Goal: Information Seeking & Learning: Learn about a topic

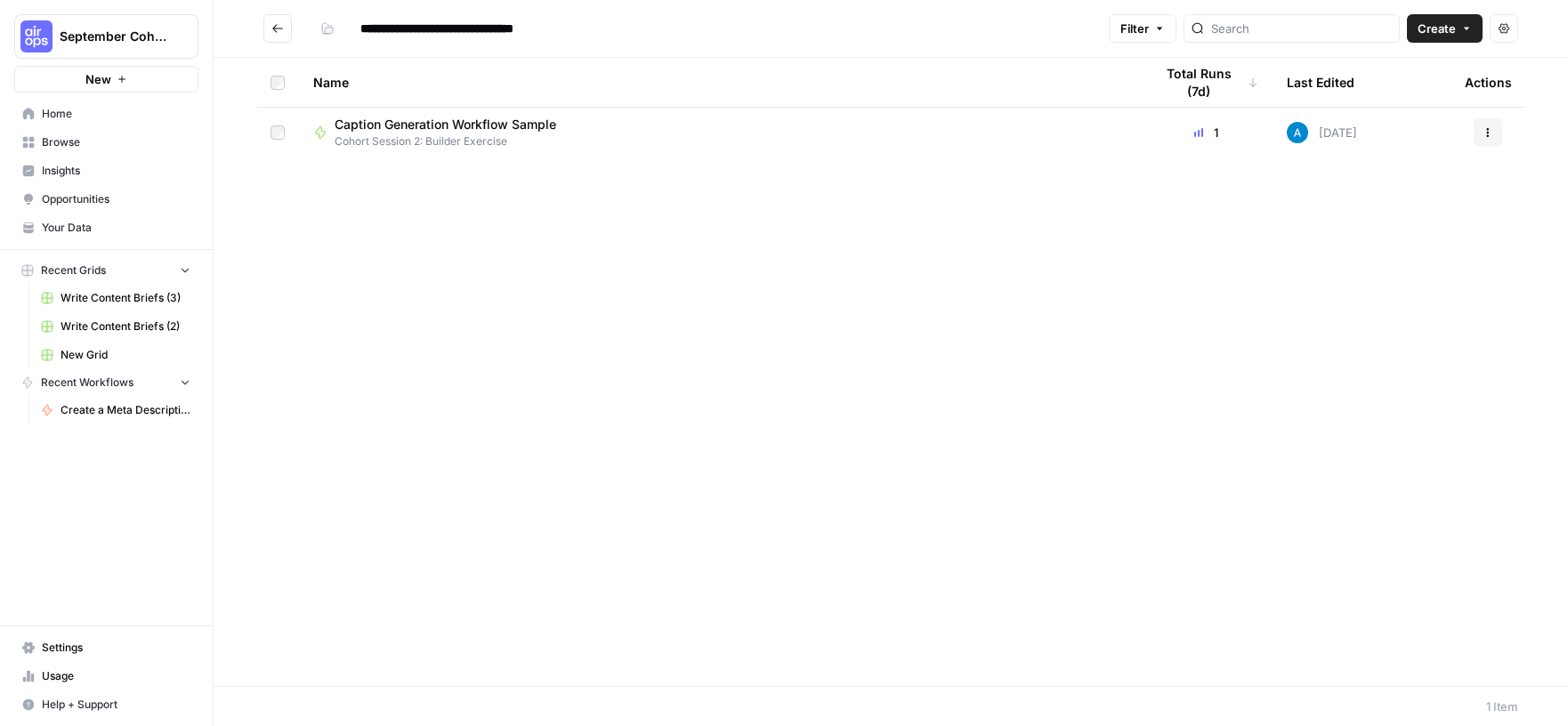
click at [389, 125] on span "Caption Generation Workflow Sample" at bounding box center [446, 124] width 221 height 18
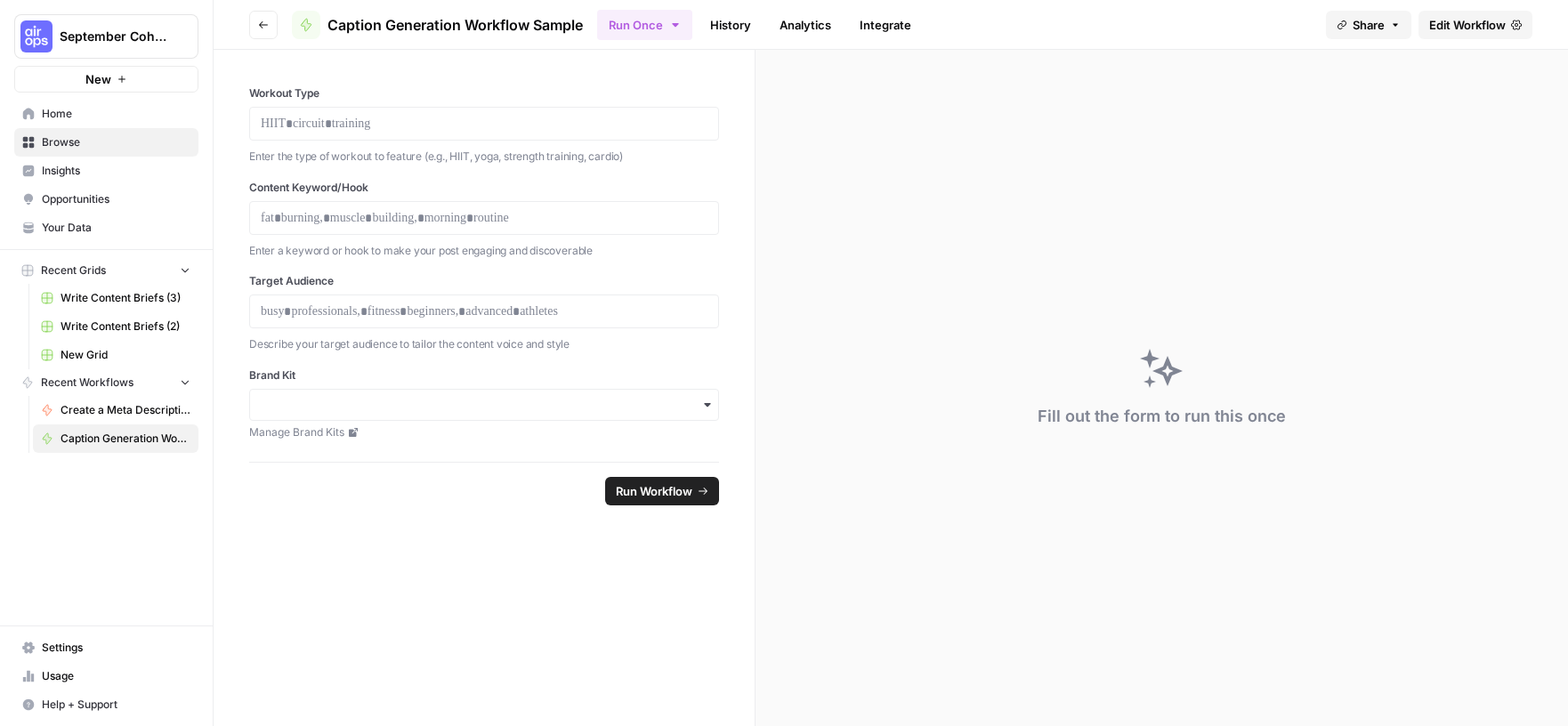
click at [643, 490] on span "Run Workflow" at bounding box center [655, 491] width 76 height 18
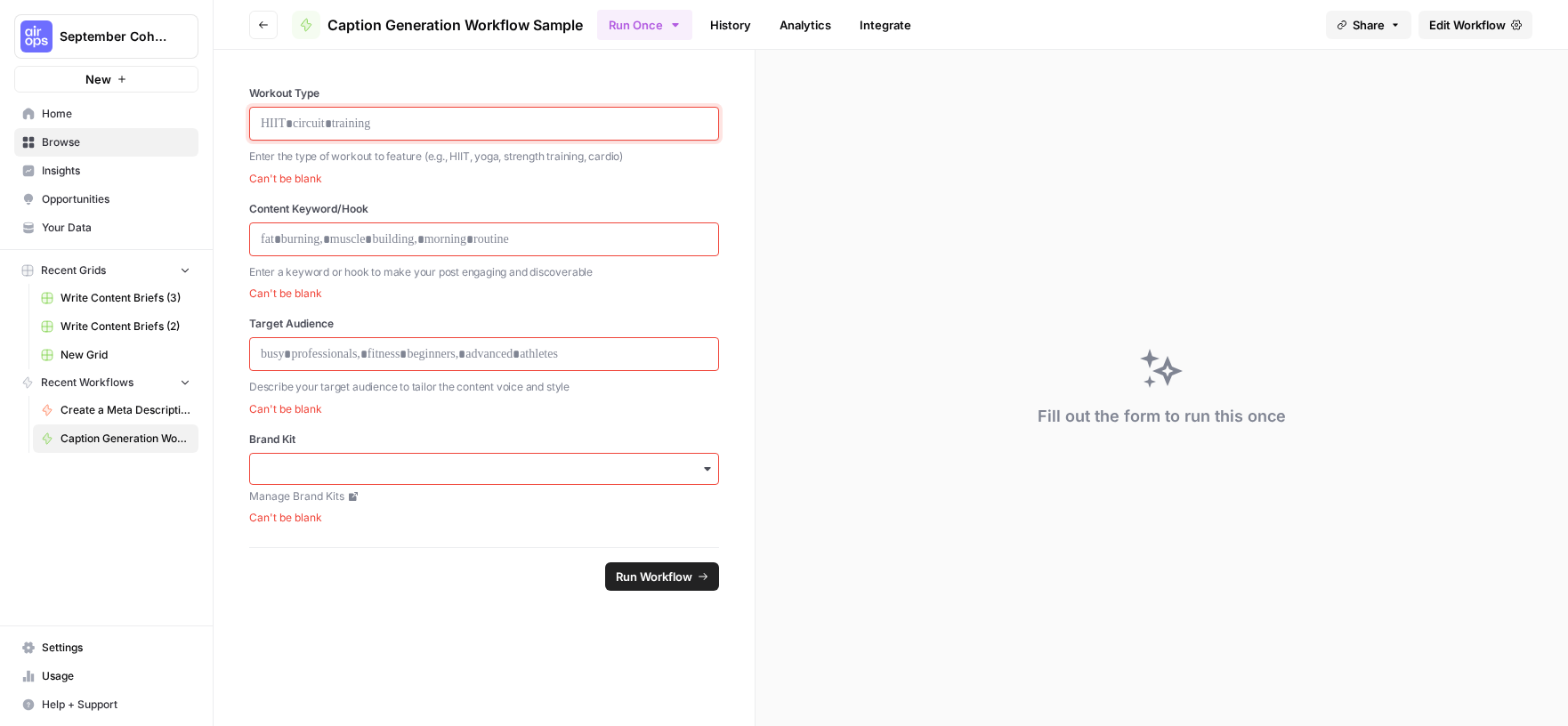
click at [372, 127] on p at bounding box center [484, 123] width 447 height 18
click at [373, 127] on p at bounding box center [484, 123] width 447 height 18
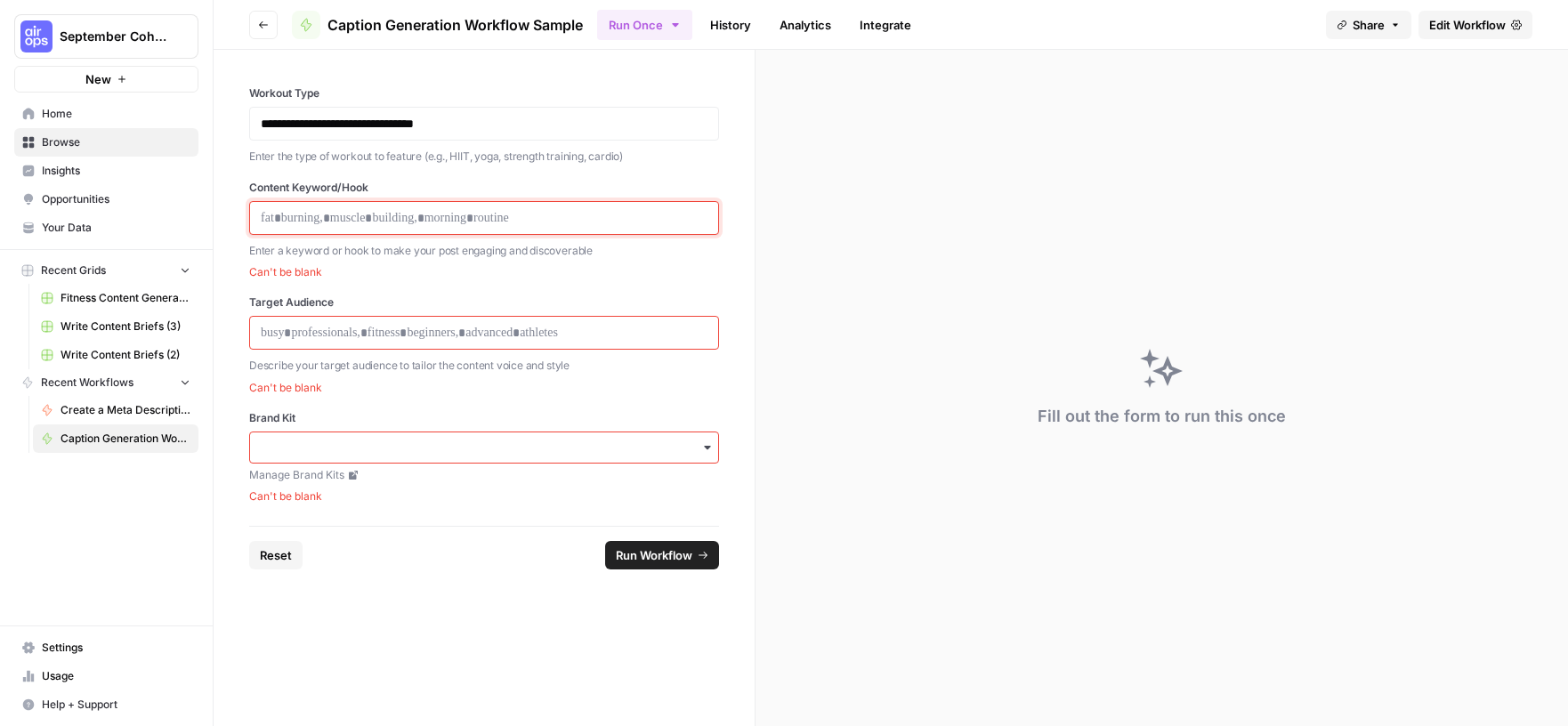
click at [396, 209] on p at bounding box center [484, 218] width 447 height 18
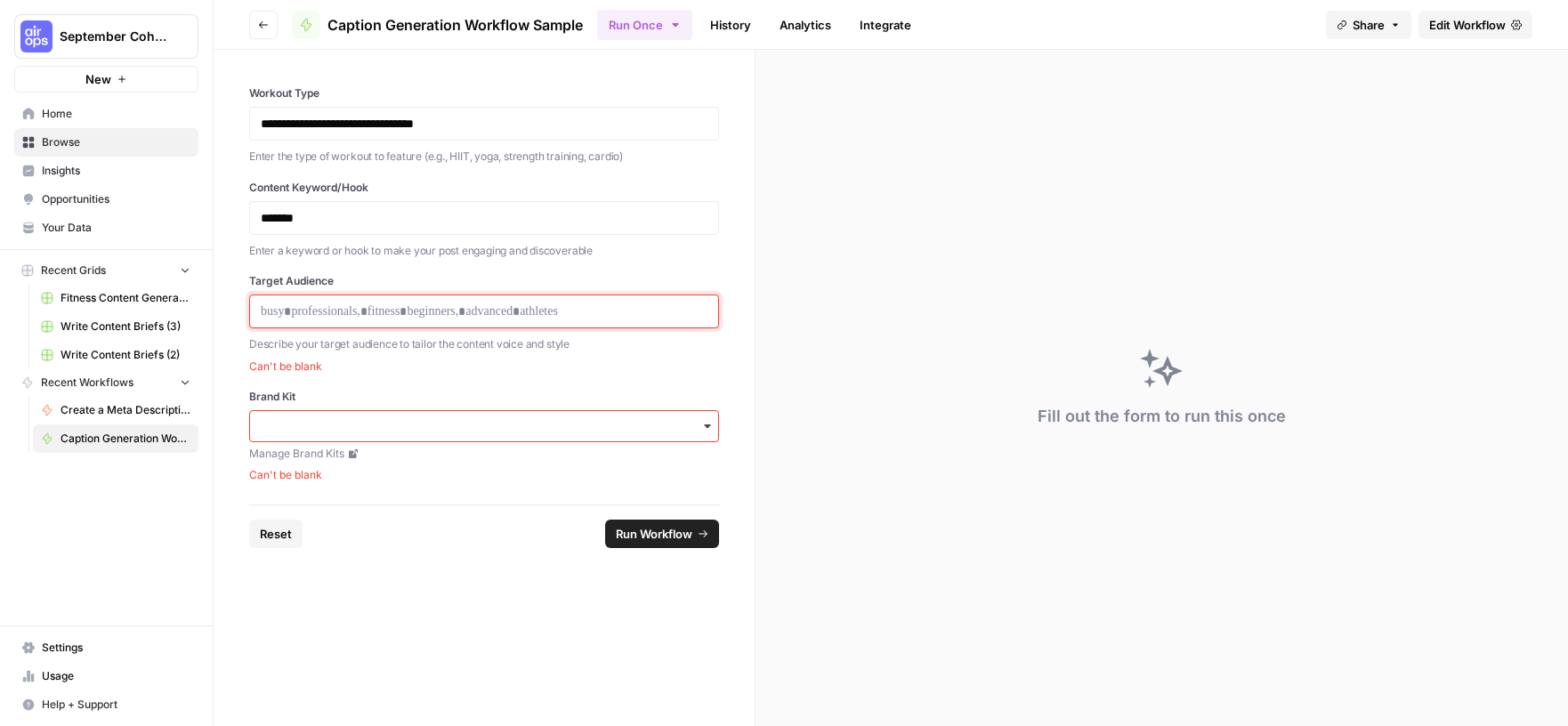
click at [392, 304] on p at bounding box center [484, 312] width 447 height 18
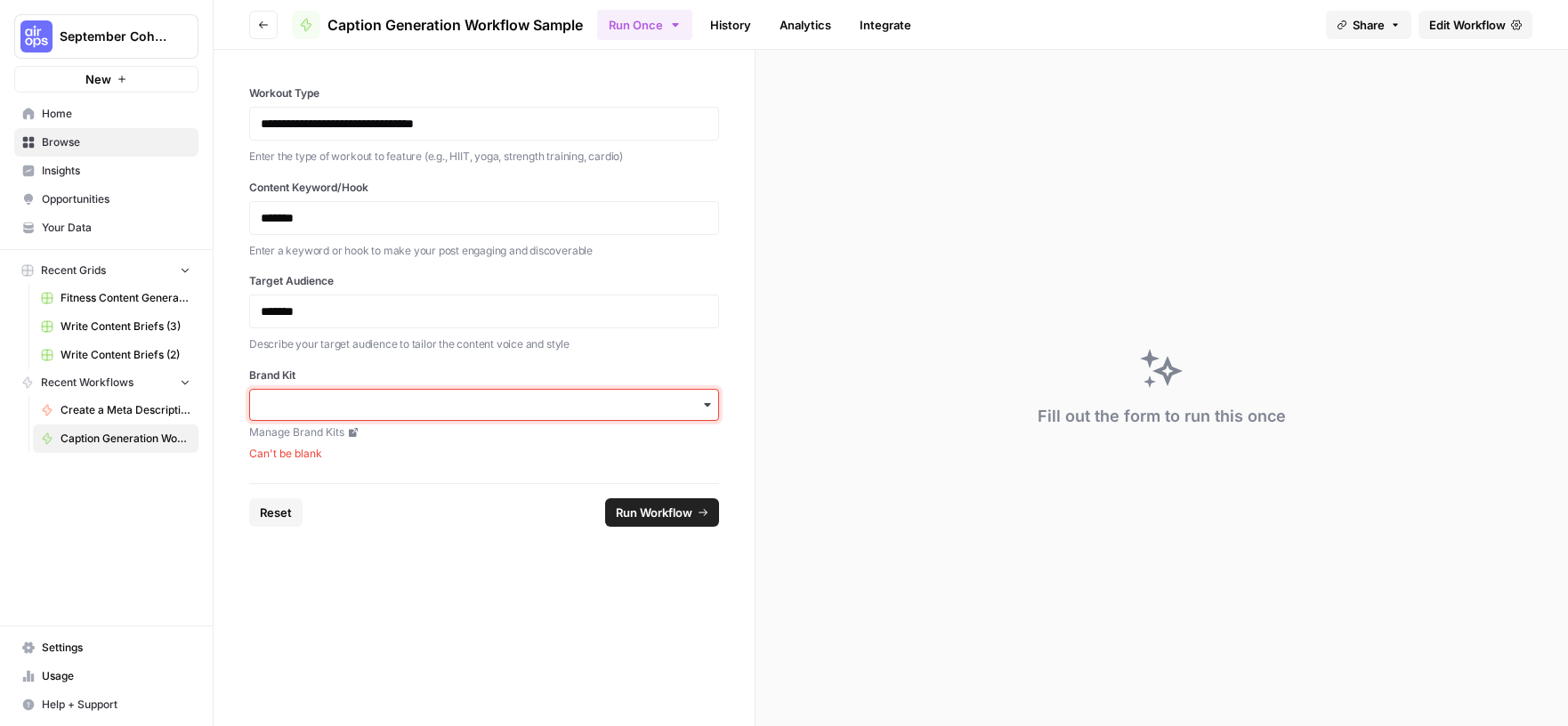
click at [446, 403] on input "Brand Kit" at bounding box center [484, 405] width 447 height 18
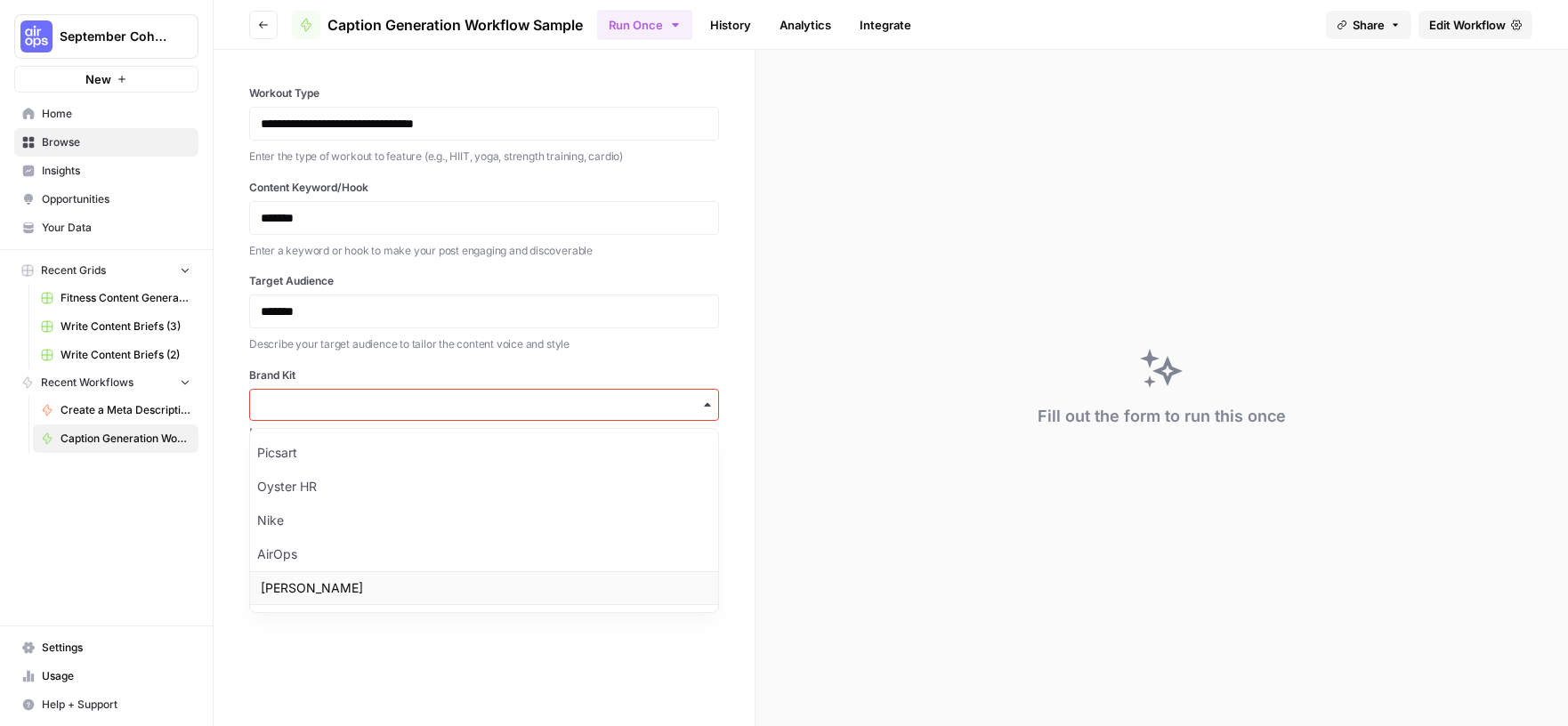
click at [359, 587] on div "Fleek" at bounding box center [484, 588] width 468 height 34
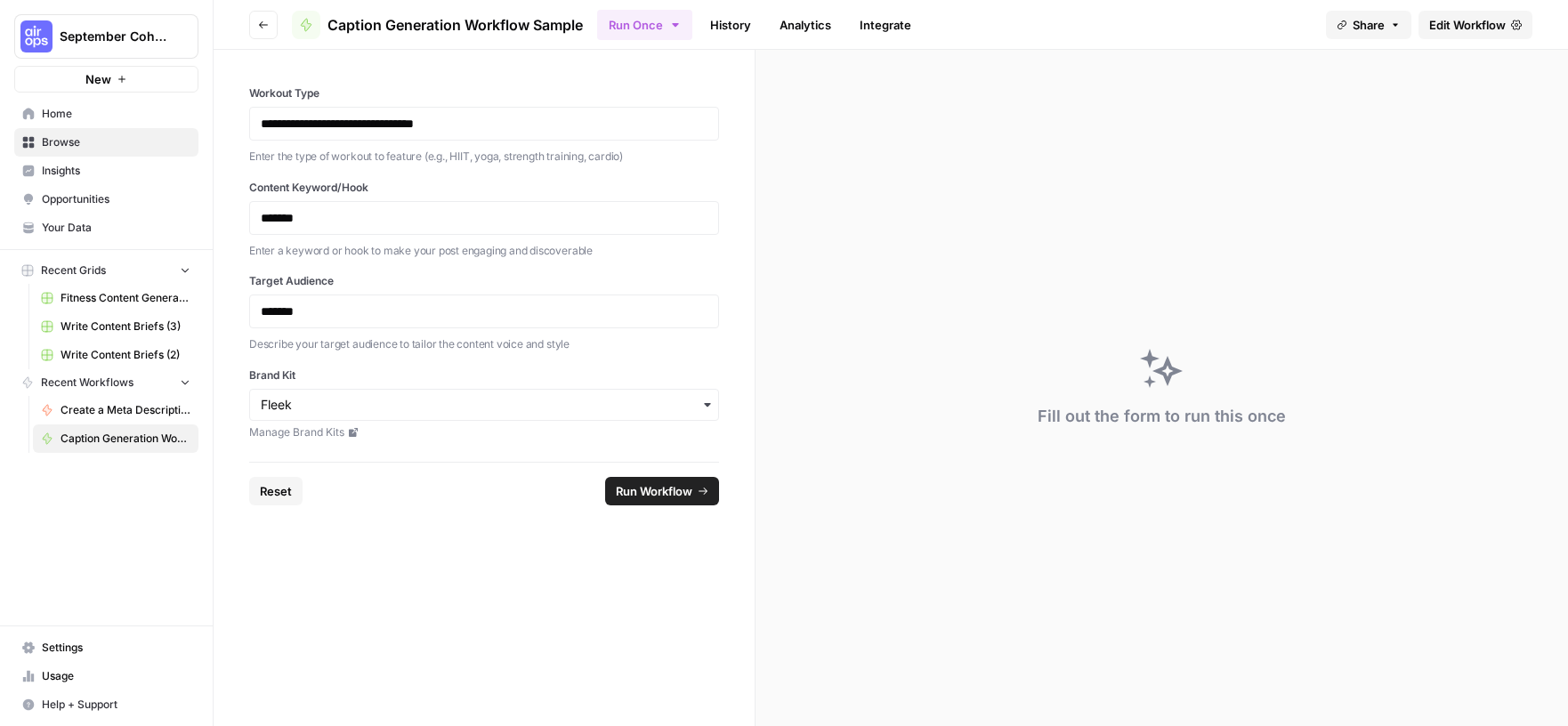
click at [661, 483] on span "Run Workflow" at bounding box center [655, 491] width 76 height 18
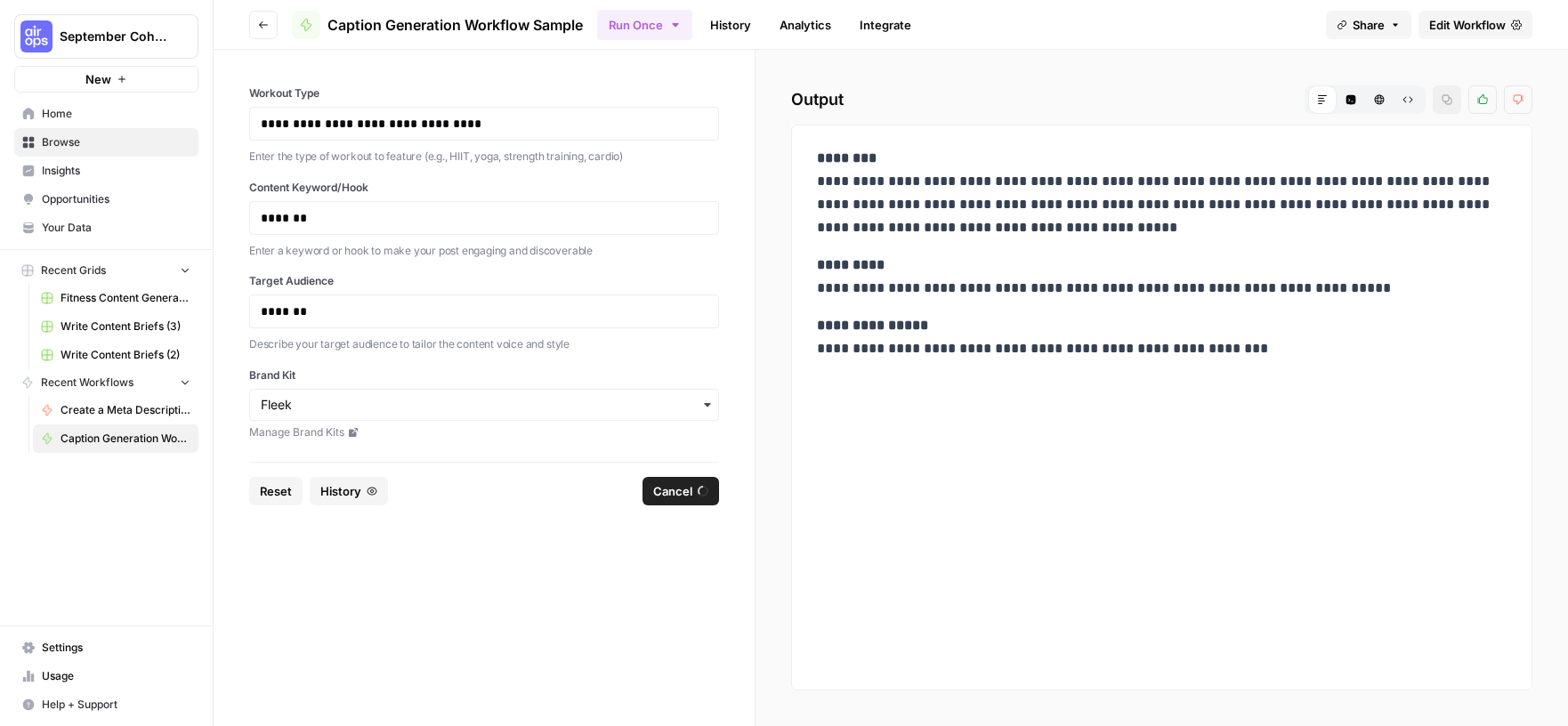
click at [72, 106] on span "Home" at bounding box center [117, 114] width 149 height 16
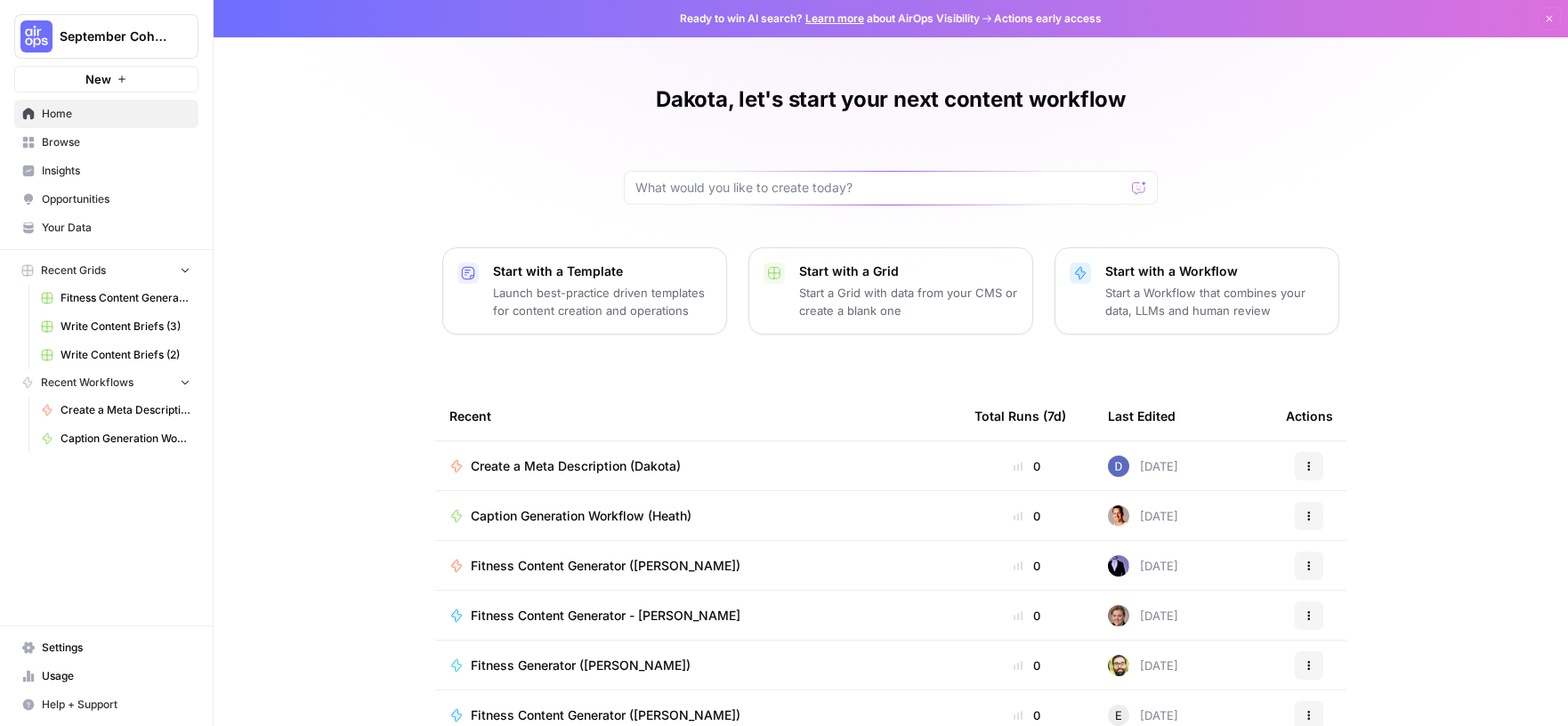
click at [124, 296] on span "Fitness Content Generator" at bounding box center [125, 298] width 130 height 16
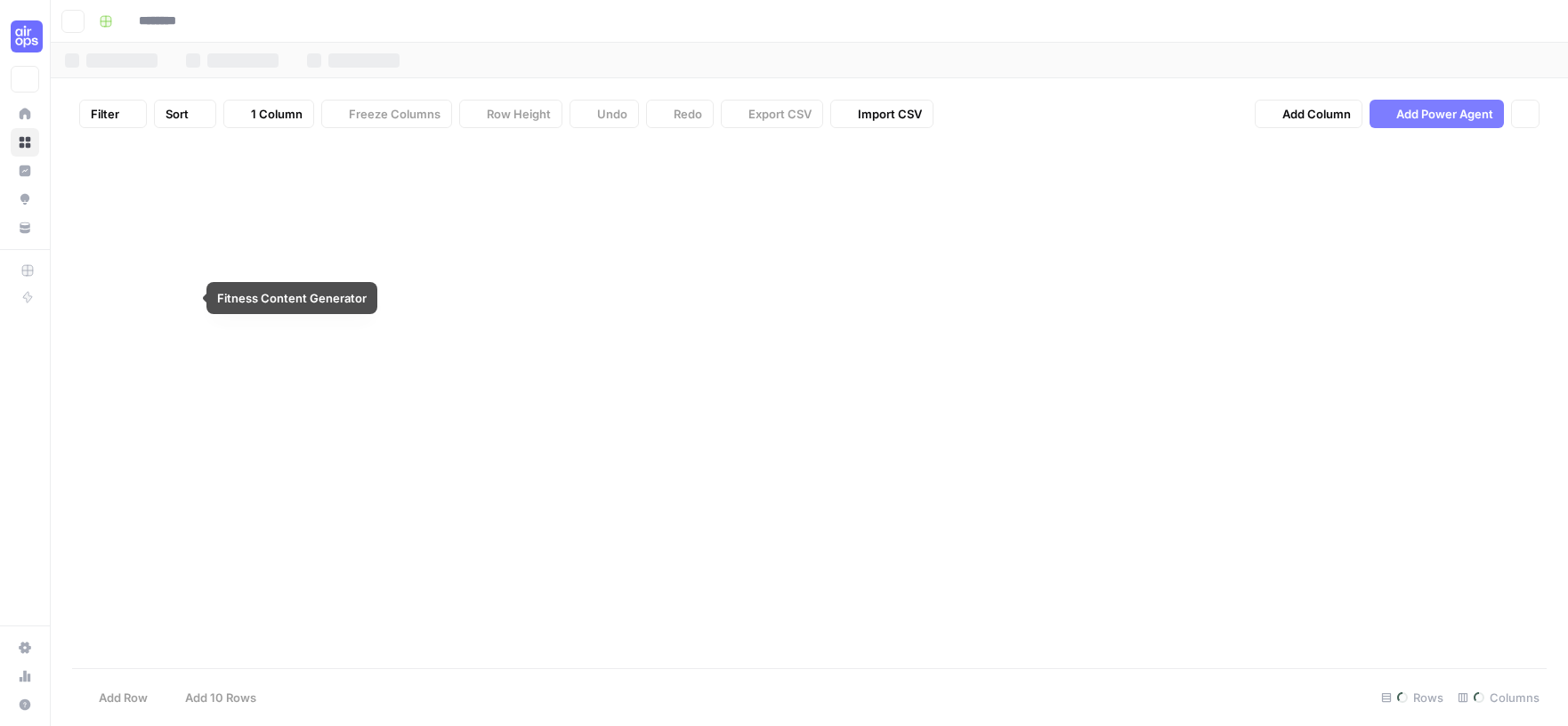
type input "**********"
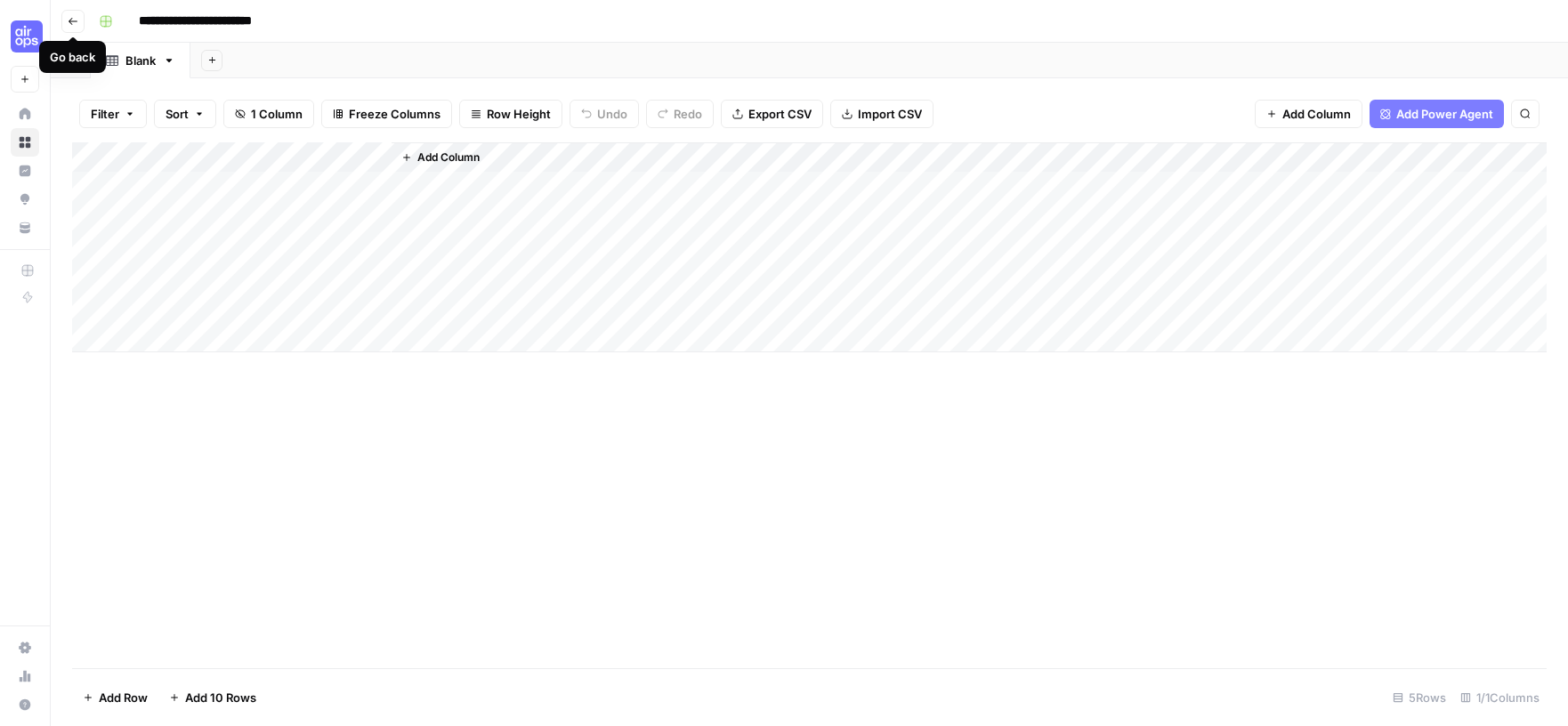
click at [71, 24] on icon "button" at bounding box center [73, 21] width 11 height 11
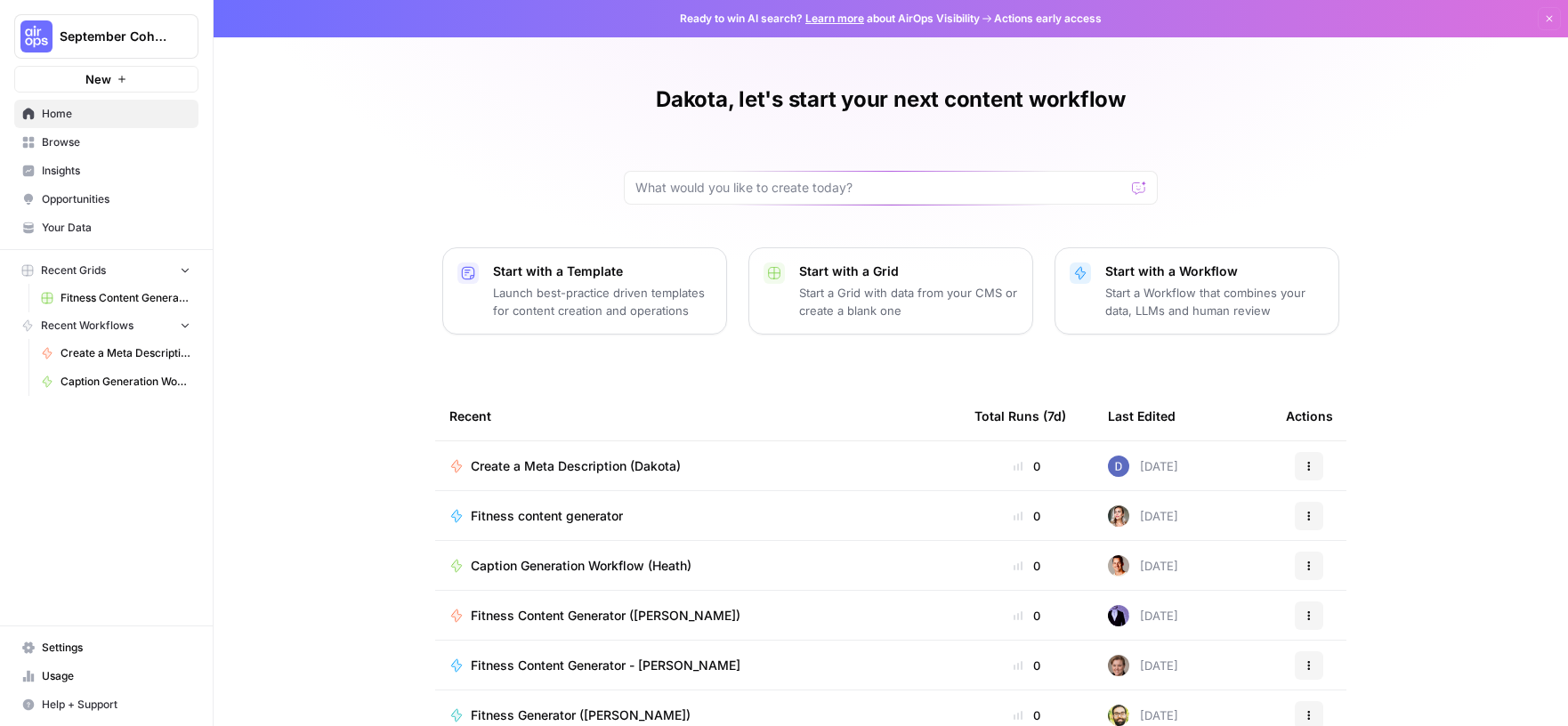
click at [573, 516] on span "Fitness content generator" at bounding box center [546, 516] width 152 height 18
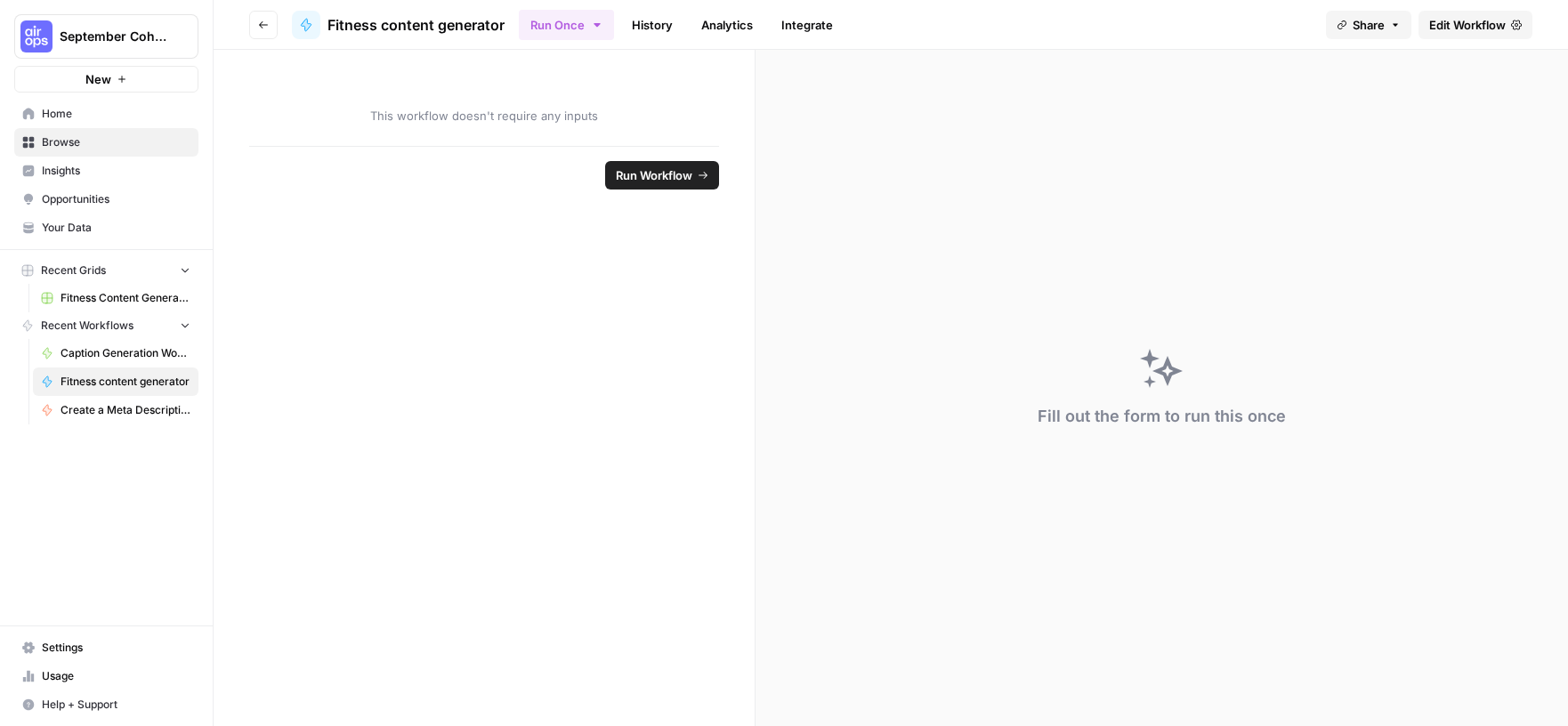
click at [248, 27] on header "Go back Fitness content generator Run Once History Analytics Integrate Share Ed…" at bounding box center [891, 24] width 1354 height 50
click at [264, 25] on icon "button" at bounding box center [263, 24] width 11 height 11
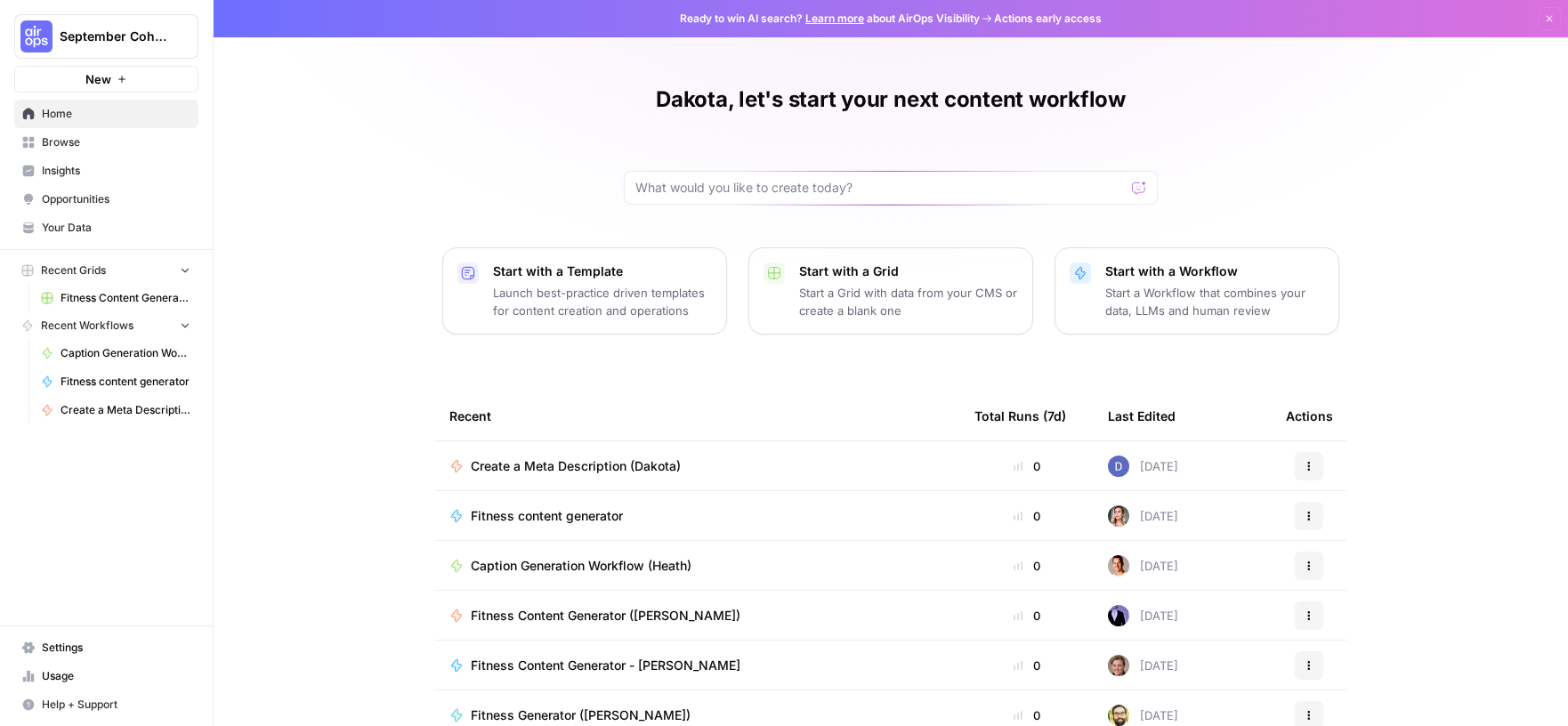
click at [84, 177] on span "Insights" at bounding box center [117, 170] width 149 height 16
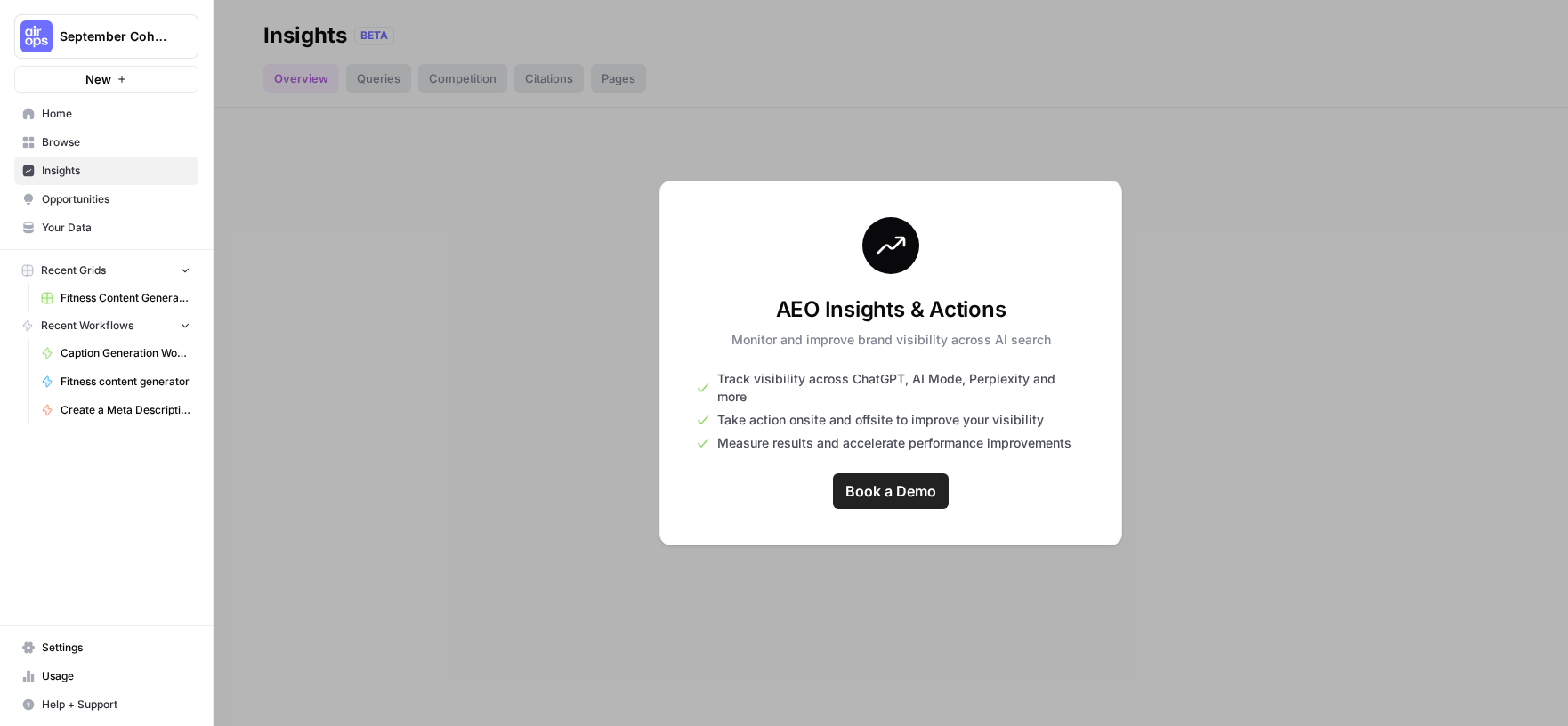
click at [87, 143] on span "Browse" at bounding box center [117, 142] width 149 height 16
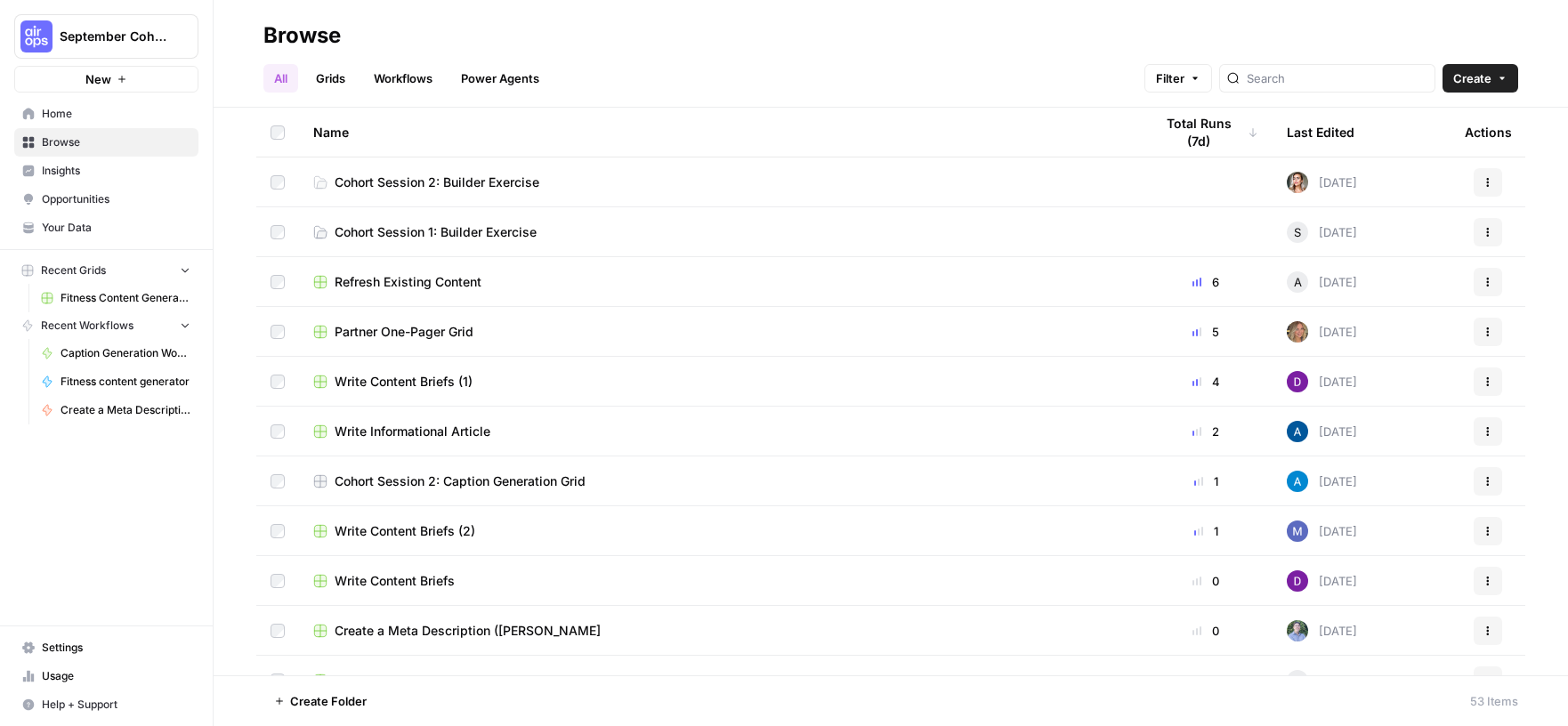
click at [84, 226] on span "Your Data" at bounding box center [117, 227] width 149 height 16
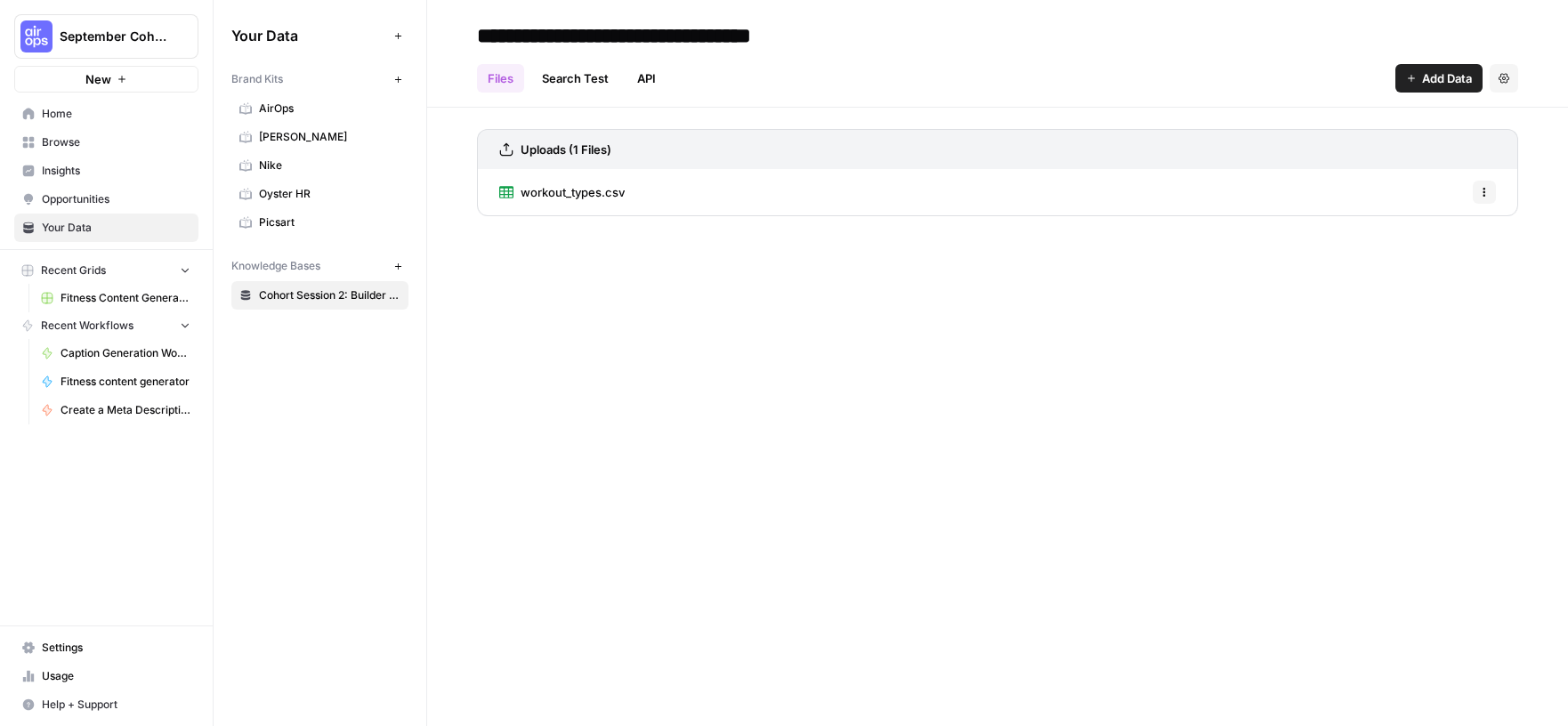
click at [131, 296] on span "Fitness Content Generator" at bounding box center [125, 298] width 130 height 16
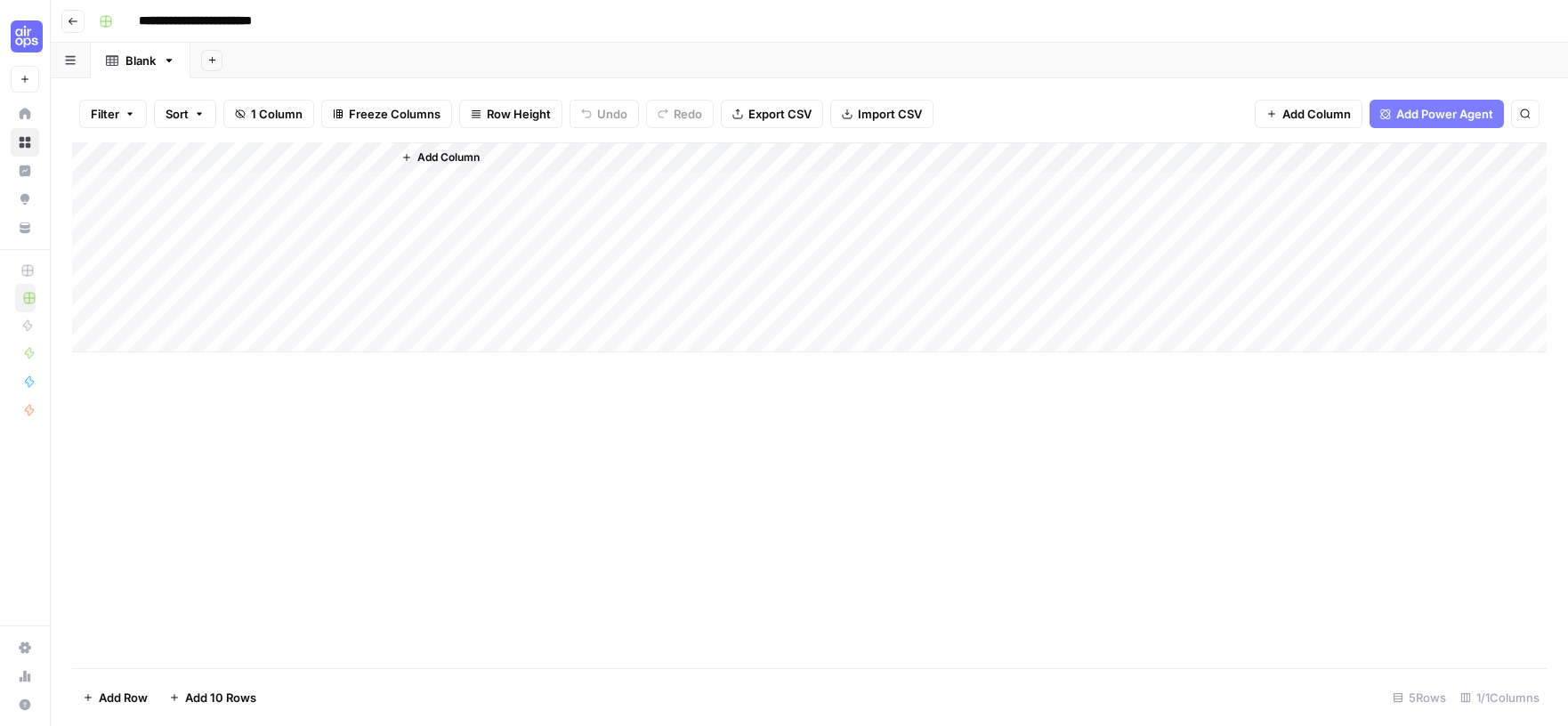
click at [858, 115] on span "Import CSV" at bounding box center [890, 114] width 64 height 18
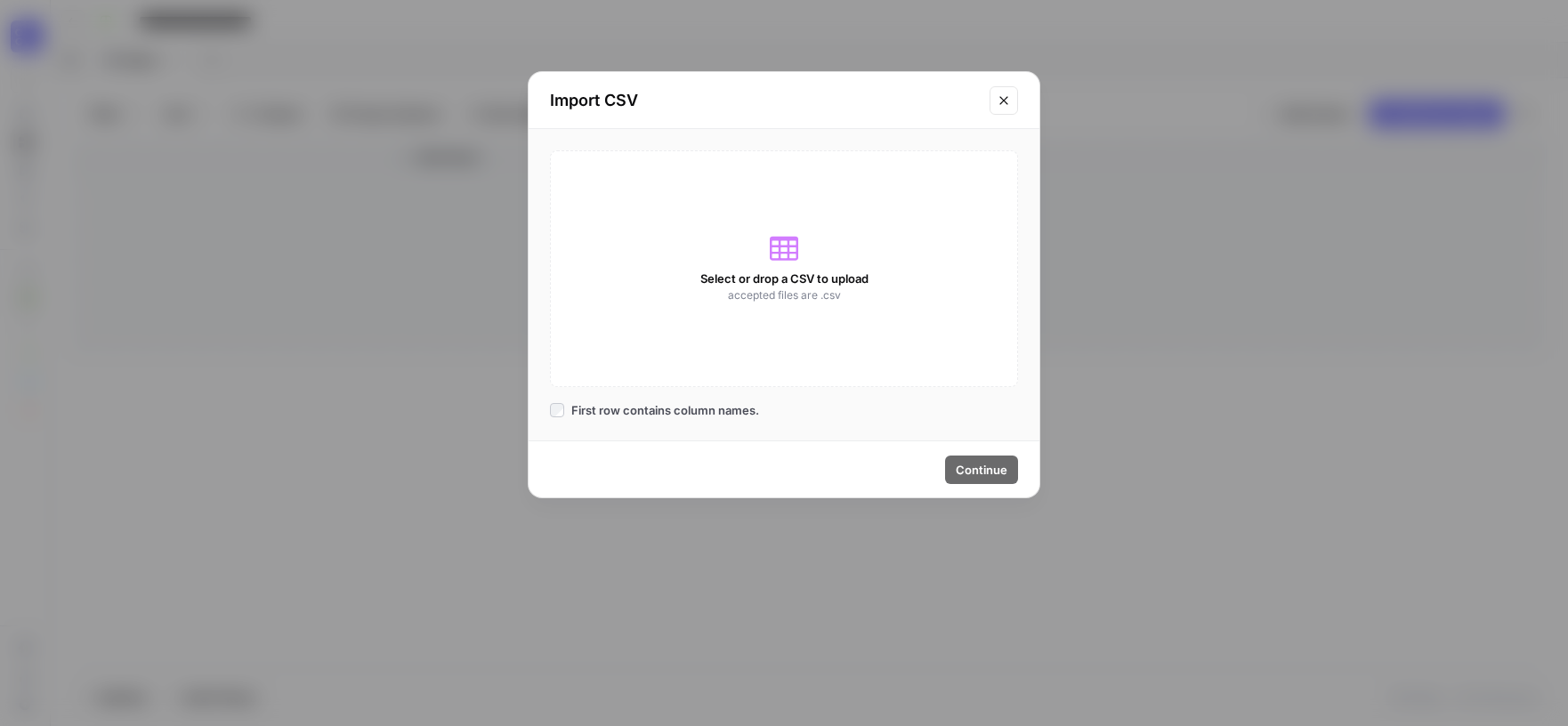
click at [797, 274] on span "Select or drop a CSV to upload" at bounding box center [785, 278] width 169 height 18
click at [1002, 96] on icon "Close modal" at bounding box center [1004, 100] width 15 height 15
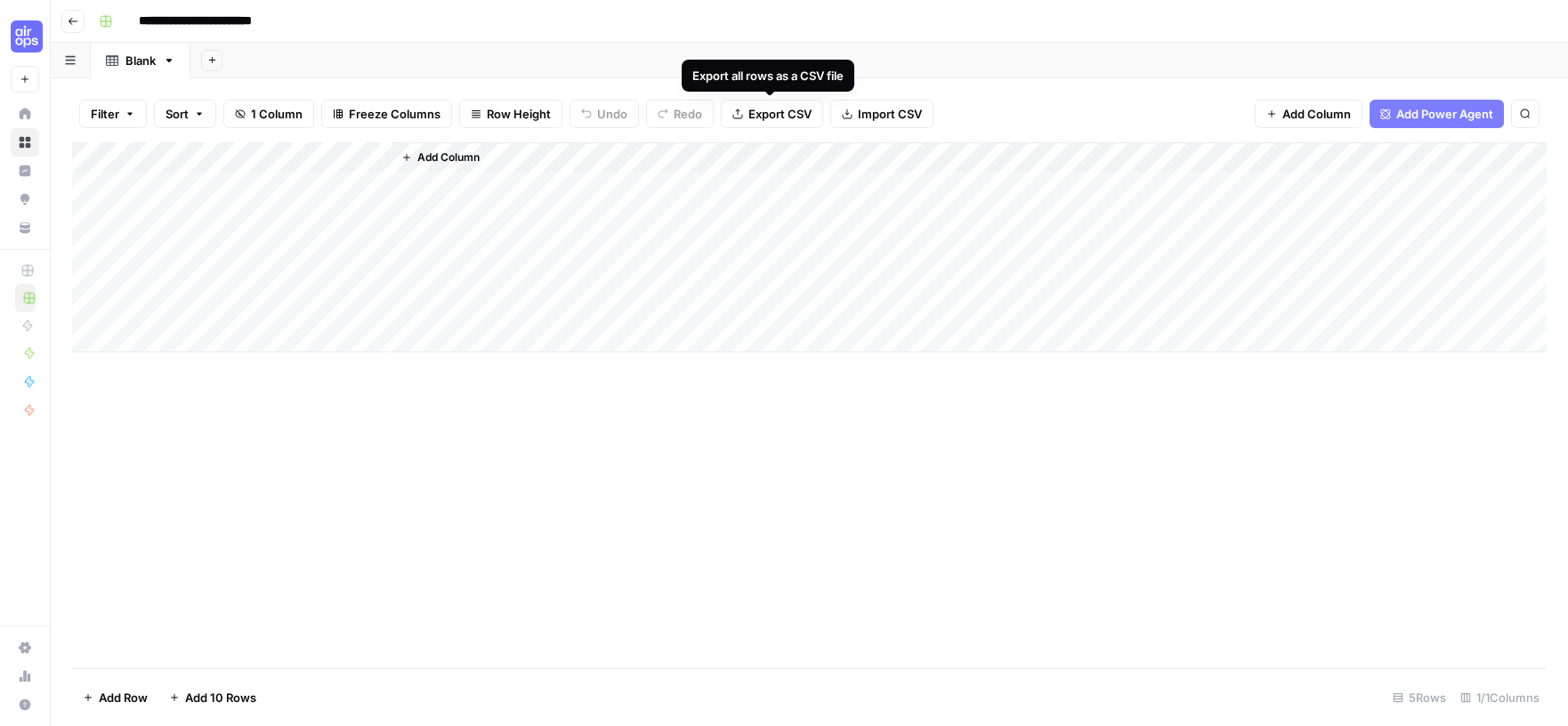
click at [774, 116] on span "Export CSV" at bounding box center [780, 114] width 63 height 18
click at [908, 15] on div "**********" at bounding box center [821, 21] width 1459 height 28
click at [878, 106] on span "Import CSV" at bounding box center [890, 114] width 64 height 18
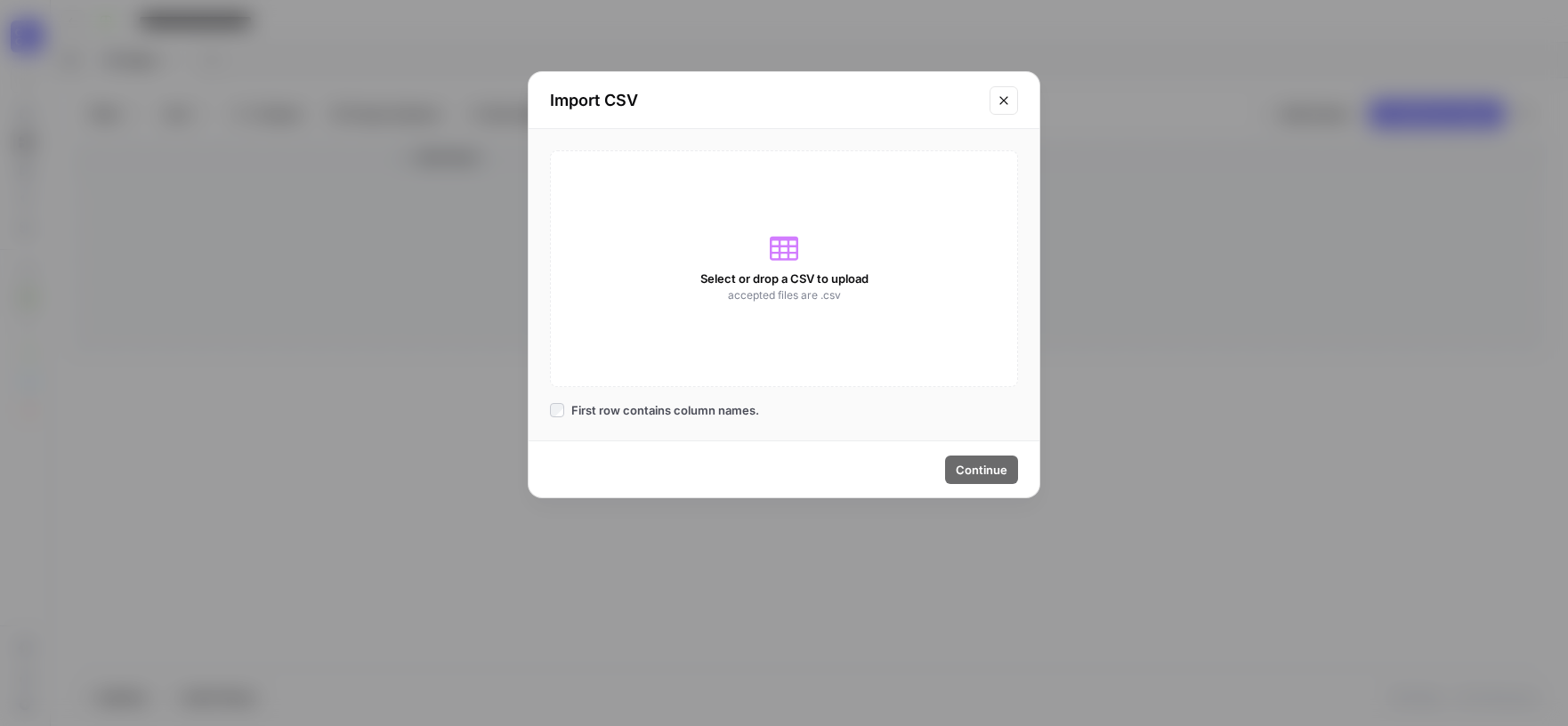
click at [1000, 102] on icon "Close modal" at bounding box center [1004, 100] width 15 height 15
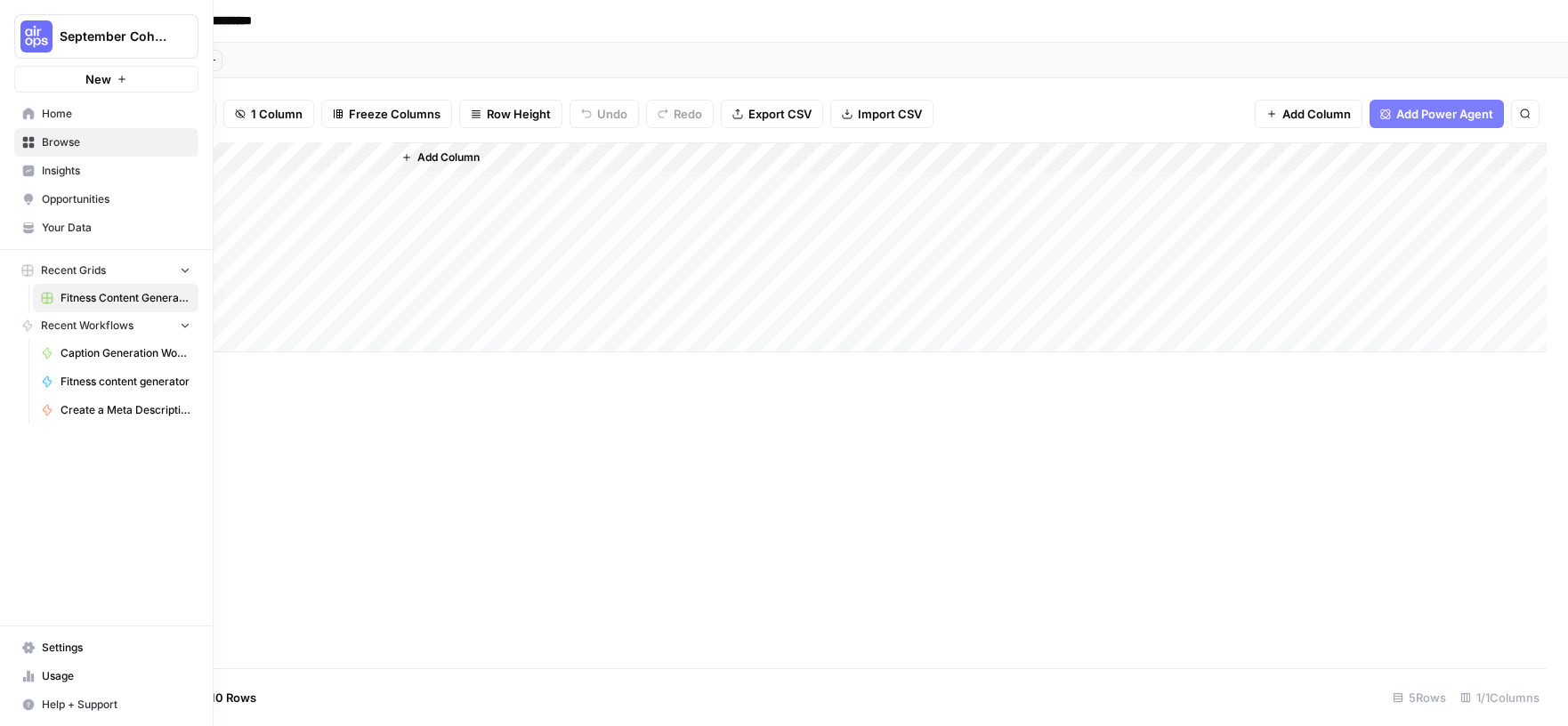
click at [82, 226] on span "Your Data" at bounding box center [117, 227] width 149 height 16
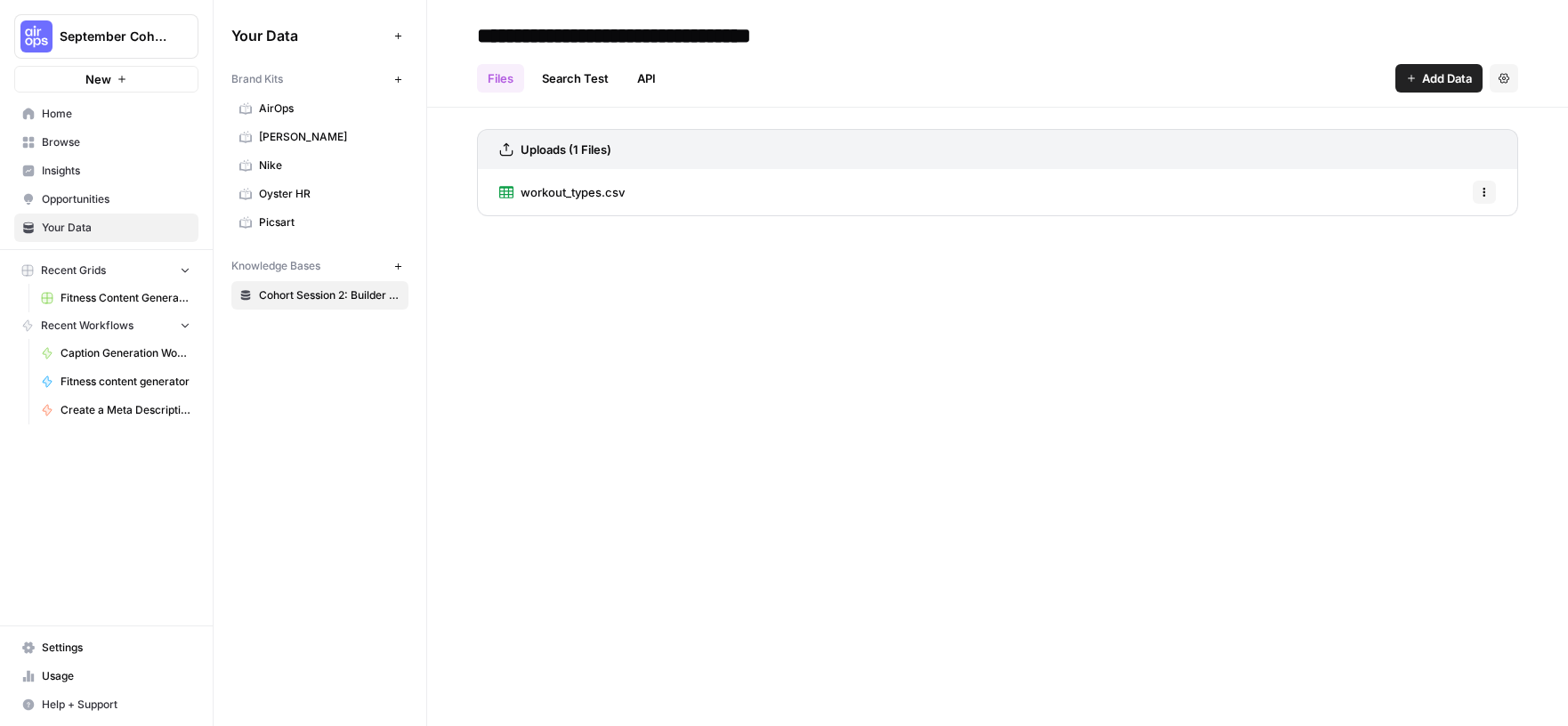
click at [607, 192] on span "workout_types.csv" at bounding box center [572, 192] width 104 height 18
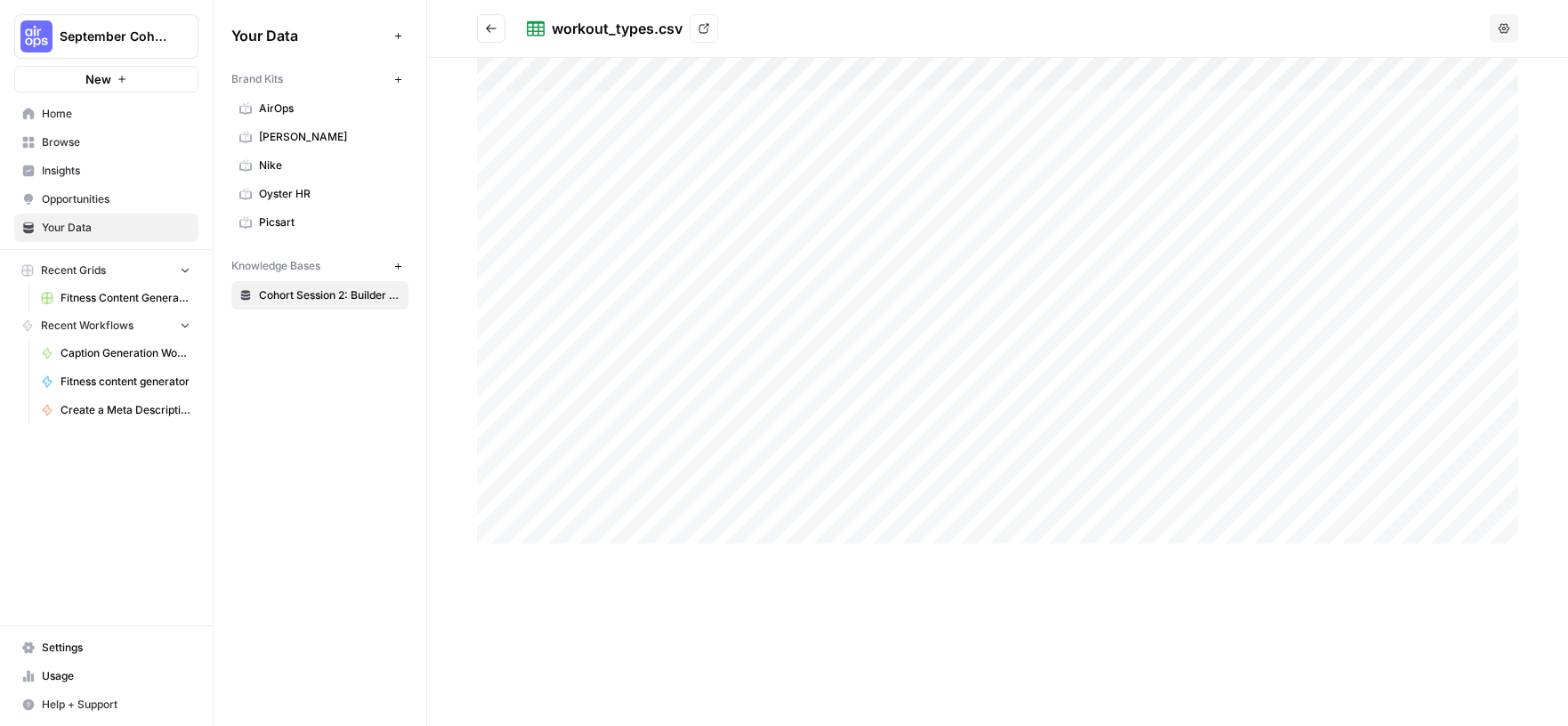
click at [1517, 24] on button "Options" at bounding box center [1504, 28] width 28 height 28
click at [1156, 21] on div "workout_types.csv View" at bounding box center [1005, 28] width 956 height 28
click at [700, 27] on icon at bounding box center [705, 29] width 10 height 10
click at [96, 296] on span "Fitness Content Generator" at bounding box center [125, 298] width 130 height 16
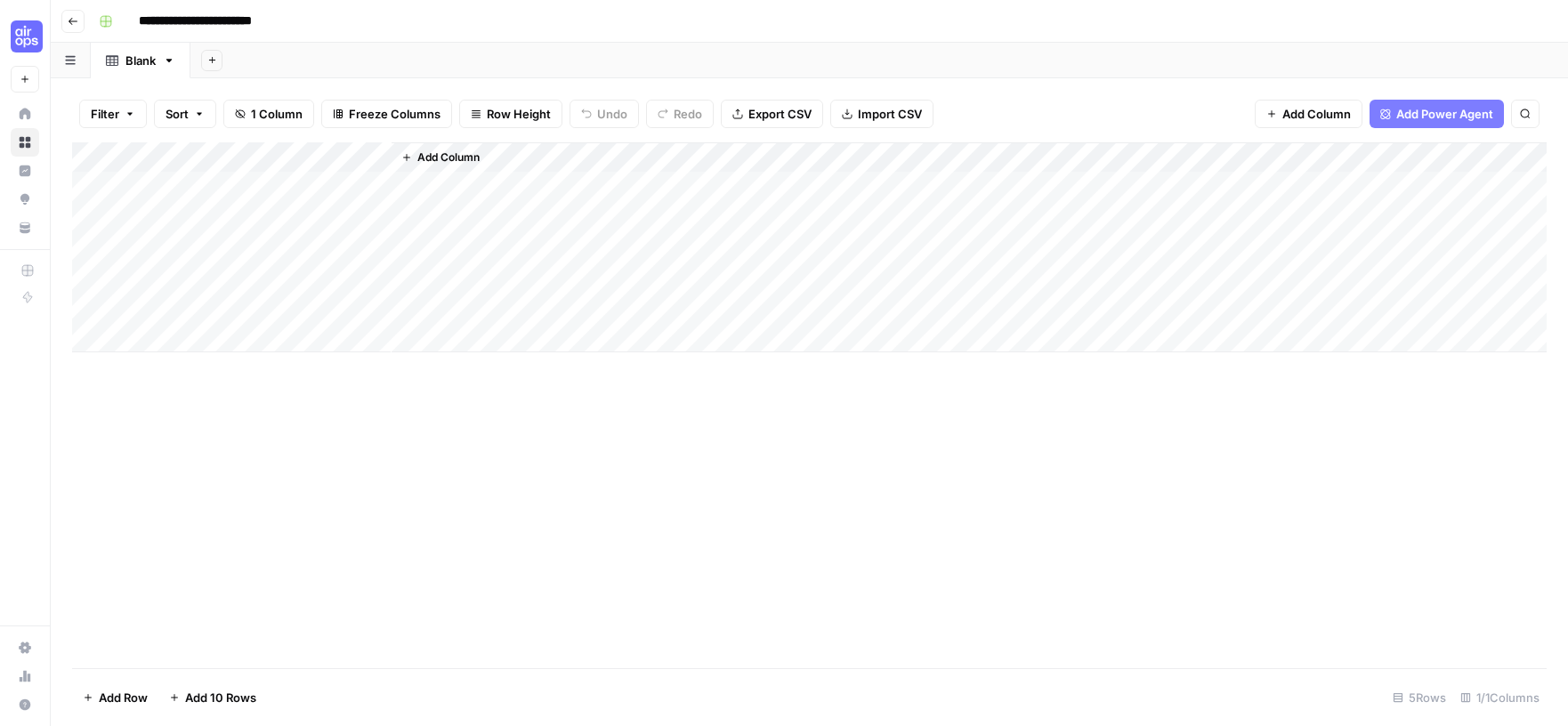
click at [880, 105] on span "Import CSV" at bounding box center [890, 114] width 64 height 18
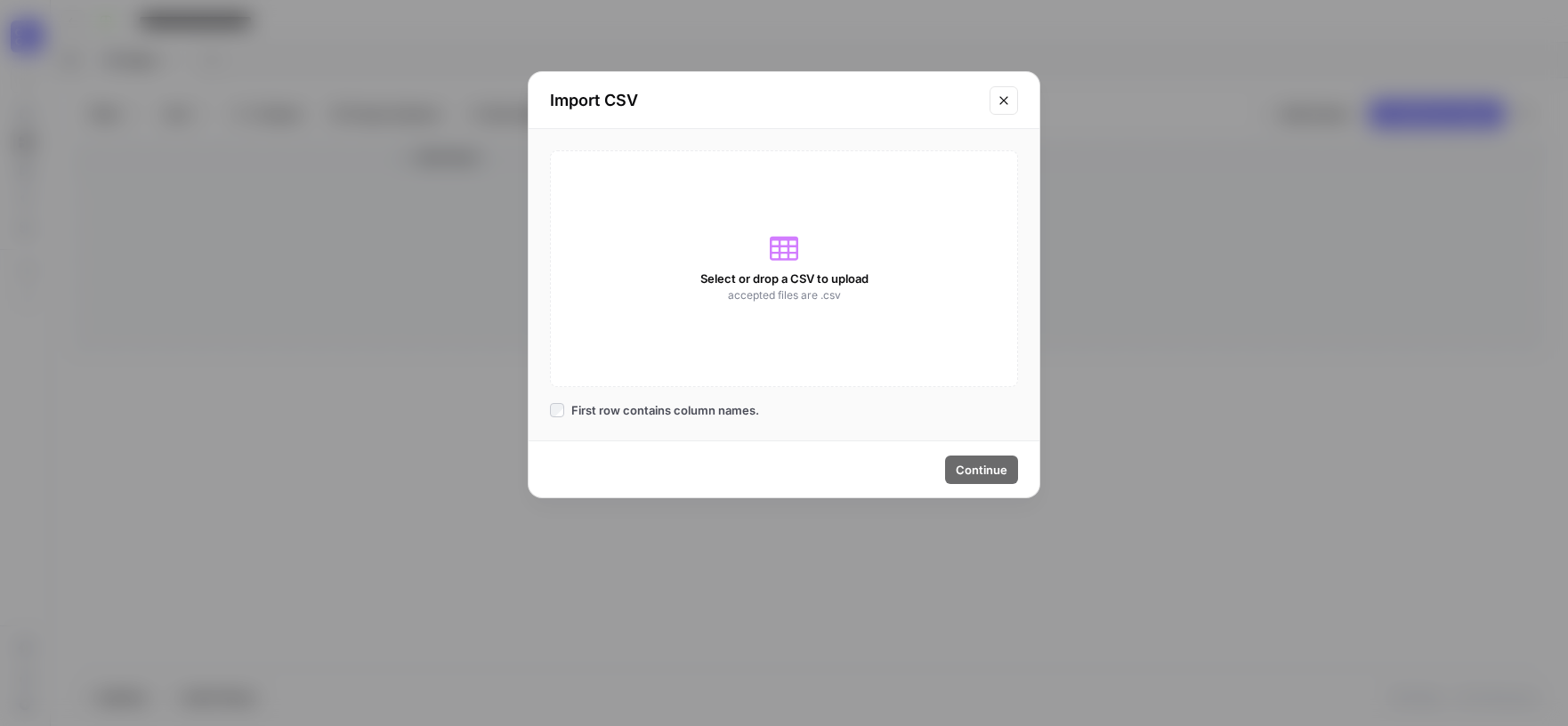
click at [795, 294] on span "accepted files are .csv" at bounding box center [784, 295] width 113 height 16
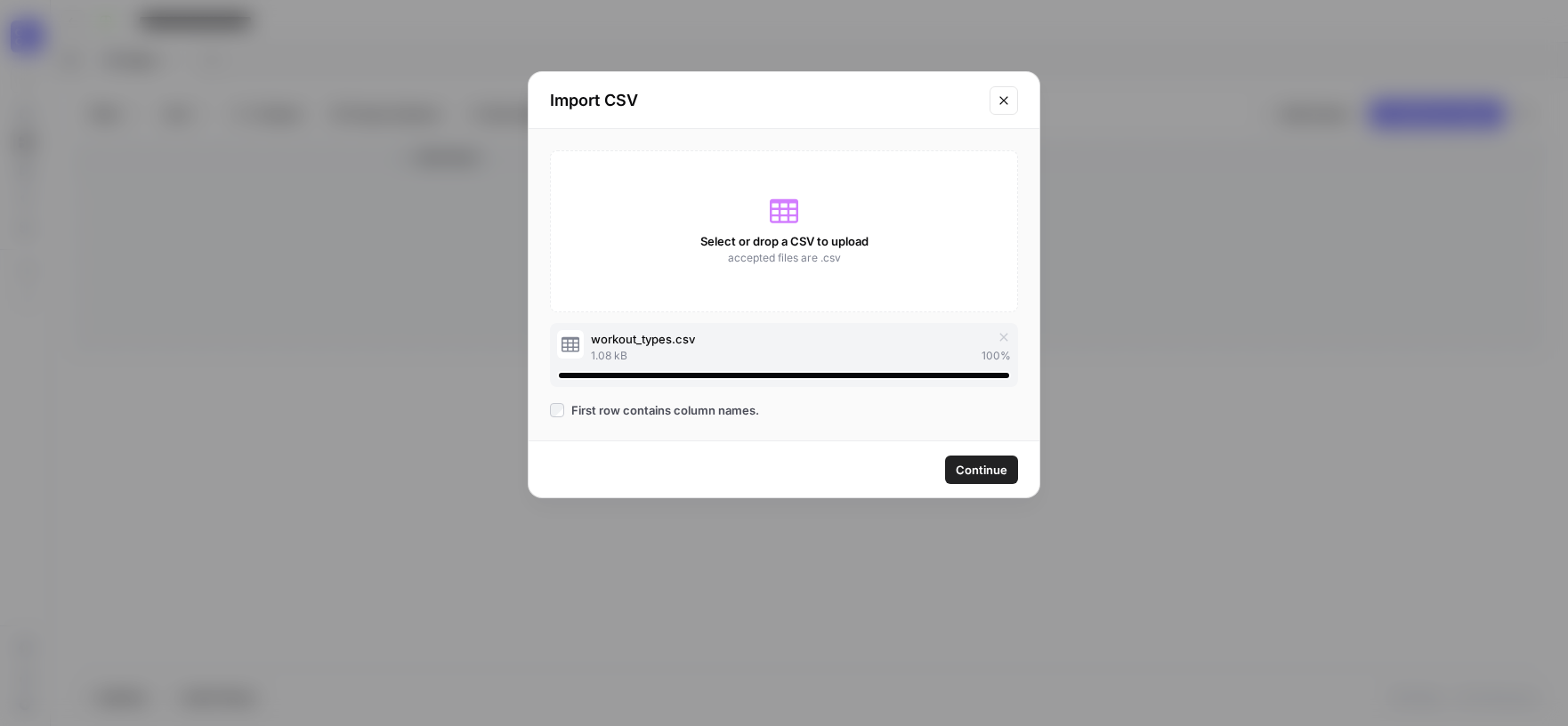
click at [982, 469] on span "Continue" at bounding box center [982, 470] width 52 height 18
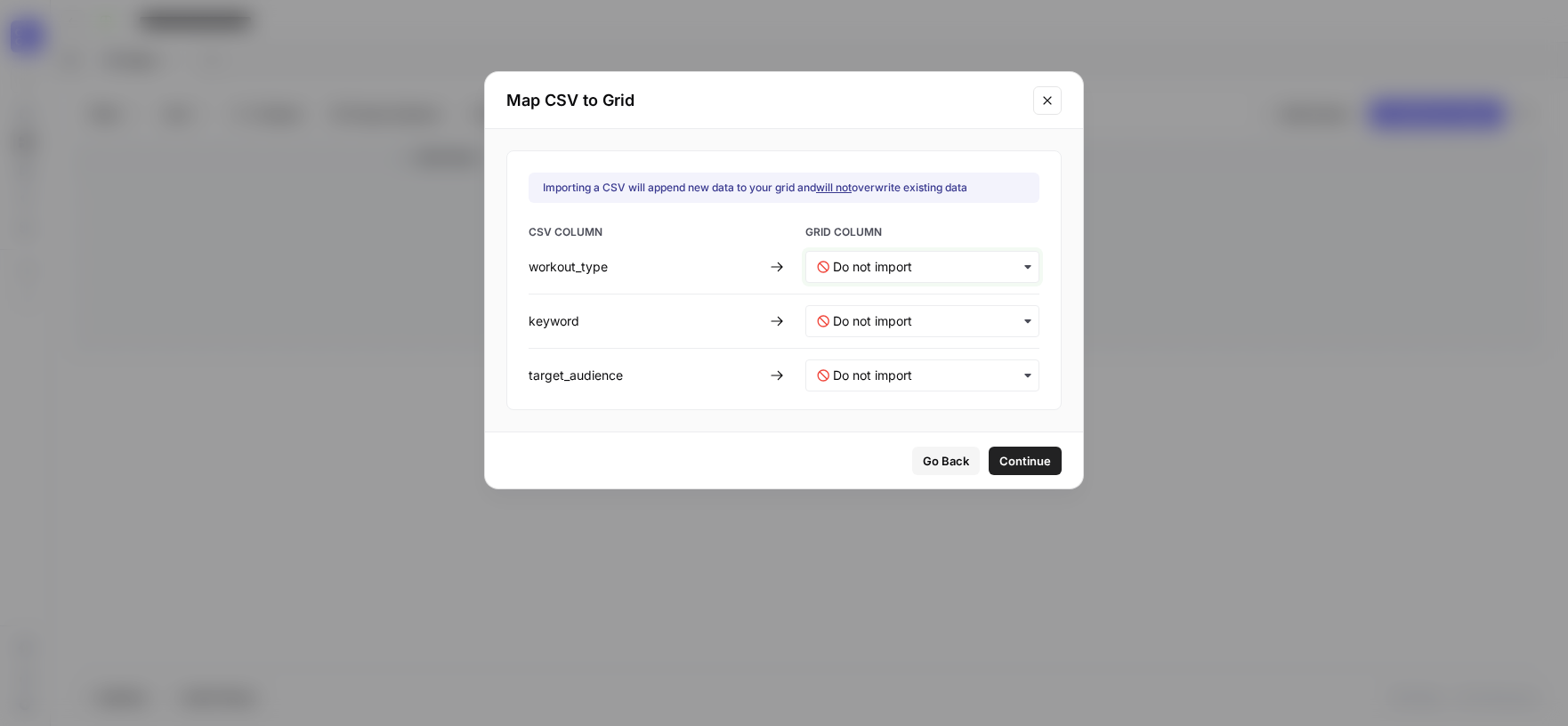
click at [927, 269] on input "text" at bounding box center [930, 266] width 195 height 18
click at [872, 308] on div "Title" at bounding box center [910, 314] width 209 height 32
click at [911, 313] on input "text" at bounding box center [930, 321] width 195 height 18
click at [888, 360] on div "Title" at bounding box center [910, 368] width 209 height 32
click at [856, 403] on span "Create new column" at bounding box center [881, 401] width 99 height 16
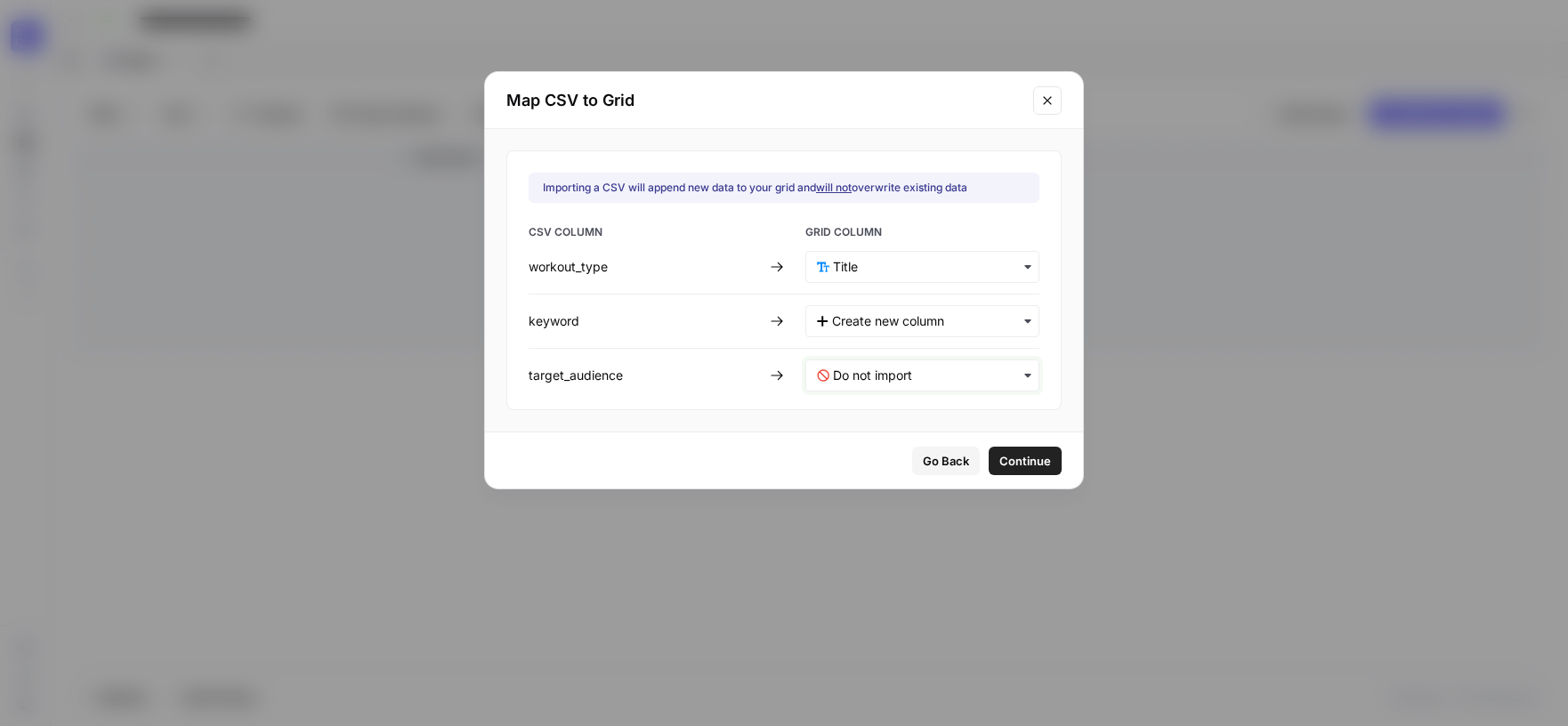
click at [902, 366] on input "text" at bounding box center [930, 375] width 195 height 18
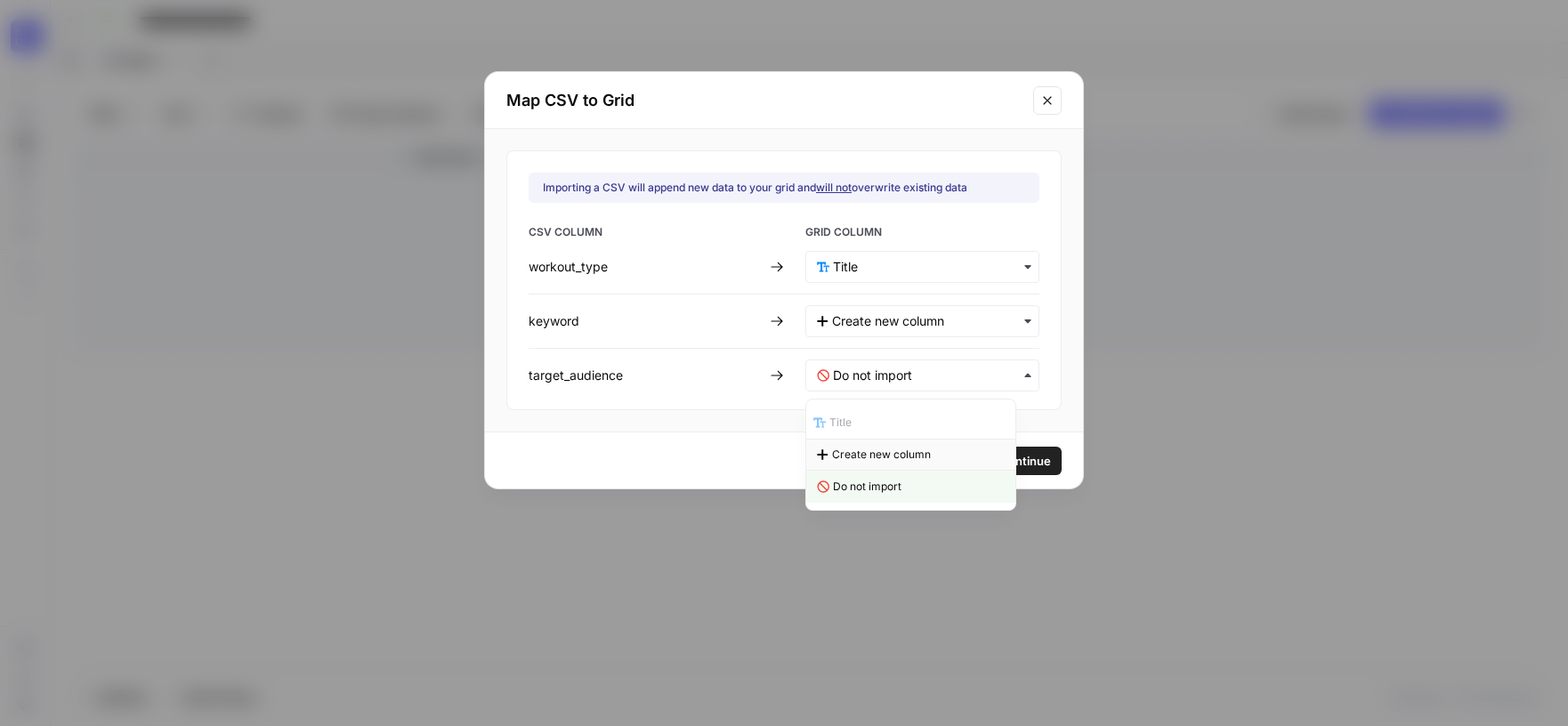
click at [870, 455] on span "Create new column" at bounding box center [881, 455] width 99 height 16
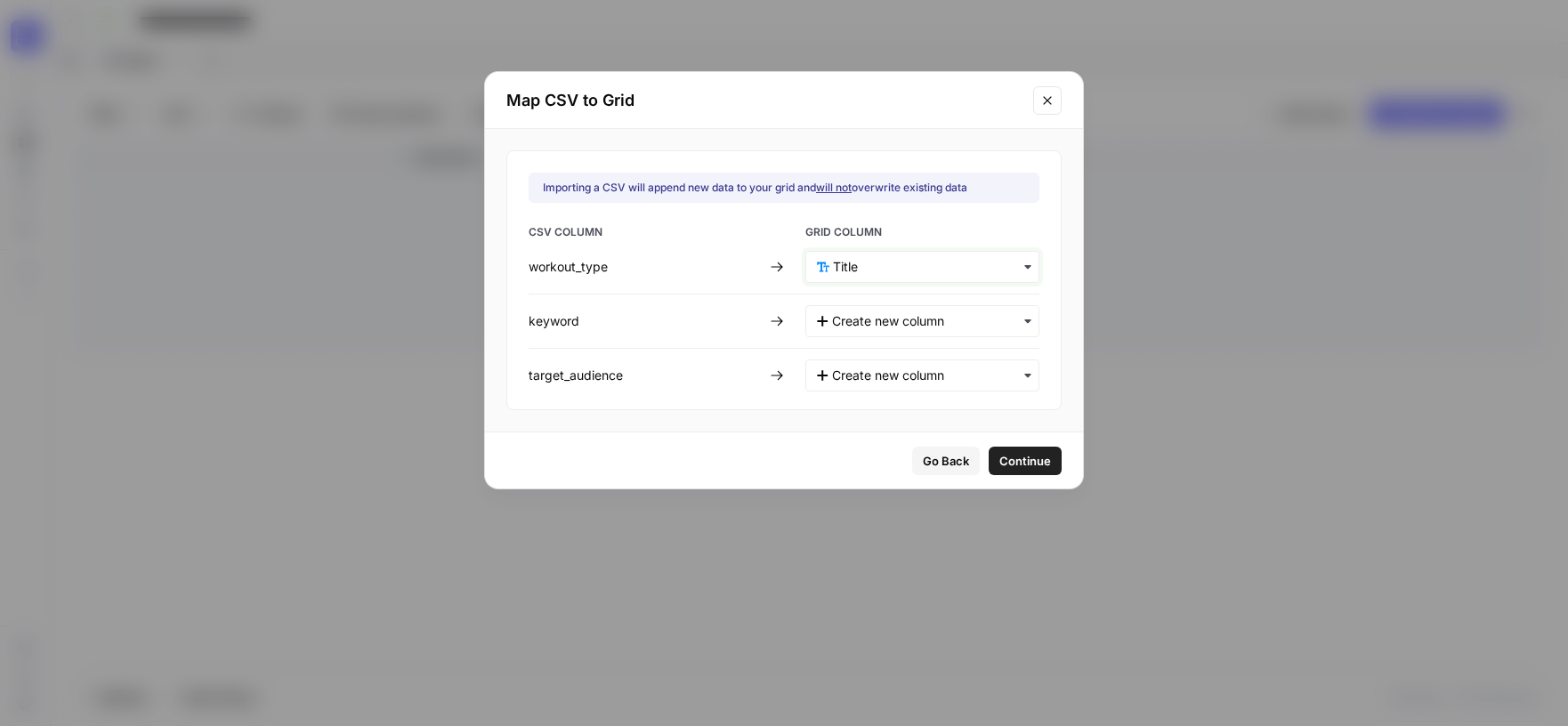
click at [908, 266] on input "text" at bounding box center [930, 266] width 195 height 18
click at [773, 442] on div "Go Back Continue" at bounding box center [784, 460] width 598 height 56
click at [907, 263] on input "text" at bounding box center [930, 266] width 195 height 18
click at [739, 447] on div "Go Back Continue" at bounding box center [784, 460] width 598 height 56
click at [1008, 457] on span "Continue" at bounding box center [1025, 460] width 52 height 18
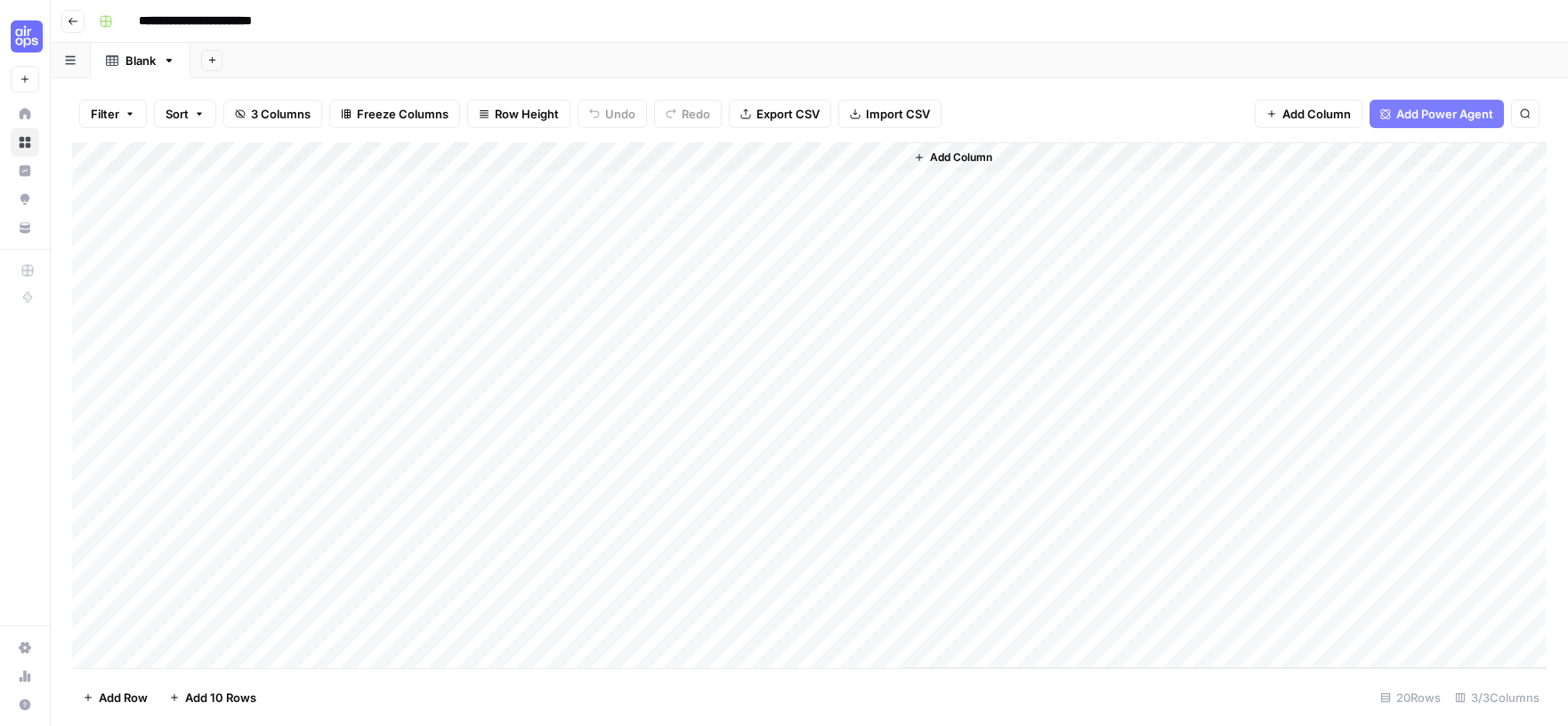
click at [94, 182] on div "Add Column" at bounding box center [809, 405] width 1475 height 526
click at [91, 218] on div "Add Column" at bounding box center [809, 405] width 1475 height 526
click at [90, 245] on div "Add Column" at bounding box center [809, 405] width 1475 height 526
click at [89, 268] on div "Add Column" at bounding box center [809, 405] width 1475 height 526
click at [87, 306] on div "Add Column" at bounding box center [809, 405] width 1475 height 526
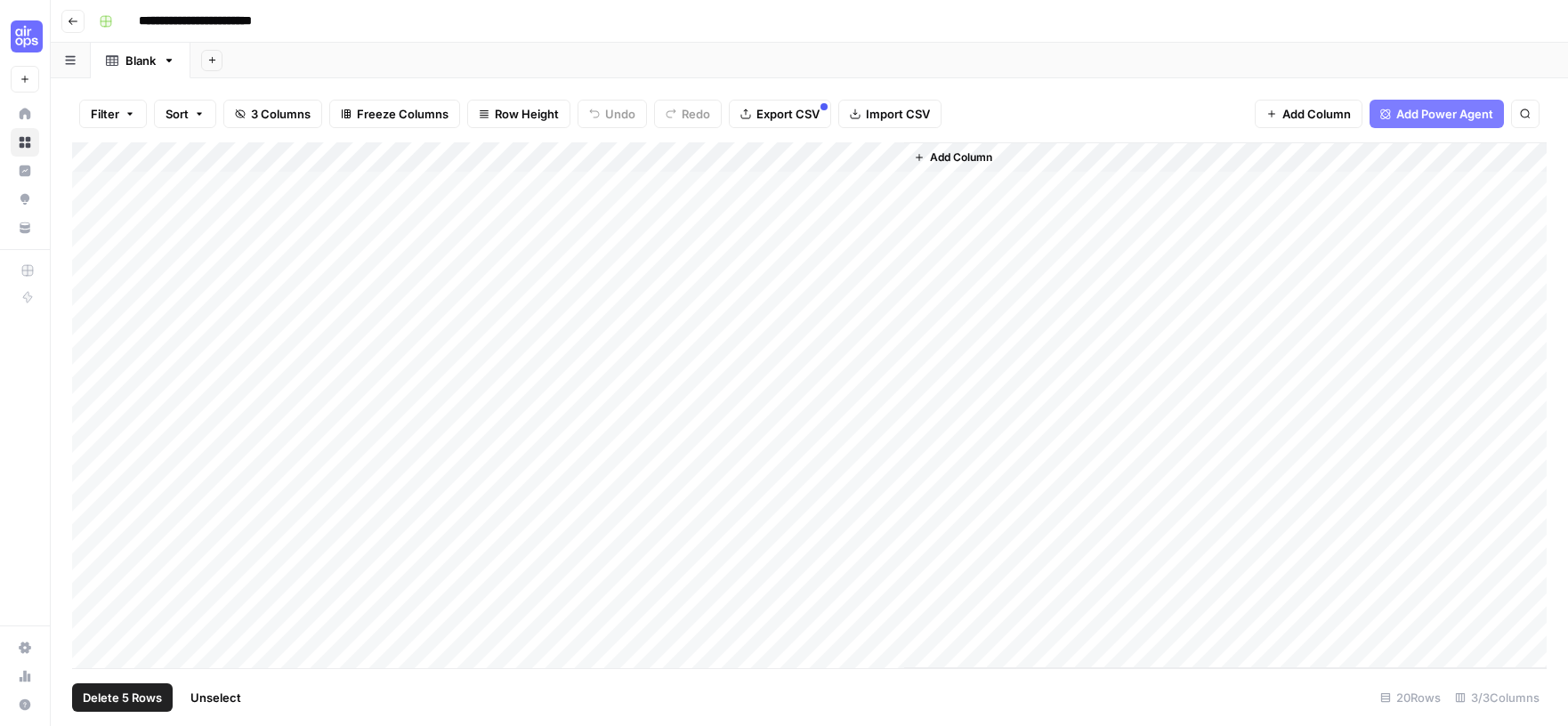
click at [131, 693] on span "Delete 5 Rows" at bounding box center [122, 698] width 79 height 18
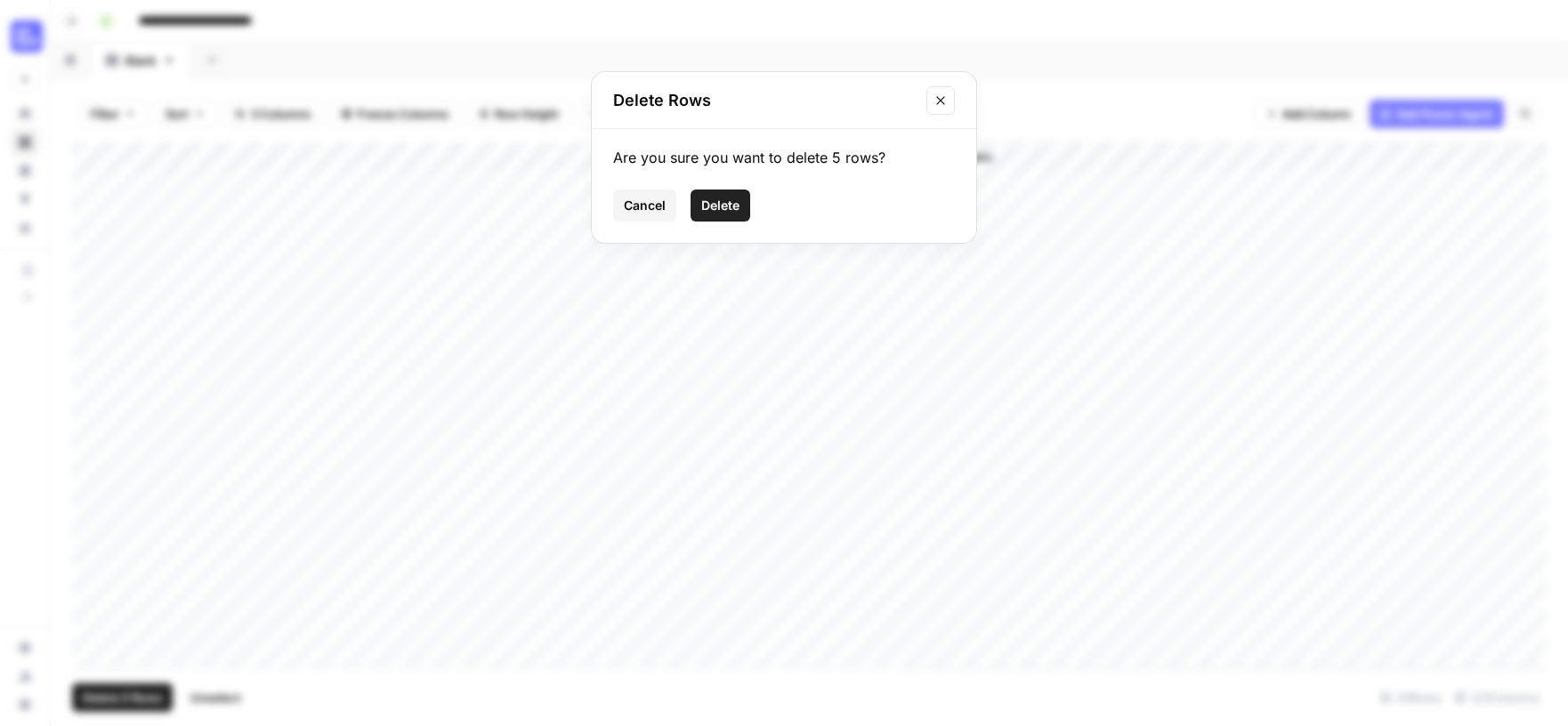
click at [703, 205] on span "Delete" at bounding box center [720, 206] width 38 height 18
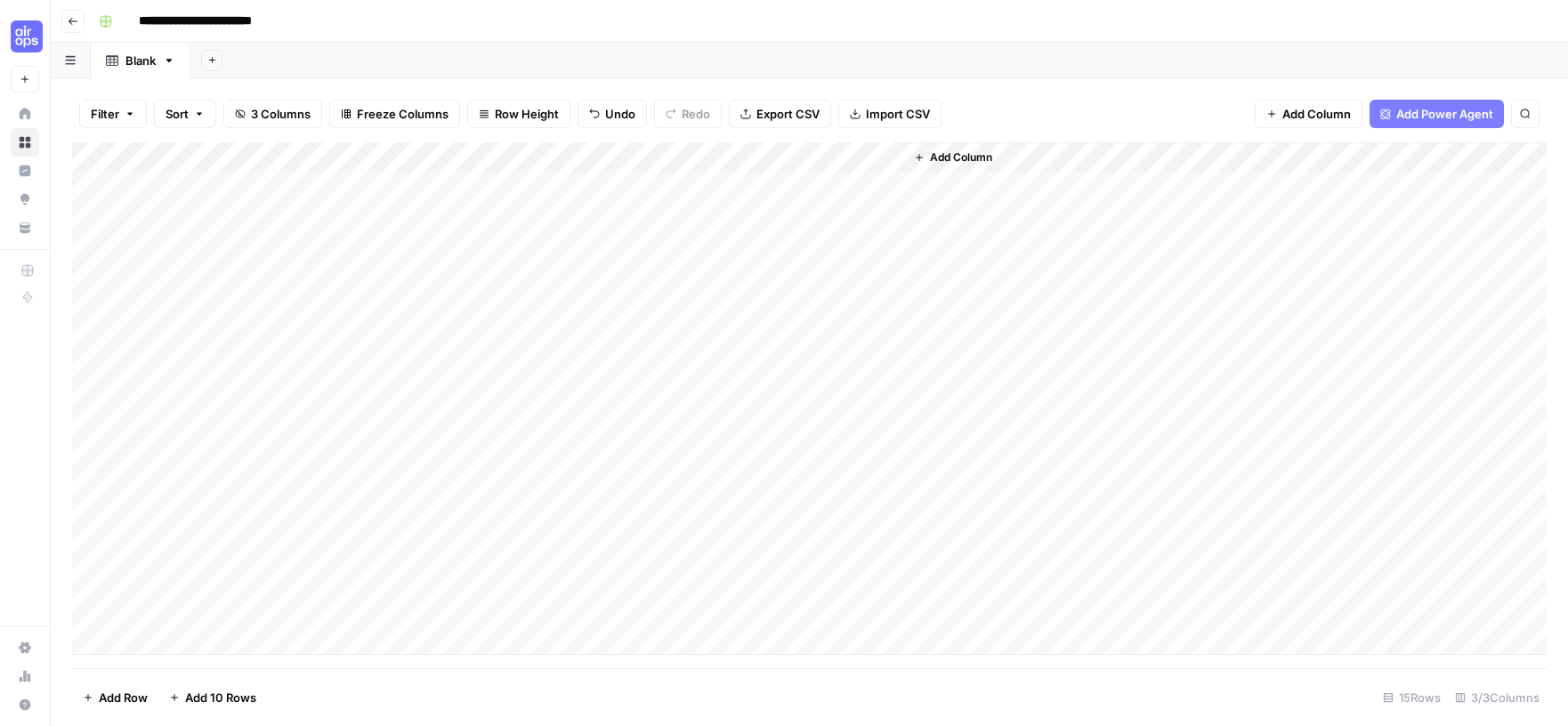
click at [947, 151] on span "Add Column" at bounding box center [961, 158] width 63 height 16
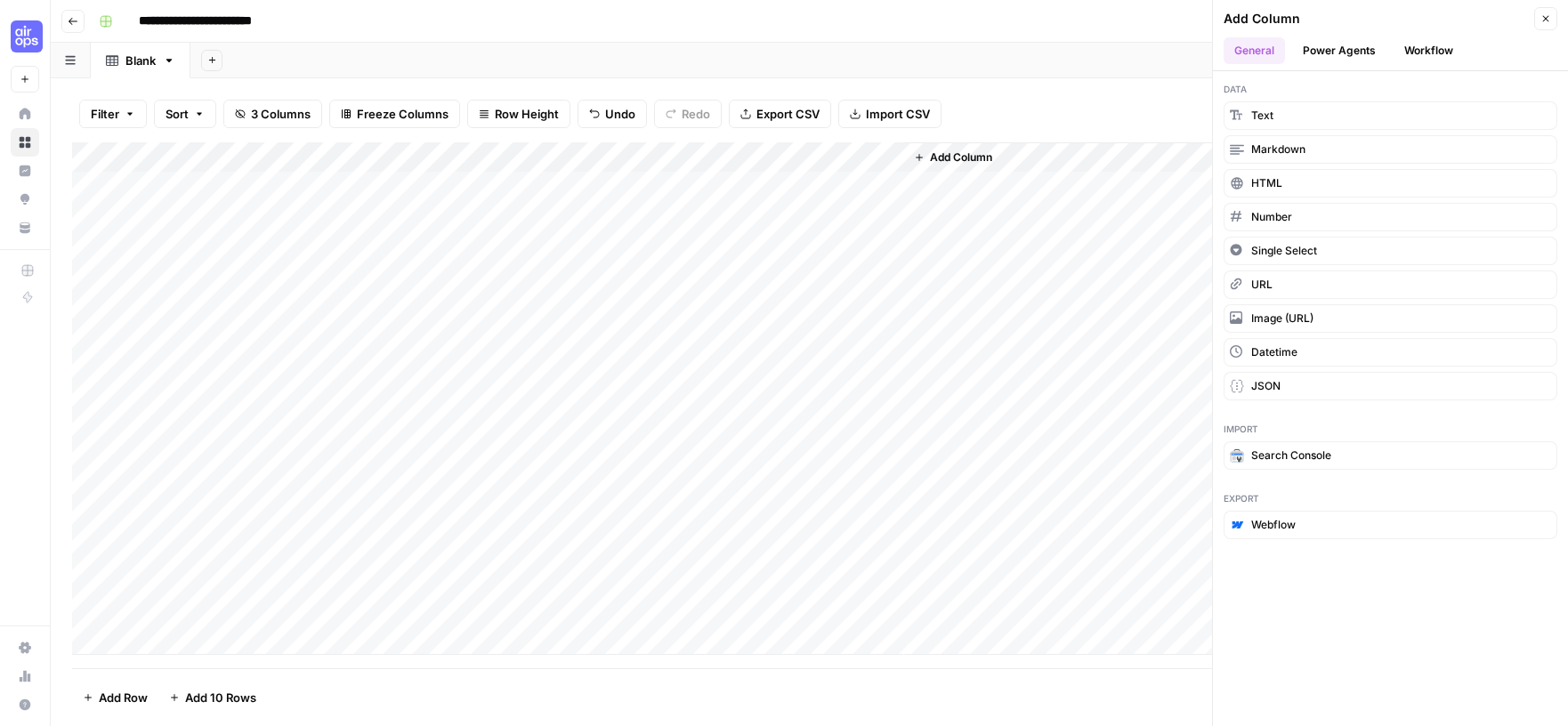
click at [1432, 47] on button "Workflow" at bounding box center [1429, 50] width 71 height 26
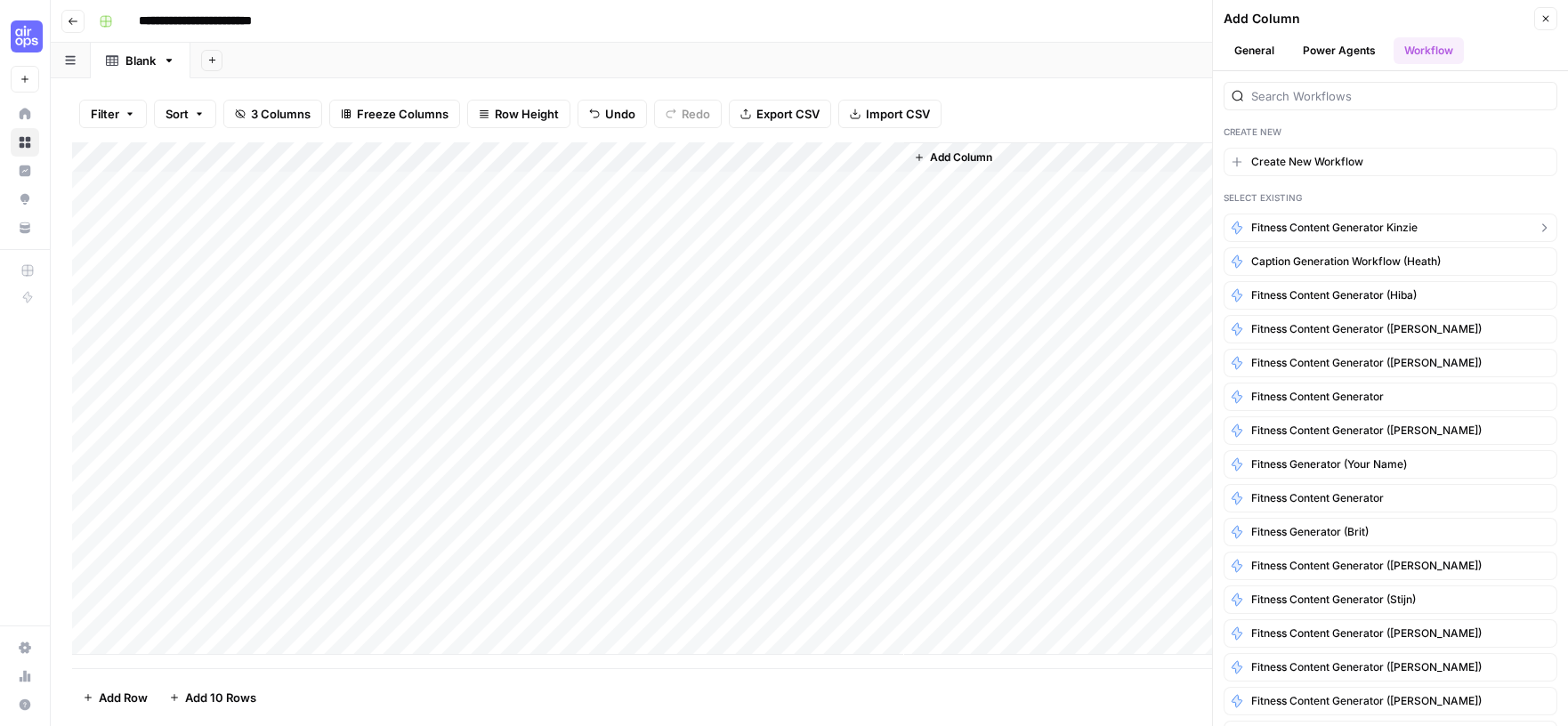
click at [1349, 232] on span "Fitness content generator Kinzie" at bounding box center [1335, 227] width 167 height 16
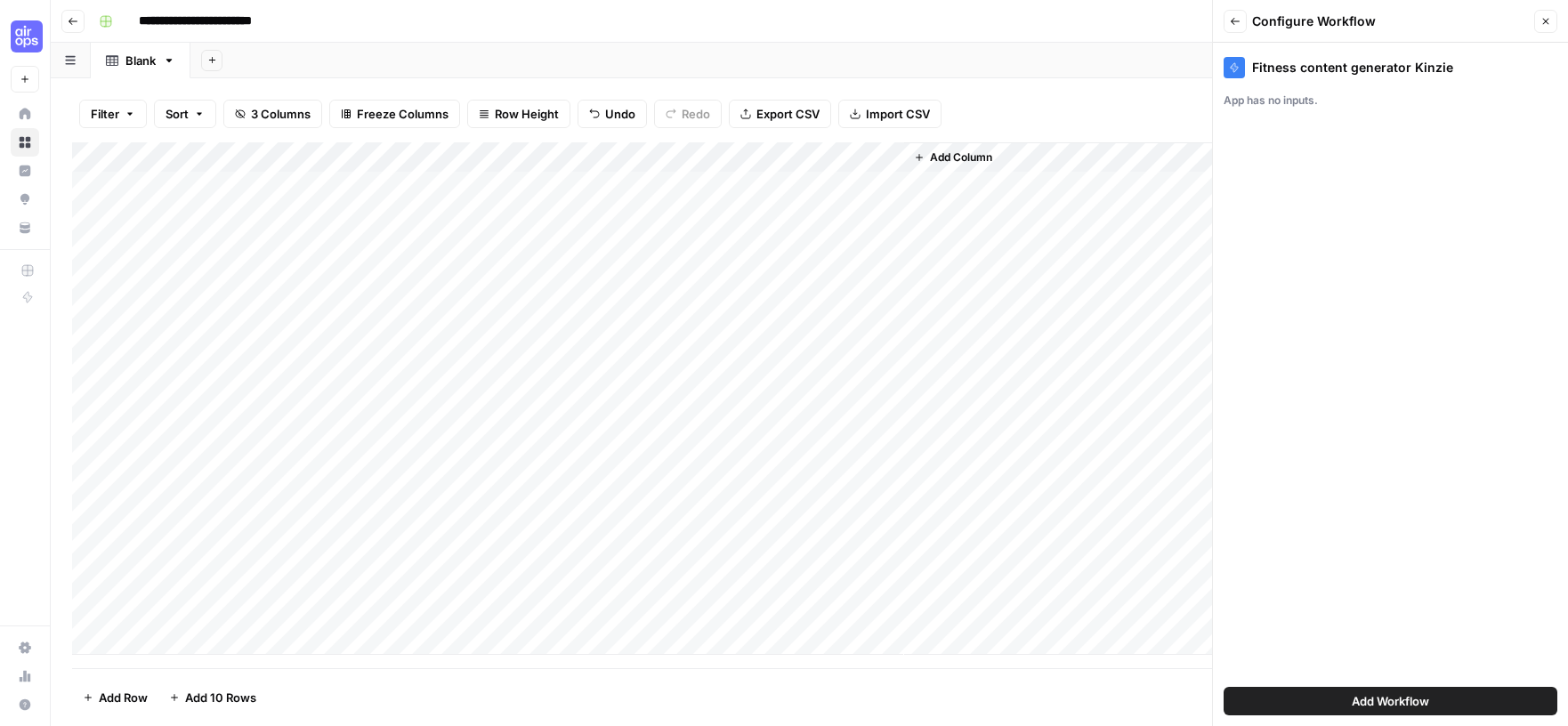
click at [1388, 702] on span "Add Workflow" at bounding box center [1391, 702] width 77 height 18
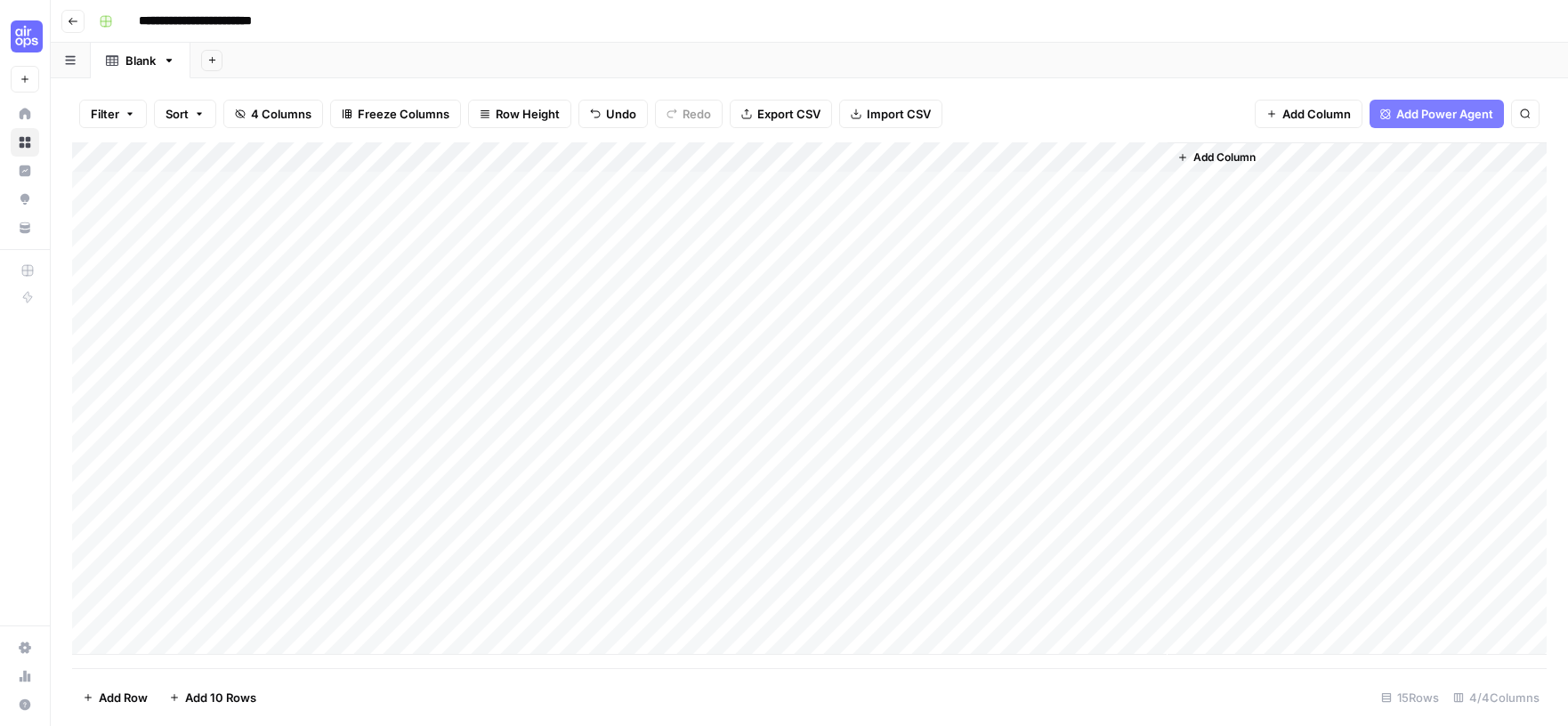
click at [1128, 160] on div "Add Column" at bounding box center [809, 398] width 1475 height 512
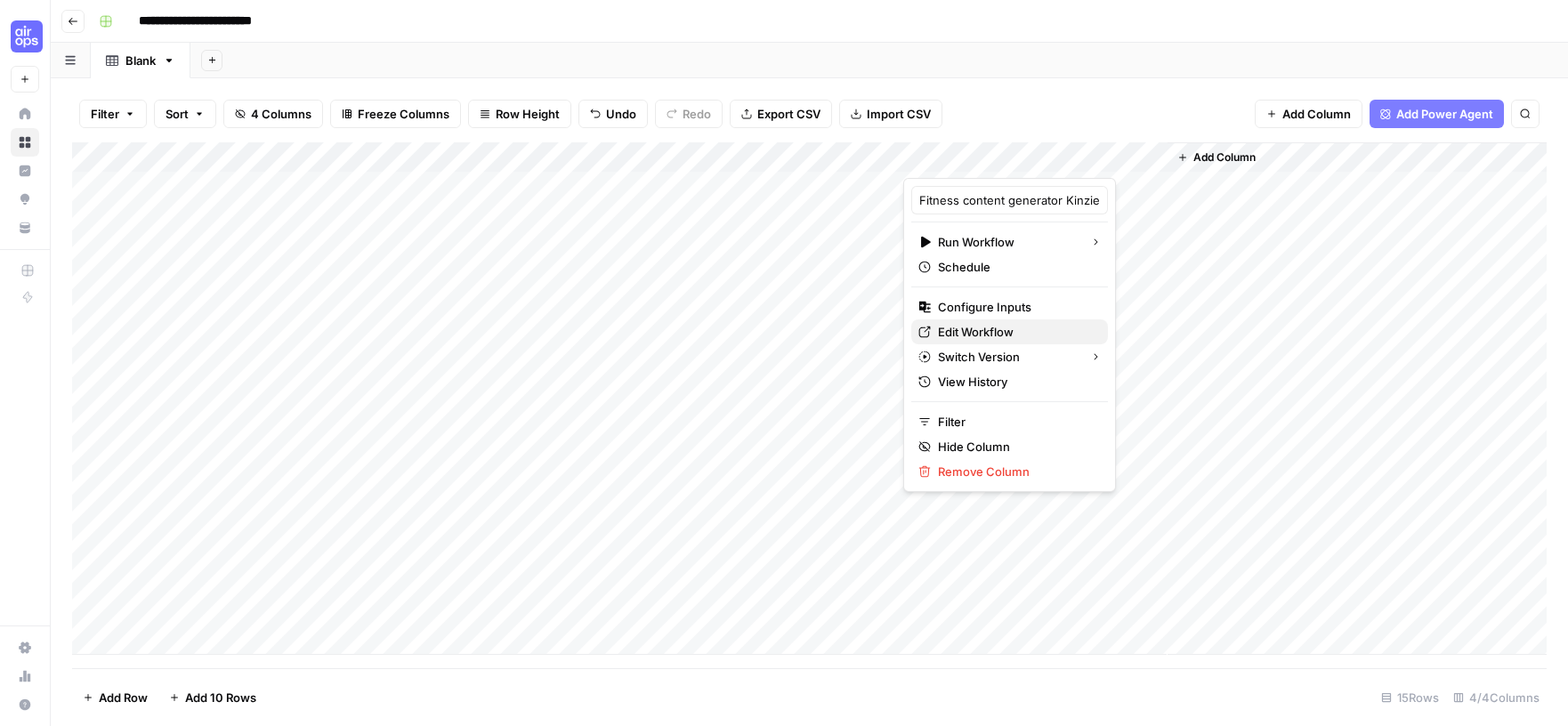
click at [989, 326] on span "Edit Workflow" at bounding box center [1015, 332] width 156 height 18
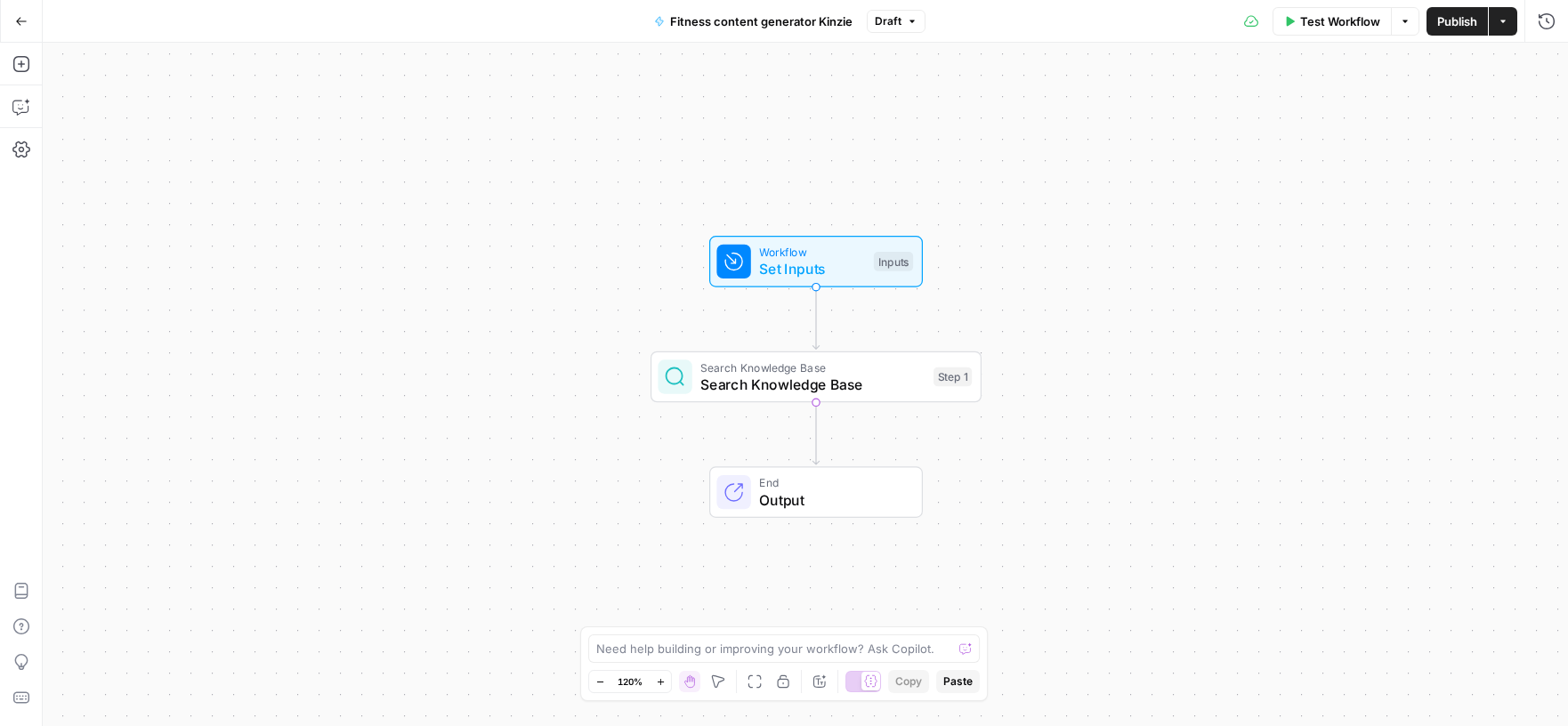
click at [27, 24] on button "Go Back" at bounding box center [21, 21] width 32 height 32
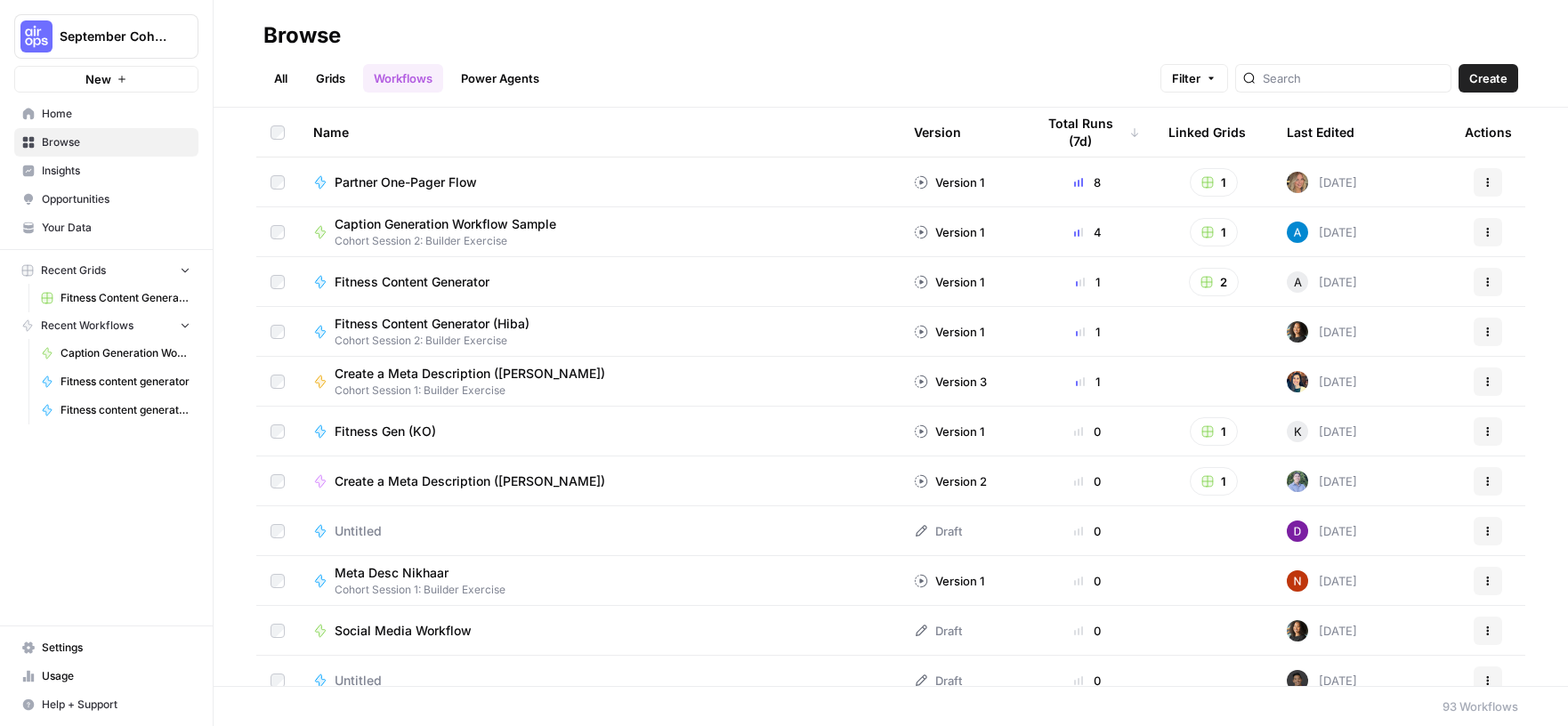
click at [118, 288] on link "Fitness Content Generator" at bounding box center [116, 298] width 166 height 28
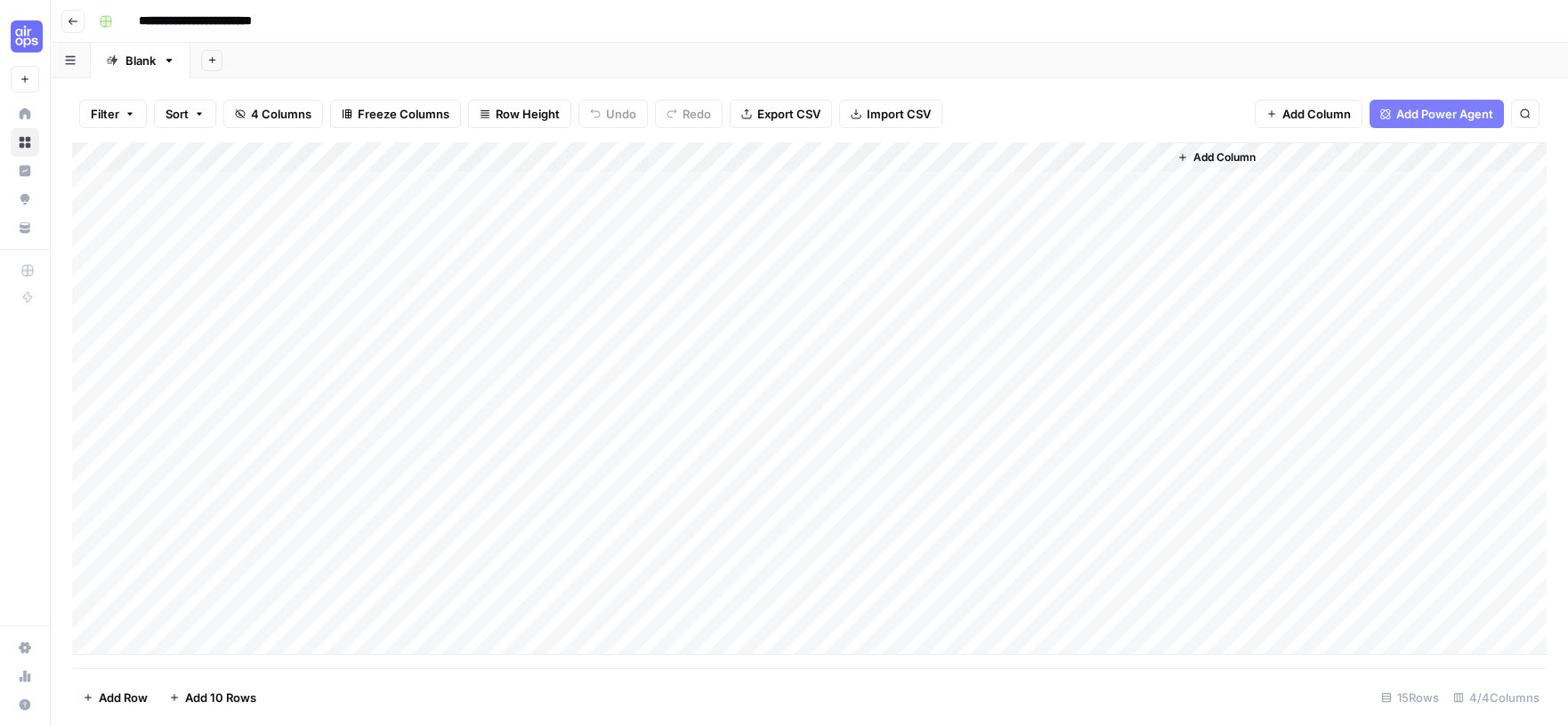
click at [1129, 158] on div "Add Column" at bounding box center [809, 398] width 1475 height 512
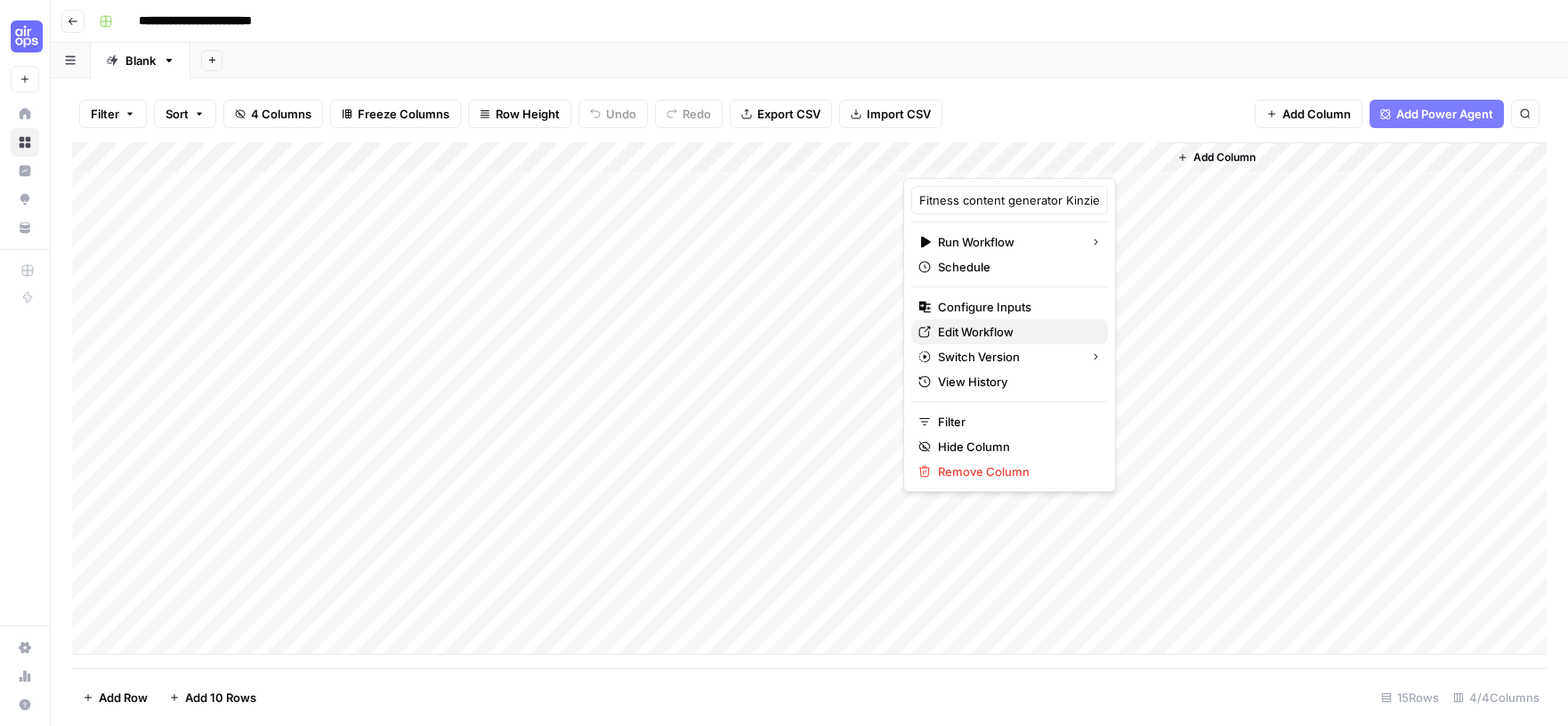
click at [995, 331] on span "Edit Workflow" at bounding box center [1015, 332] width 156 height 18
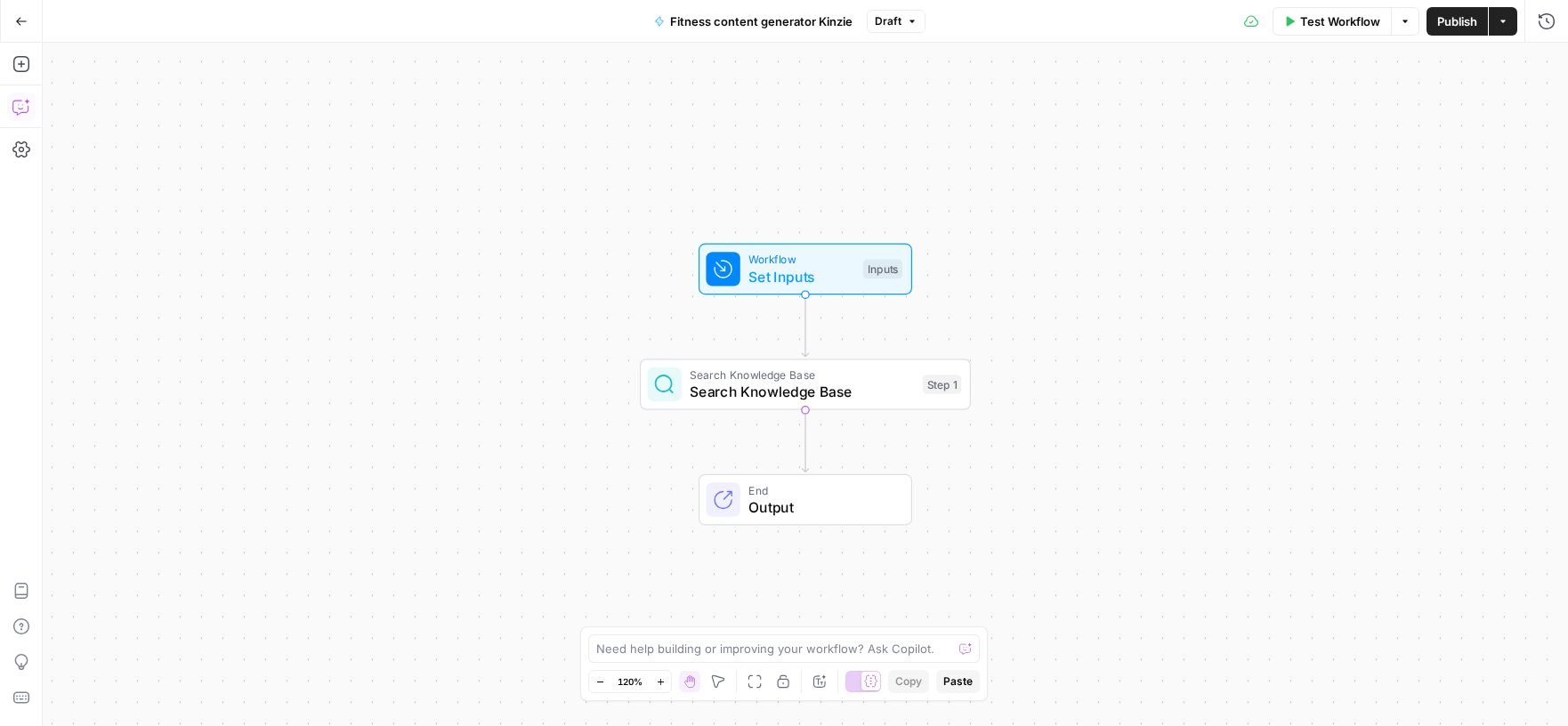
click at [25, 104] on icon "button" at bounding box center [22, 107] width 18 height 18
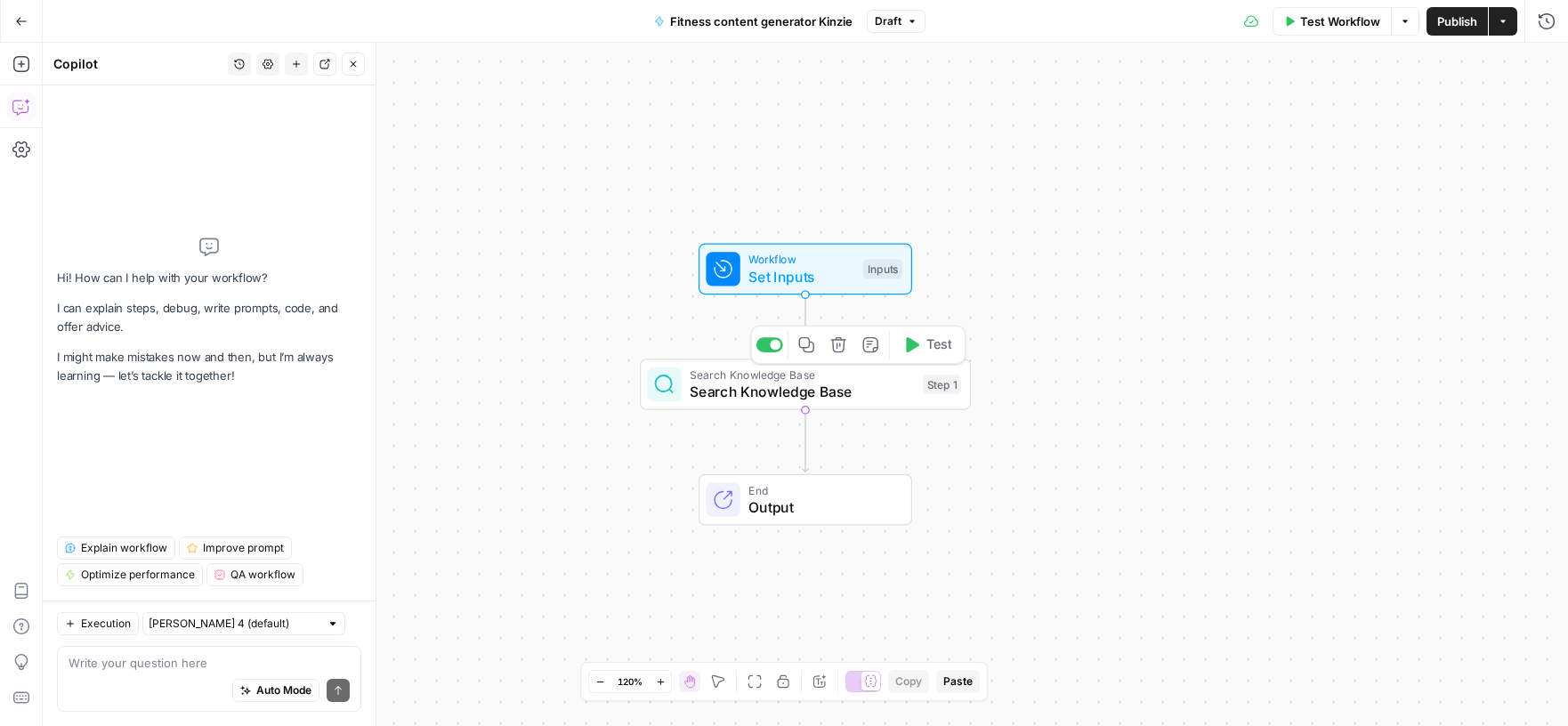
click at [841, 357] on button "Delete step" at bounding box center [839, 345] width 27 height 27
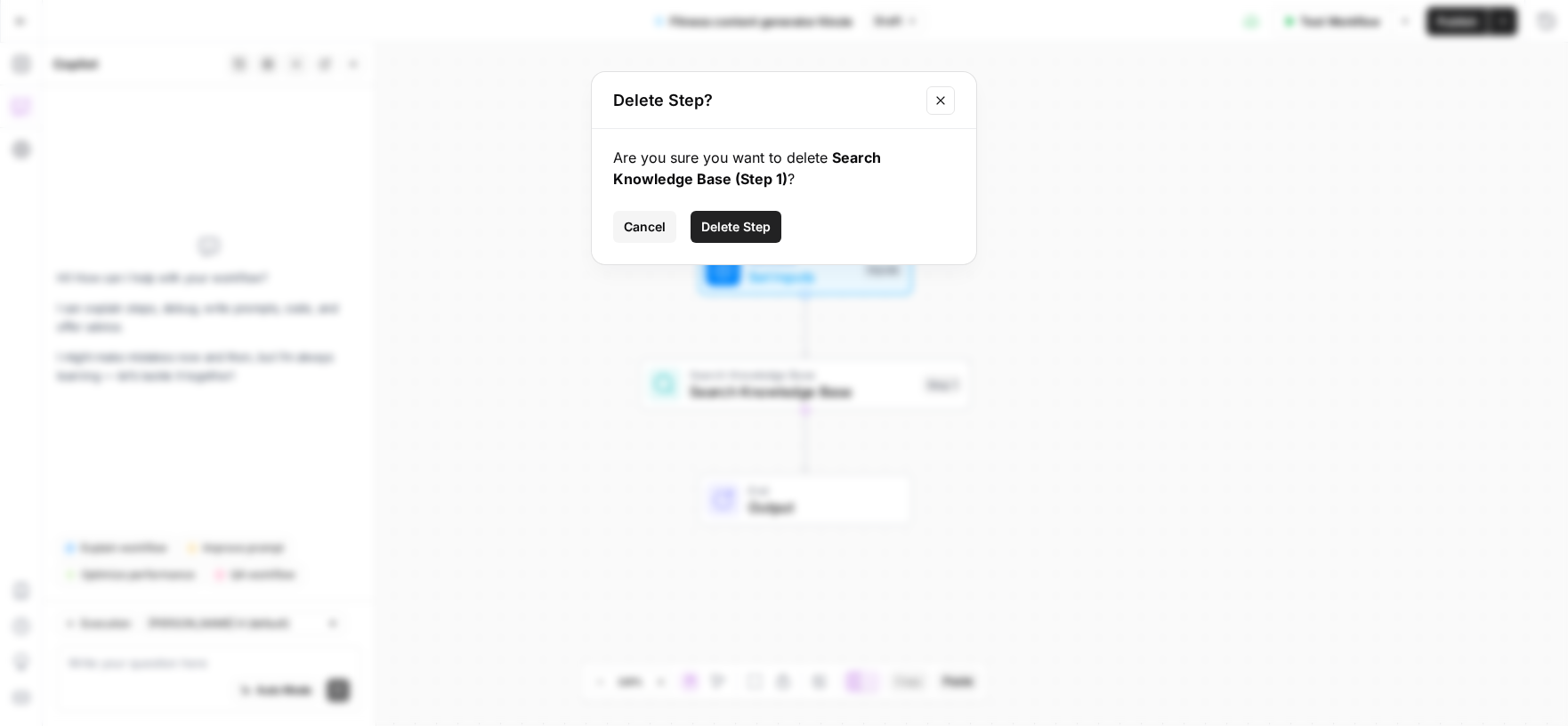
click at [738, 241] on button "Delete Step" at bounding box center [736, 226] width 91 height 32
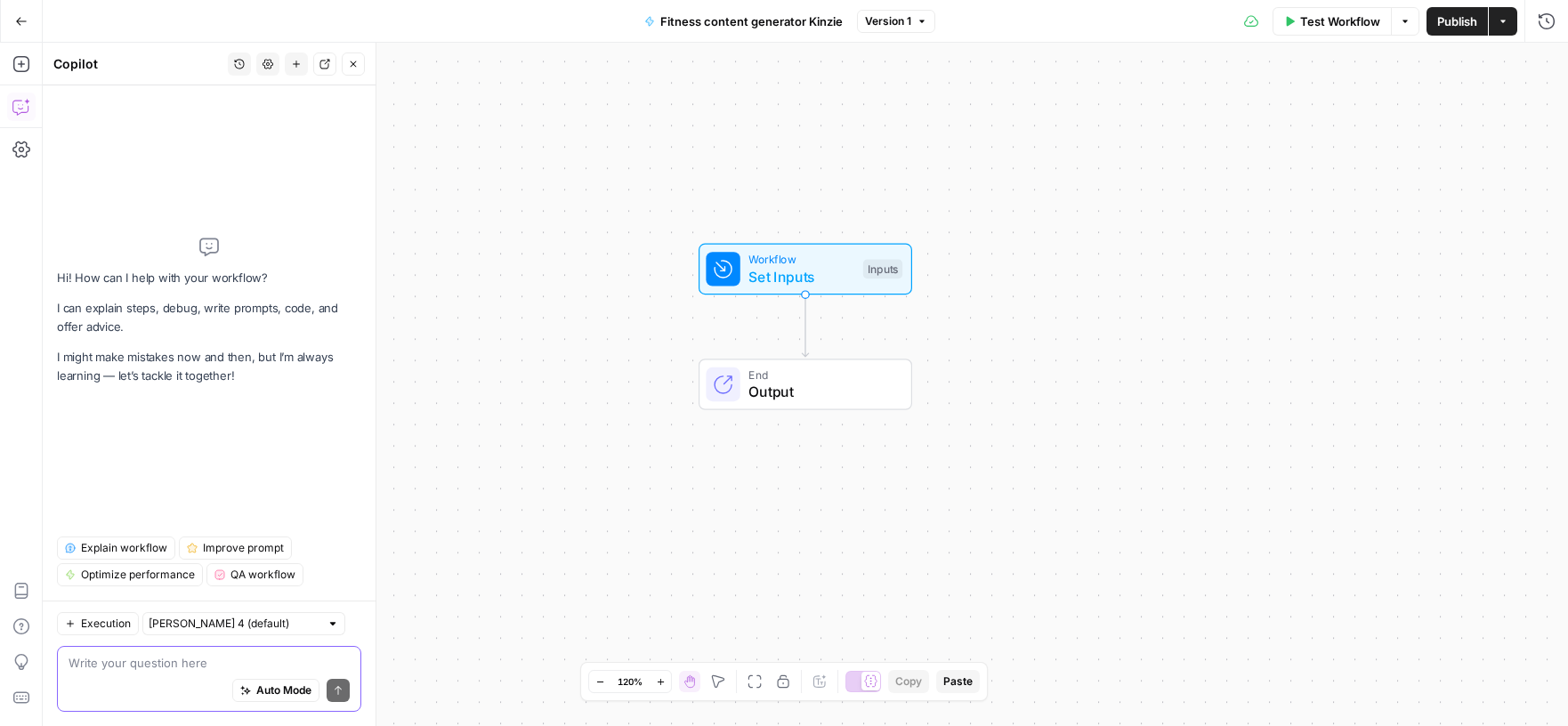
click at [152, 657] on textarea at bounding box center [209, 663] width 281 height 18
click at [208, 665] on textarea at bounding box center [209, 663] width 281 height 18
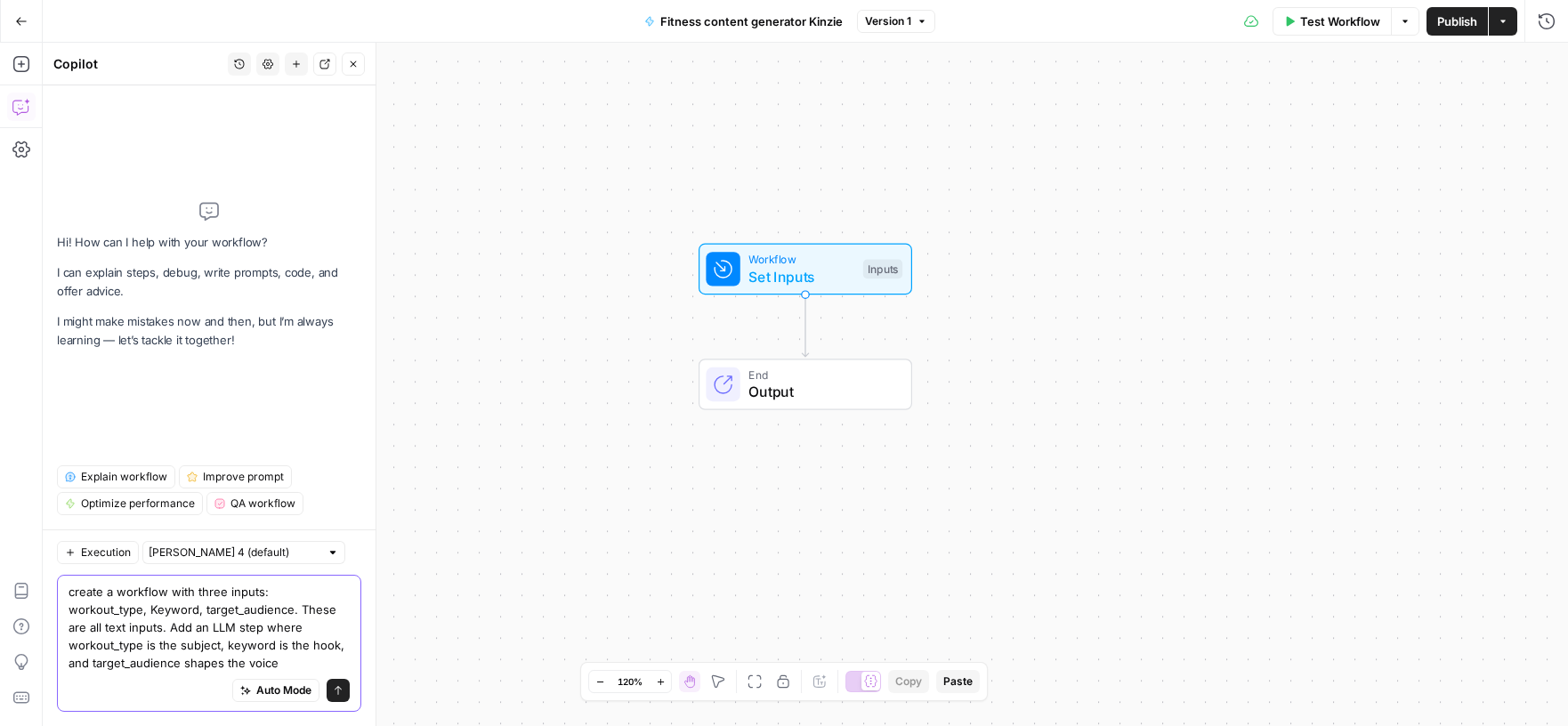
type textarea "create a workflow with three inputs: workout_type, Keyword, target_audience. Th…"
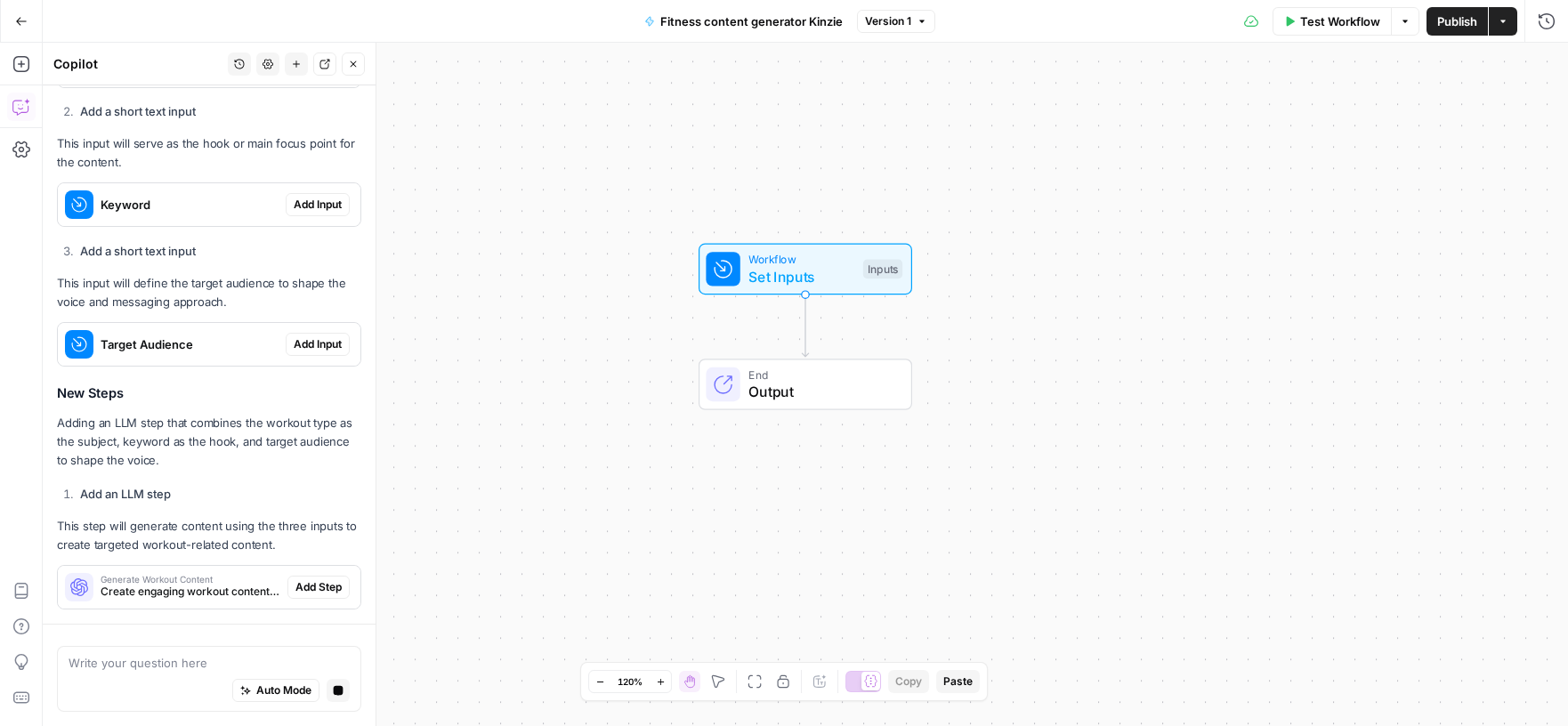
scroll to position [680, 0]
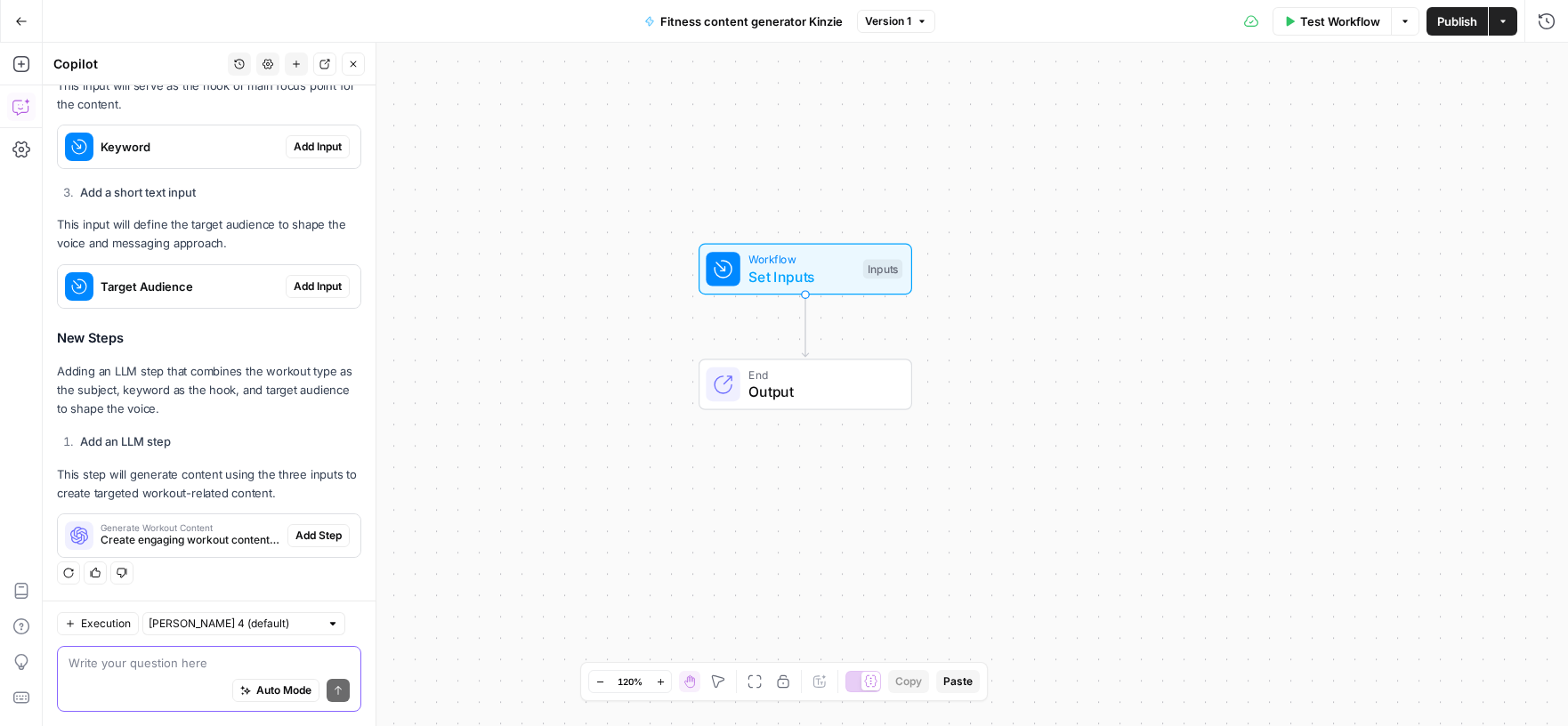
click at [131, 662] on textarea at bounding box center [209, 663] width 281 height 18
paste textarea "Create a workflow with three inputs: workout_type, keyword, target_audience. Th…"
type textarea "Create a workflow with three inputs: workout_type, keyword, target_audience. Th…"
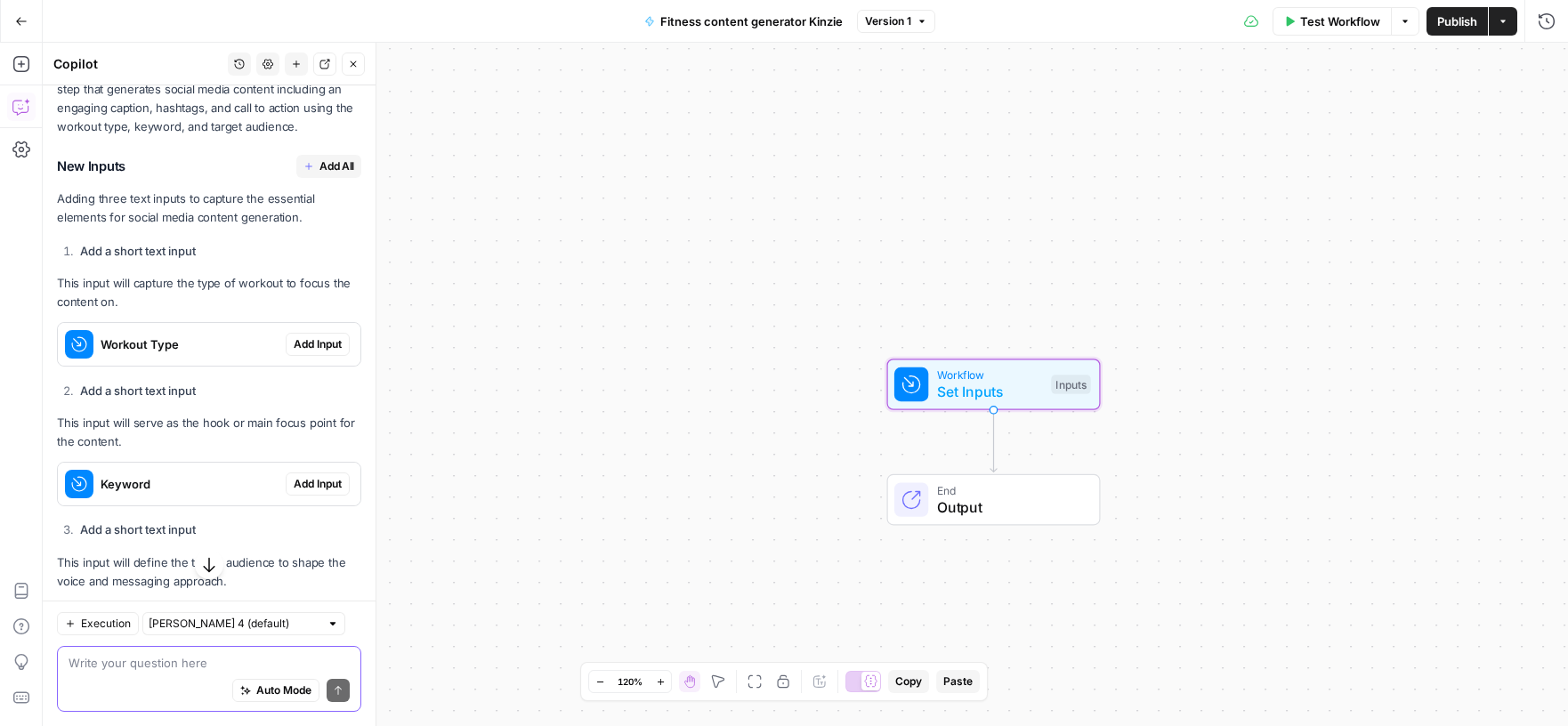
scroll to position [1387, 0]
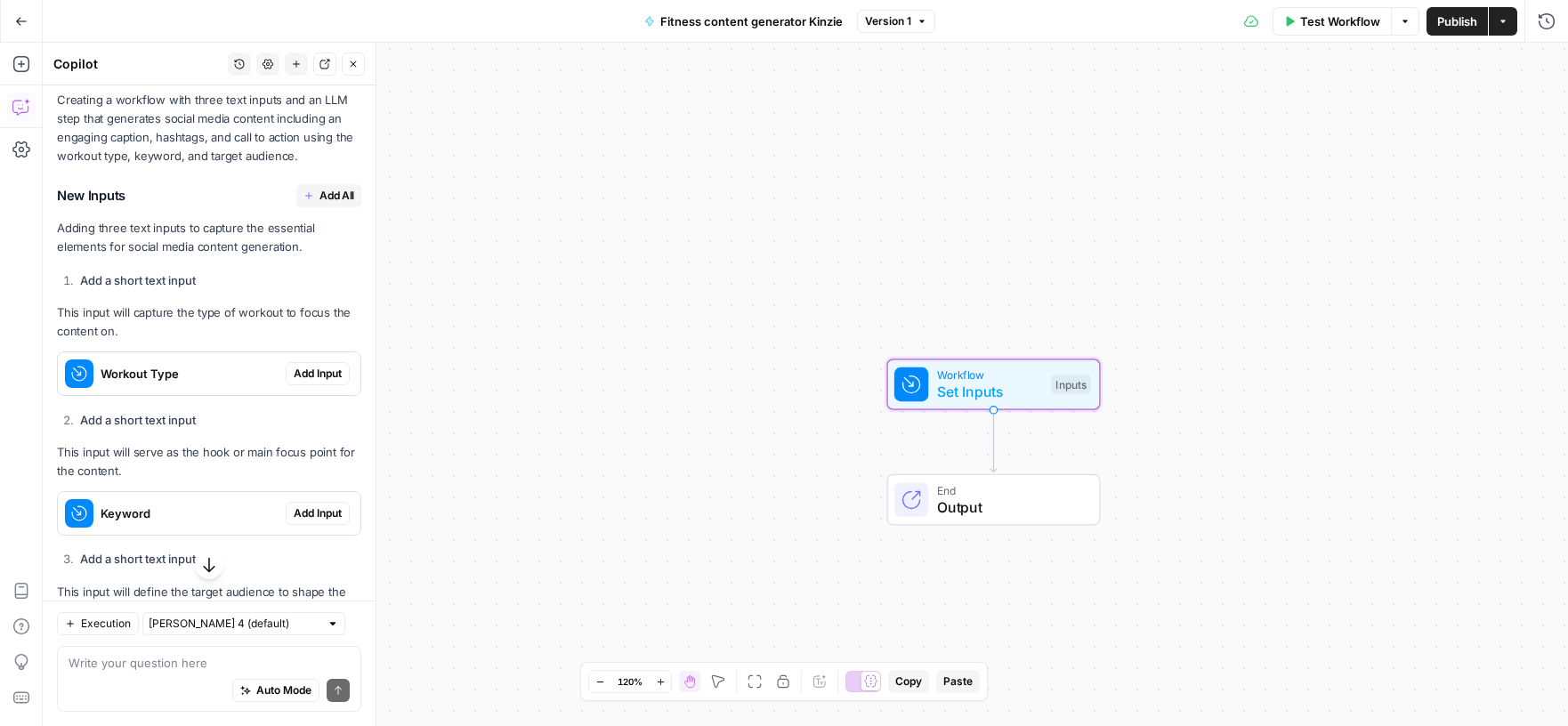
click at [316, 371] on span "Add Input" at bounding box center [318, 373] width 48 height 16
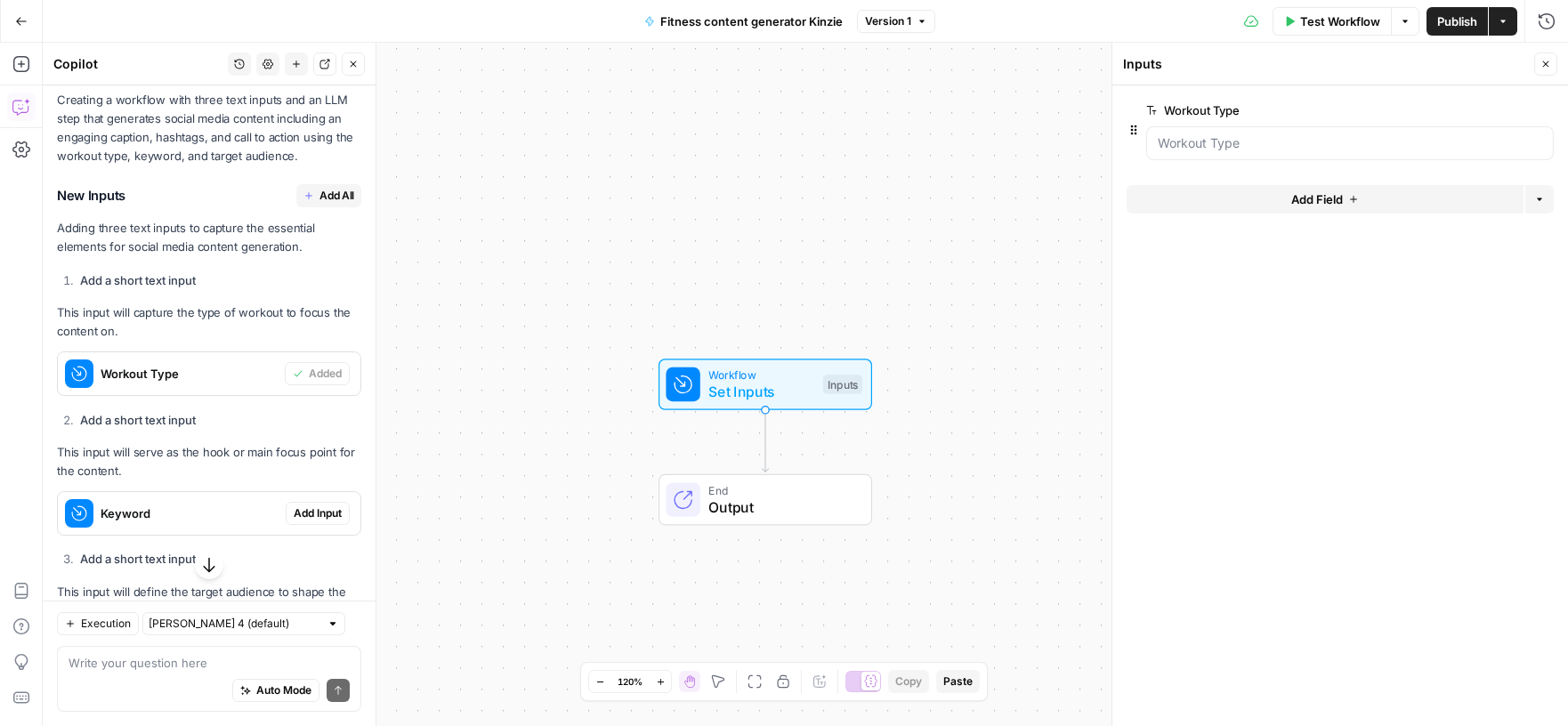
scroll to position [1594, 0]
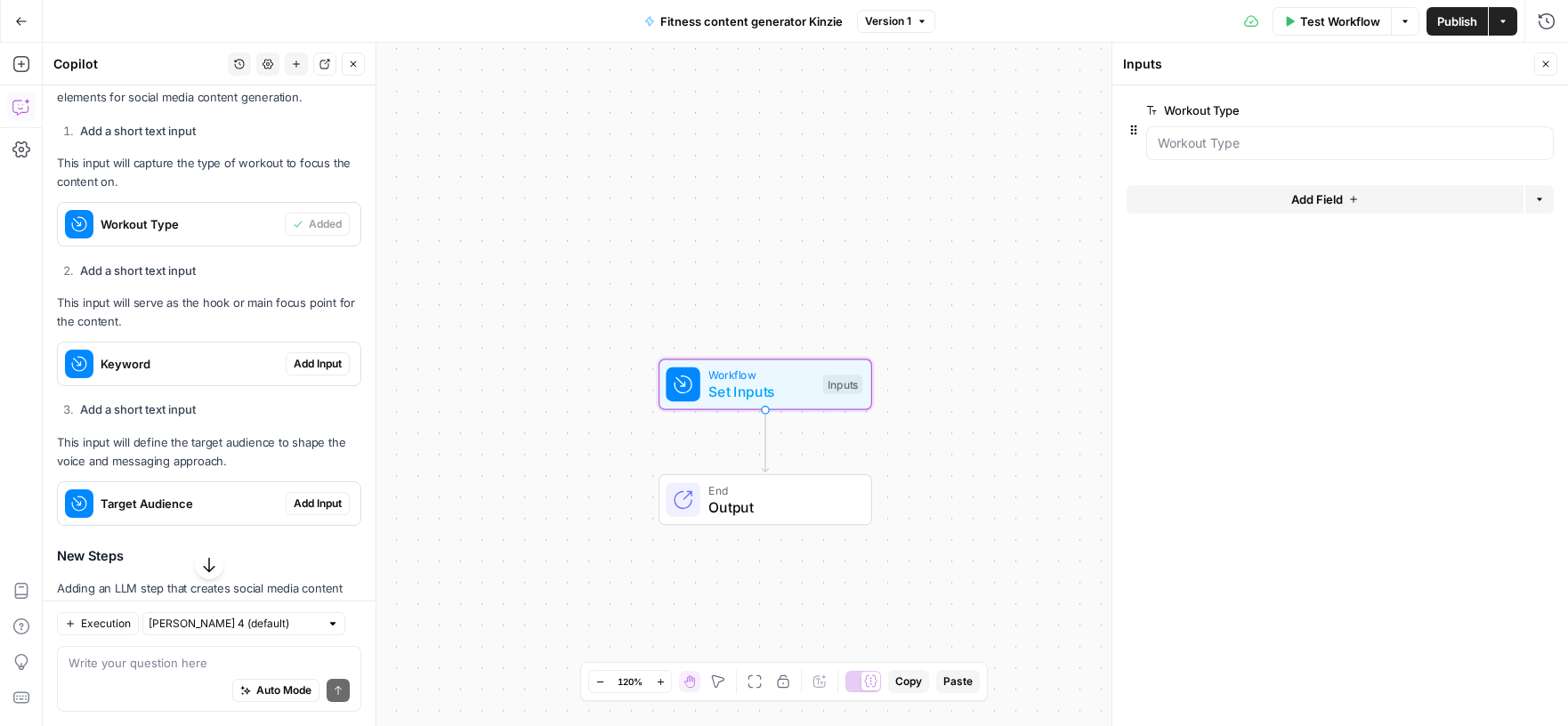
click at [319, 362] on span "Add Input" at bounding box center [318, 363] width 48 height 16
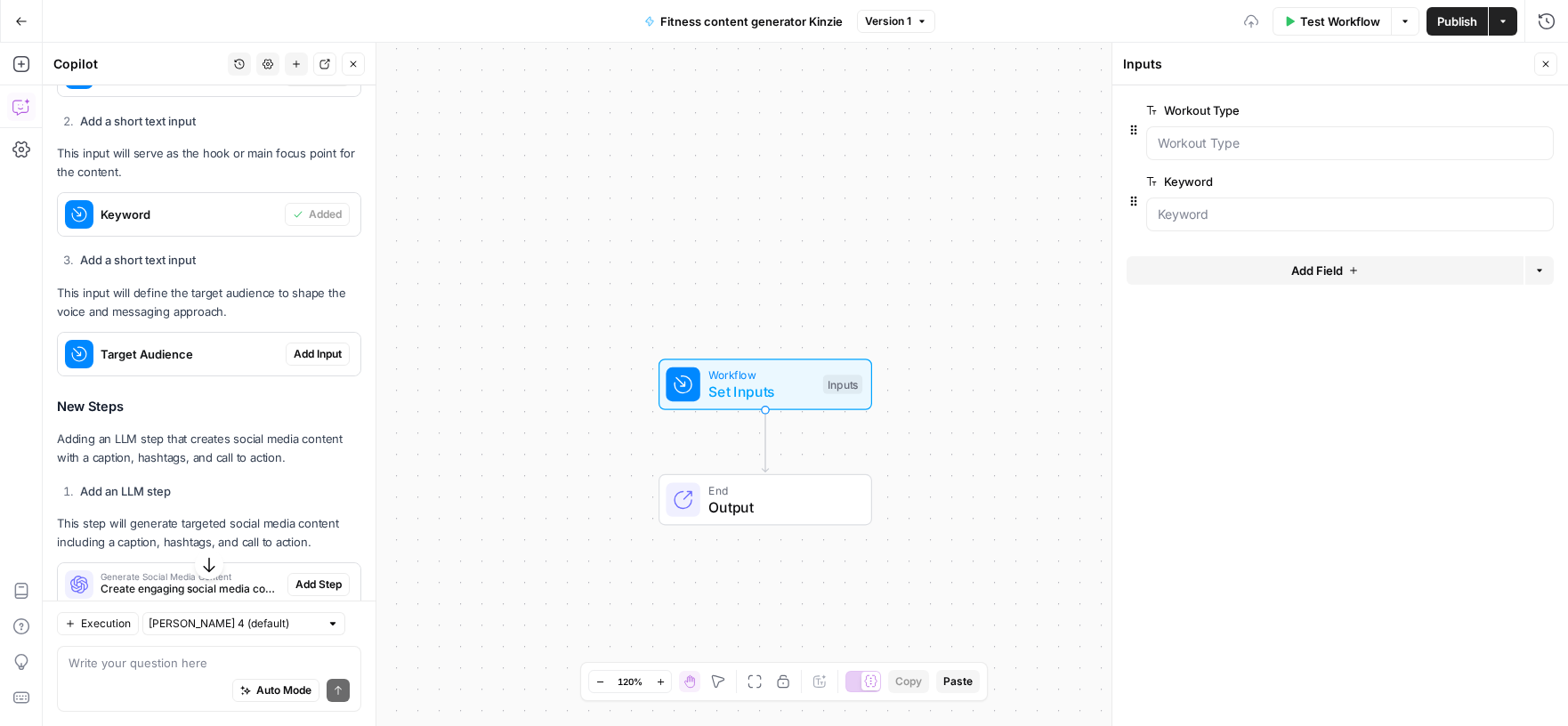
scroll to position [1779, 0]
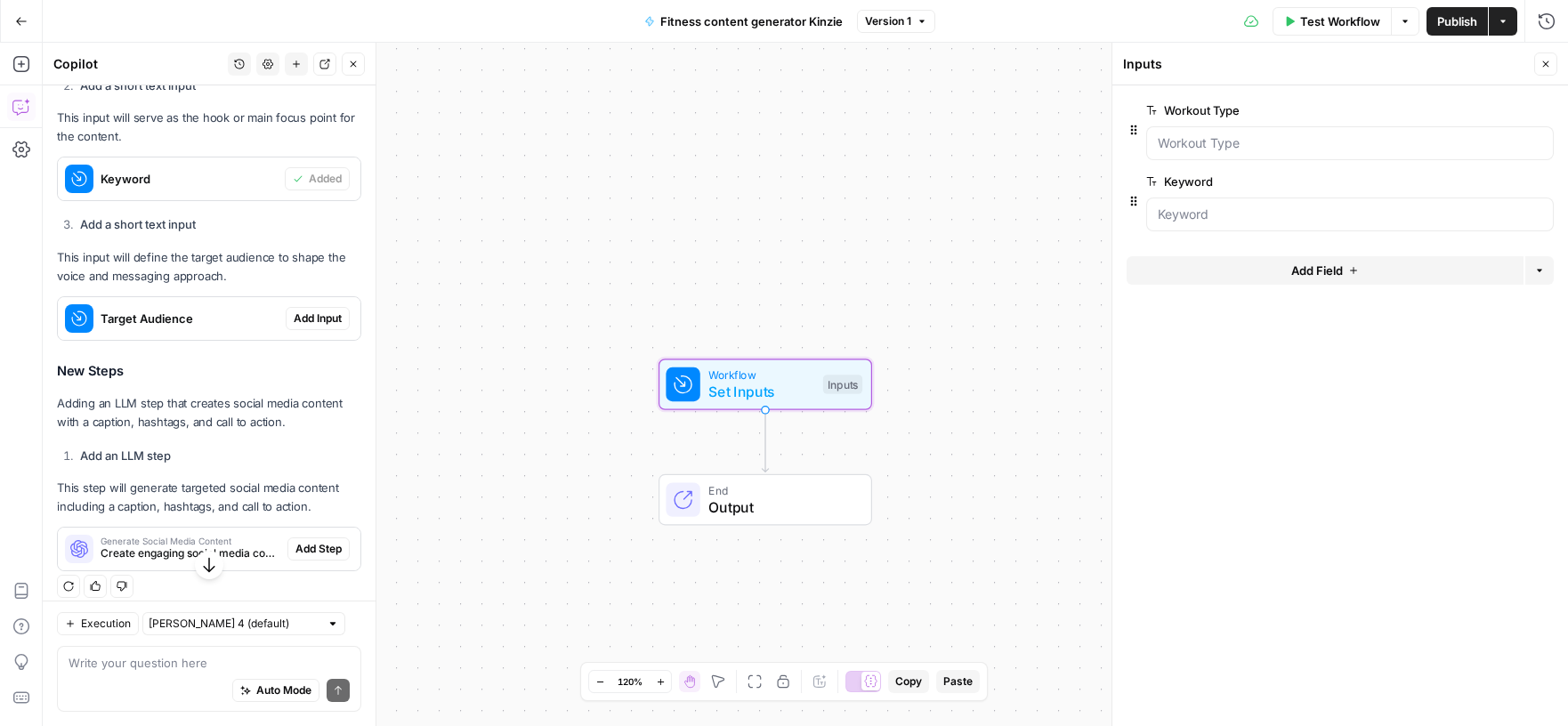
click at [313, 314] on span "Add Input" at bounding box center [318, 318] width 48 height 16
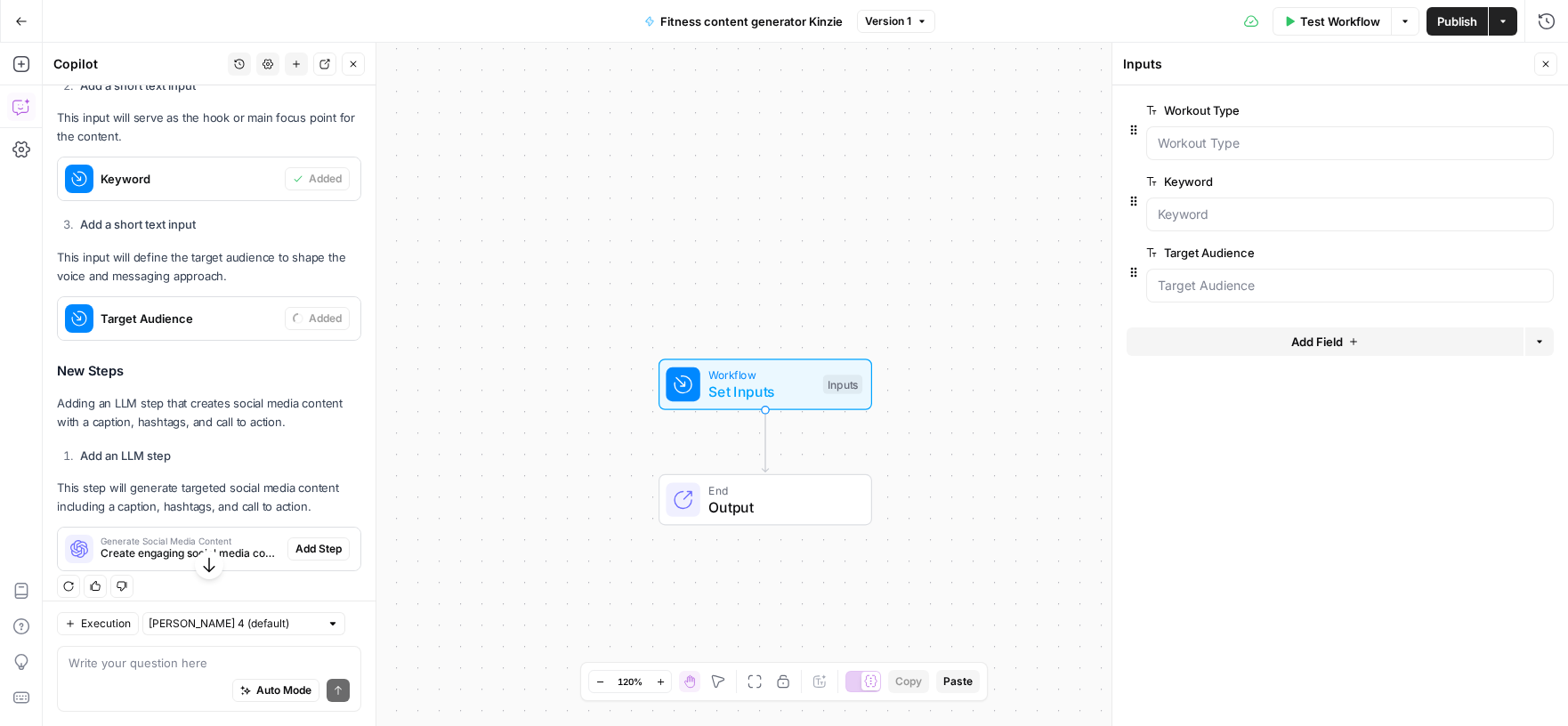
scroll to position [1792, 0]
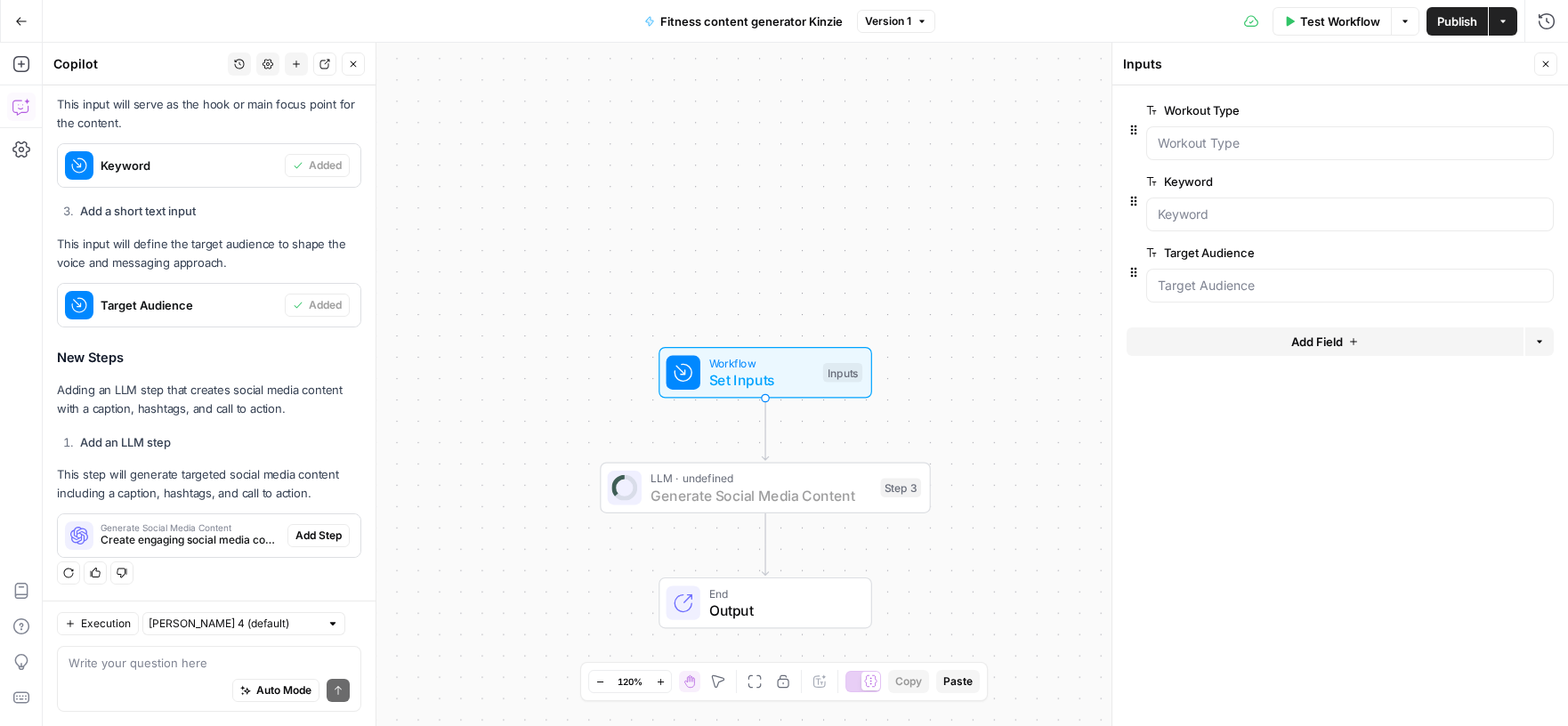
click at [318, 530] on span "Add Step" at bounding box center [318, 536] width 46 height 16
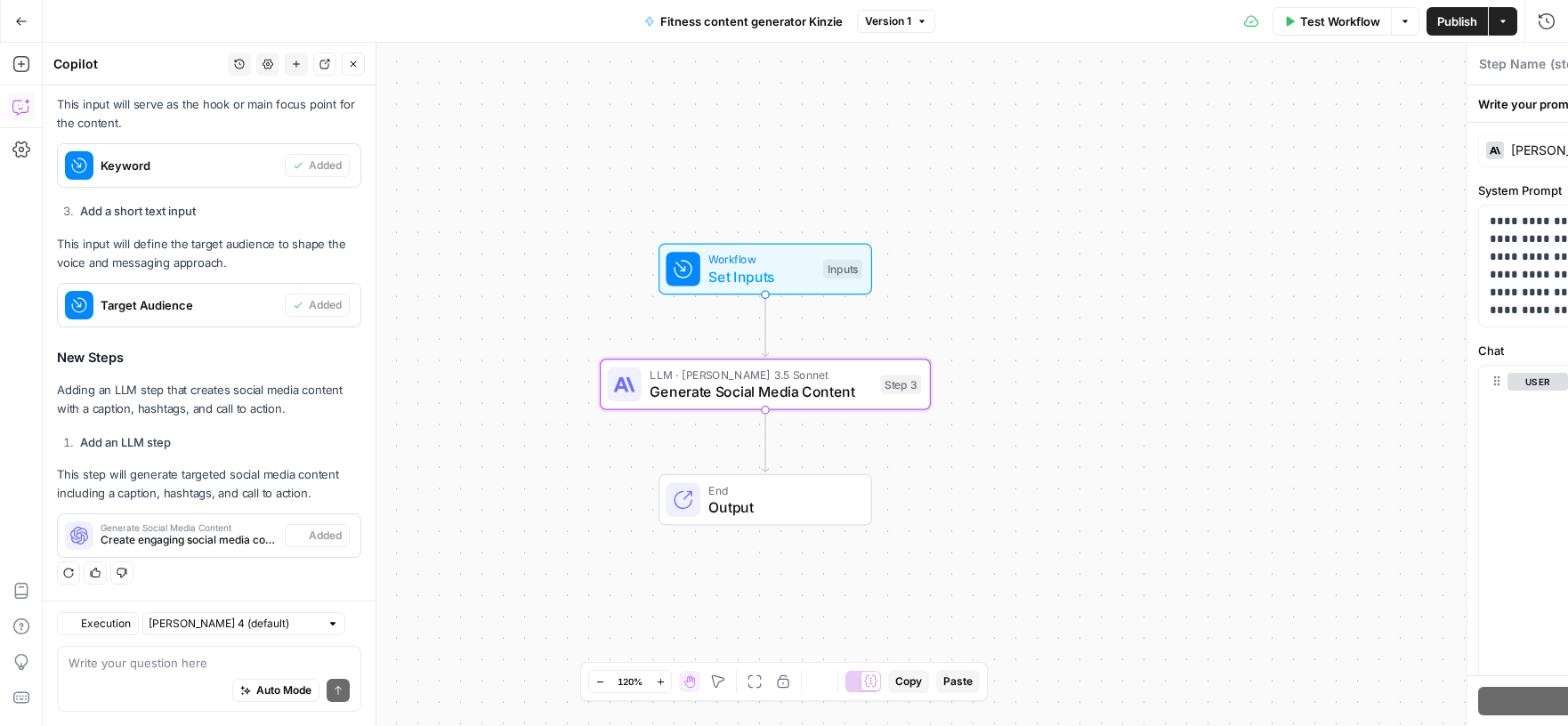
type textarea "Generate Social Media Content"
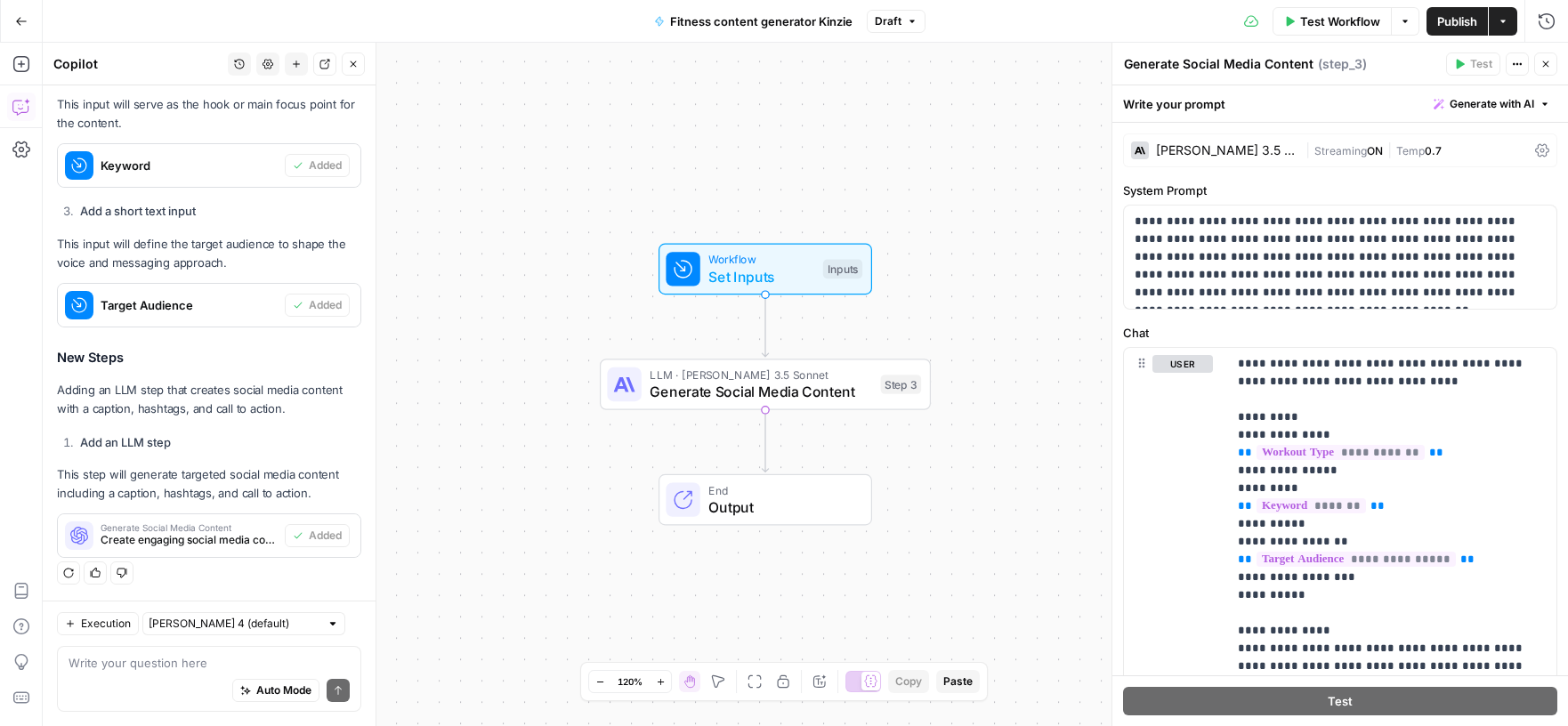
click at [1325, 24] on span "Test Workflow" at bounding box center [1341, 22] width 80 height 18
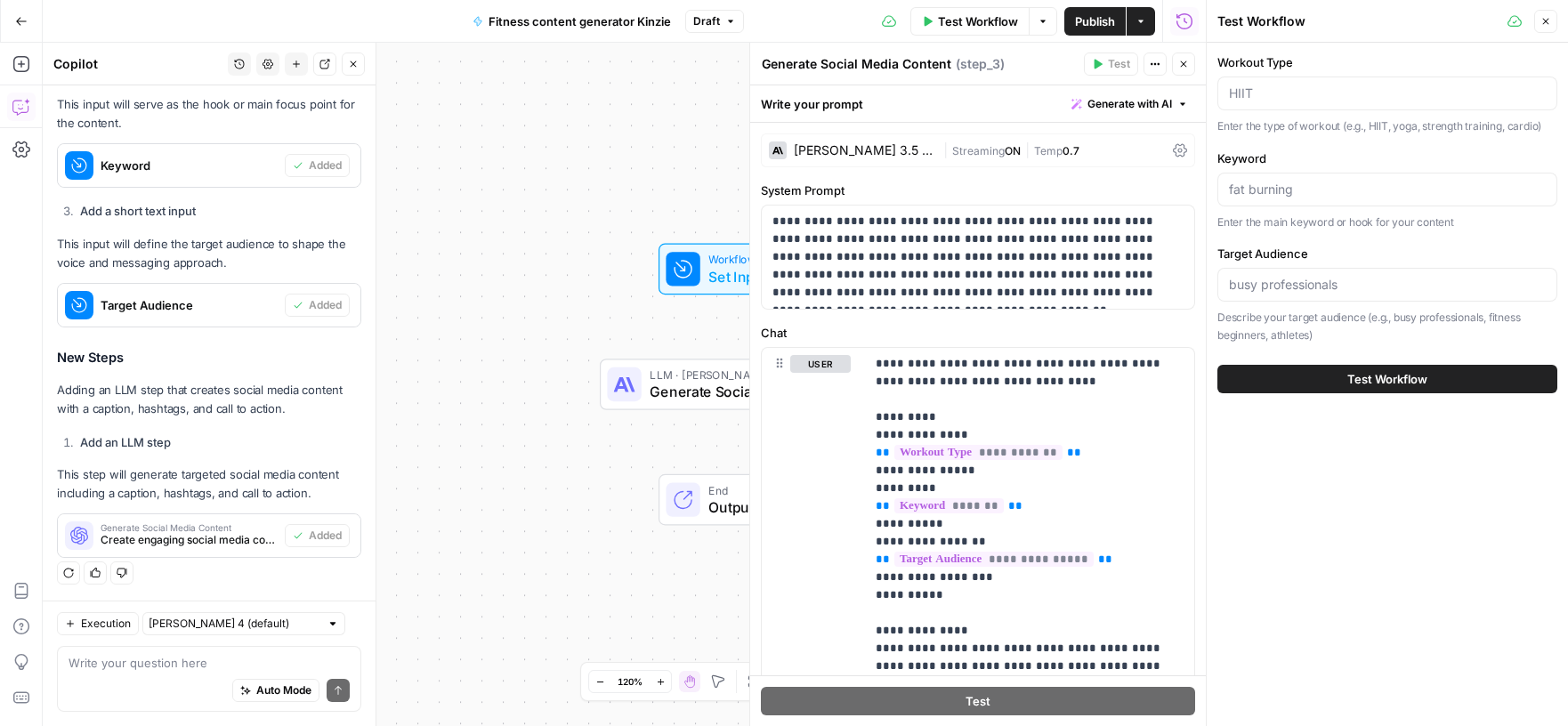
click at [1384, 373] on span "Test Workflow" at bounding box center [1388, 379] width 80 height 18
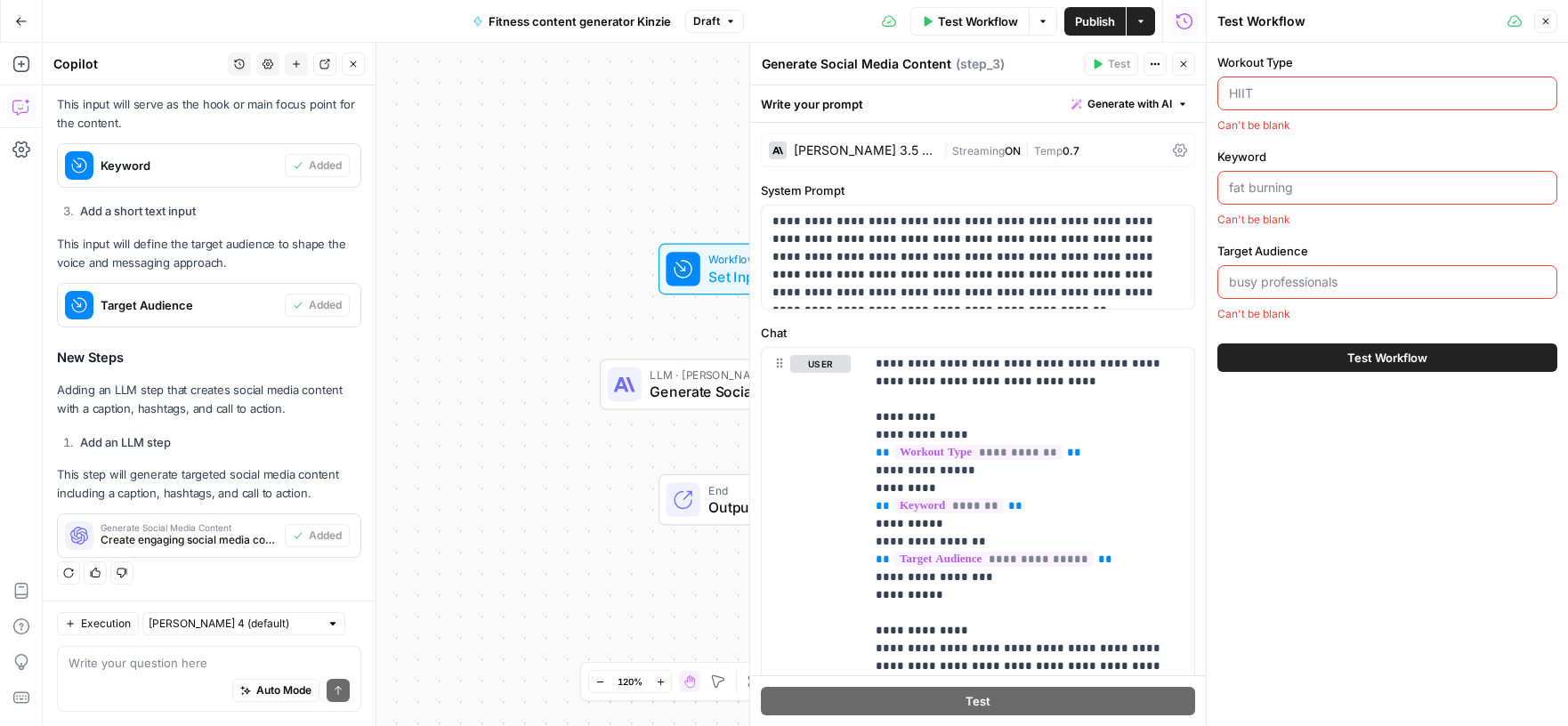
click at [1272, 101] on input "Workout Type" at bounding box center [1387, 93] width 317 height 18
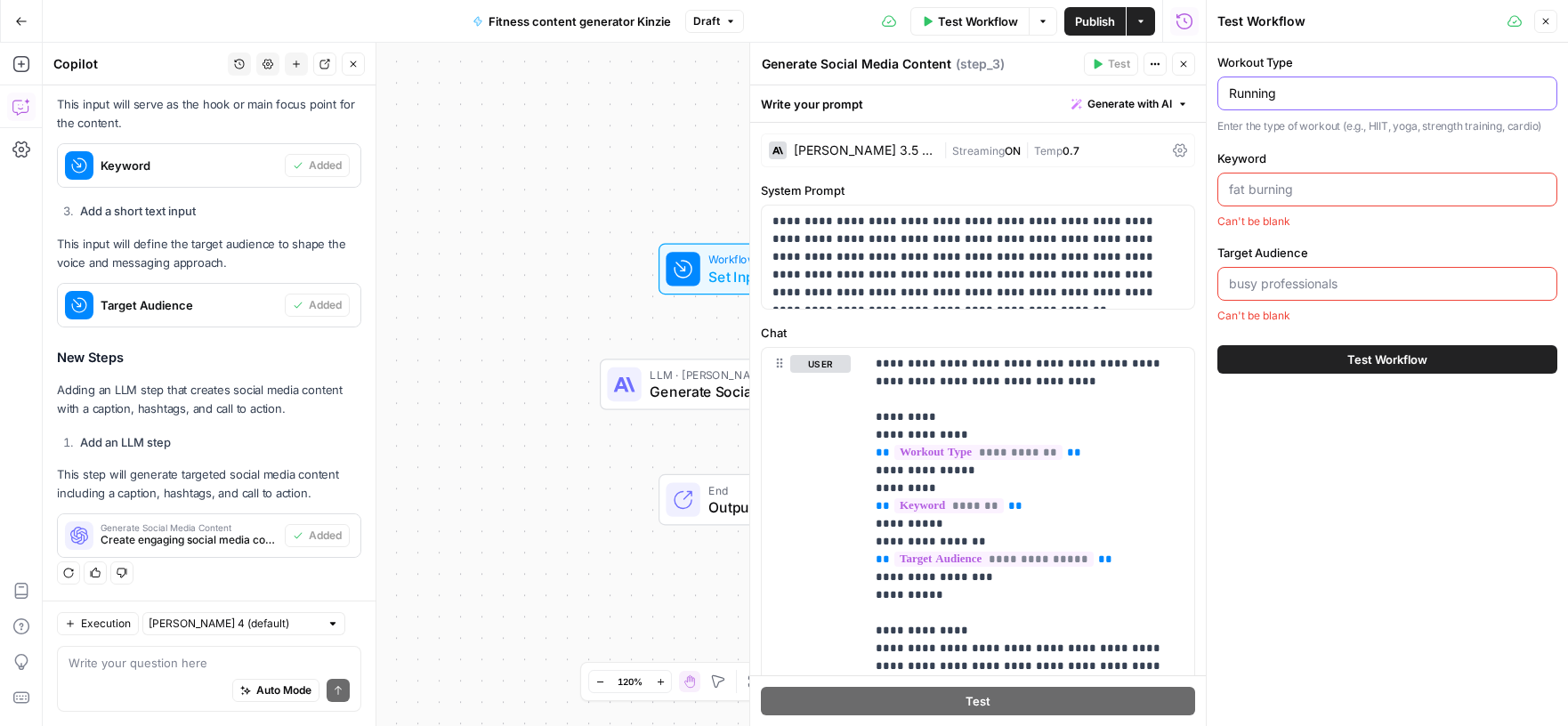
type input "Running"
click at [1262, 188] on input "Keyword" at bounding box center [1387, 189] width 317 height 18
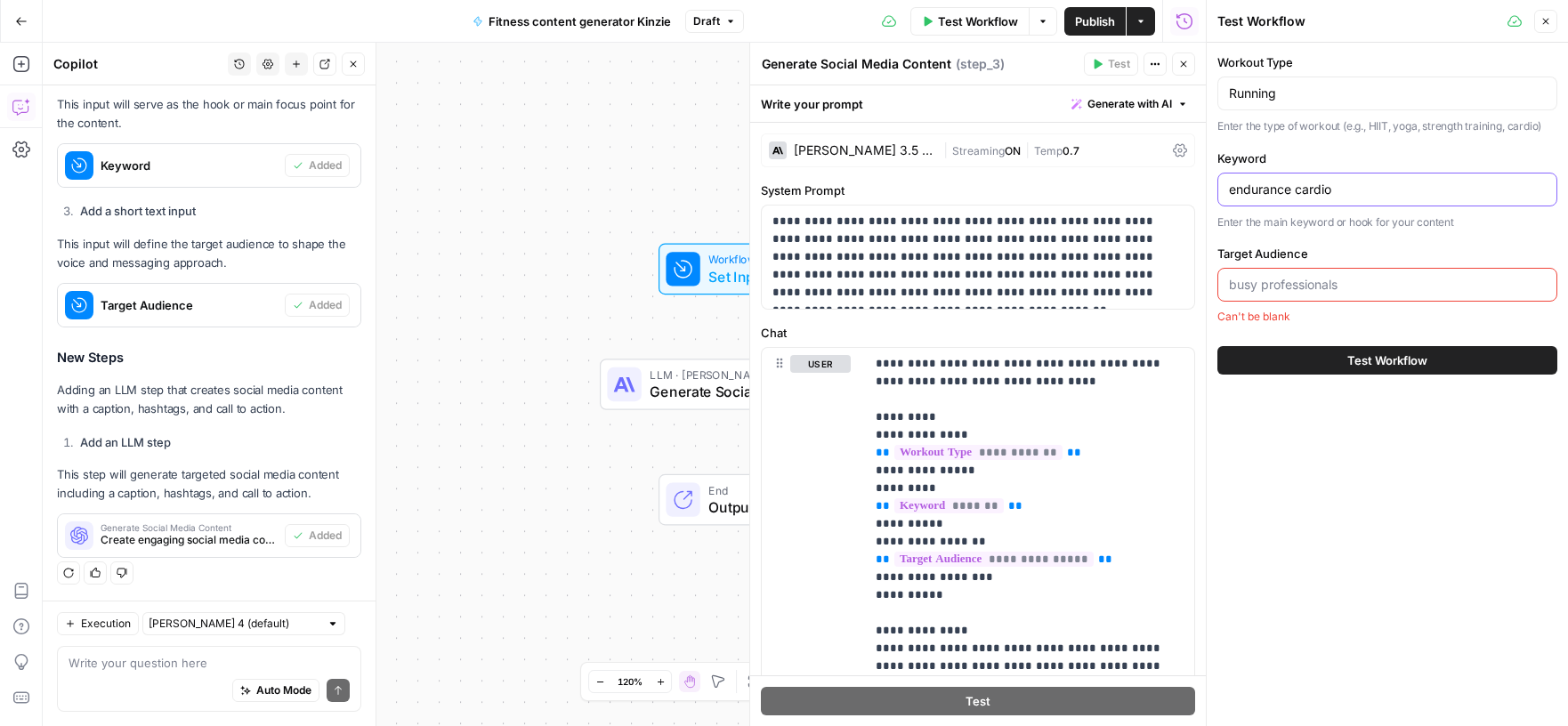
type input "endurance cardio"
click at [1330, 274] on div at bounding box center [1388, 284] width 340 height 34
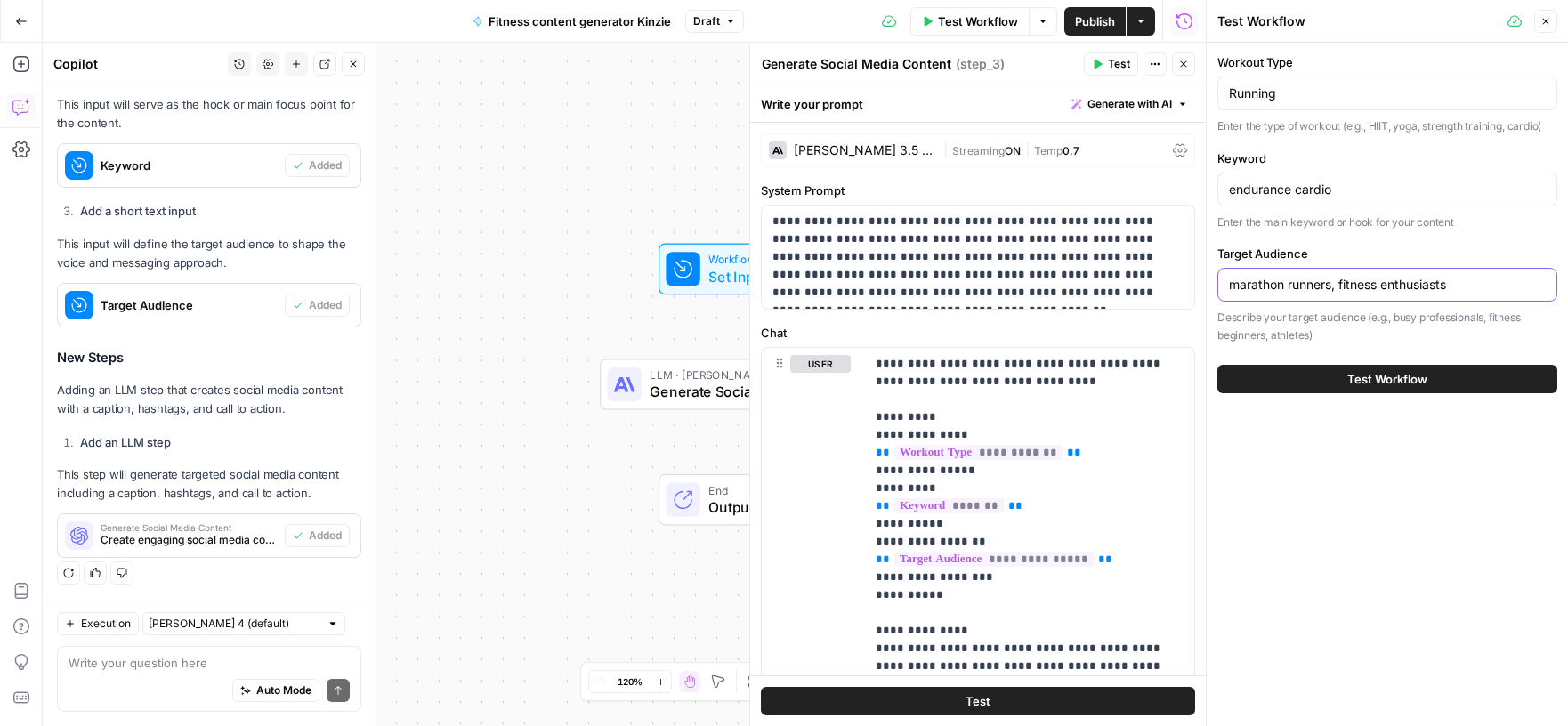
type input "marathon runners, fitness enthusiasts"
click at [1411, 374] on span "Test Workflow" at bounding box center [1388, 379] width 80 height 18
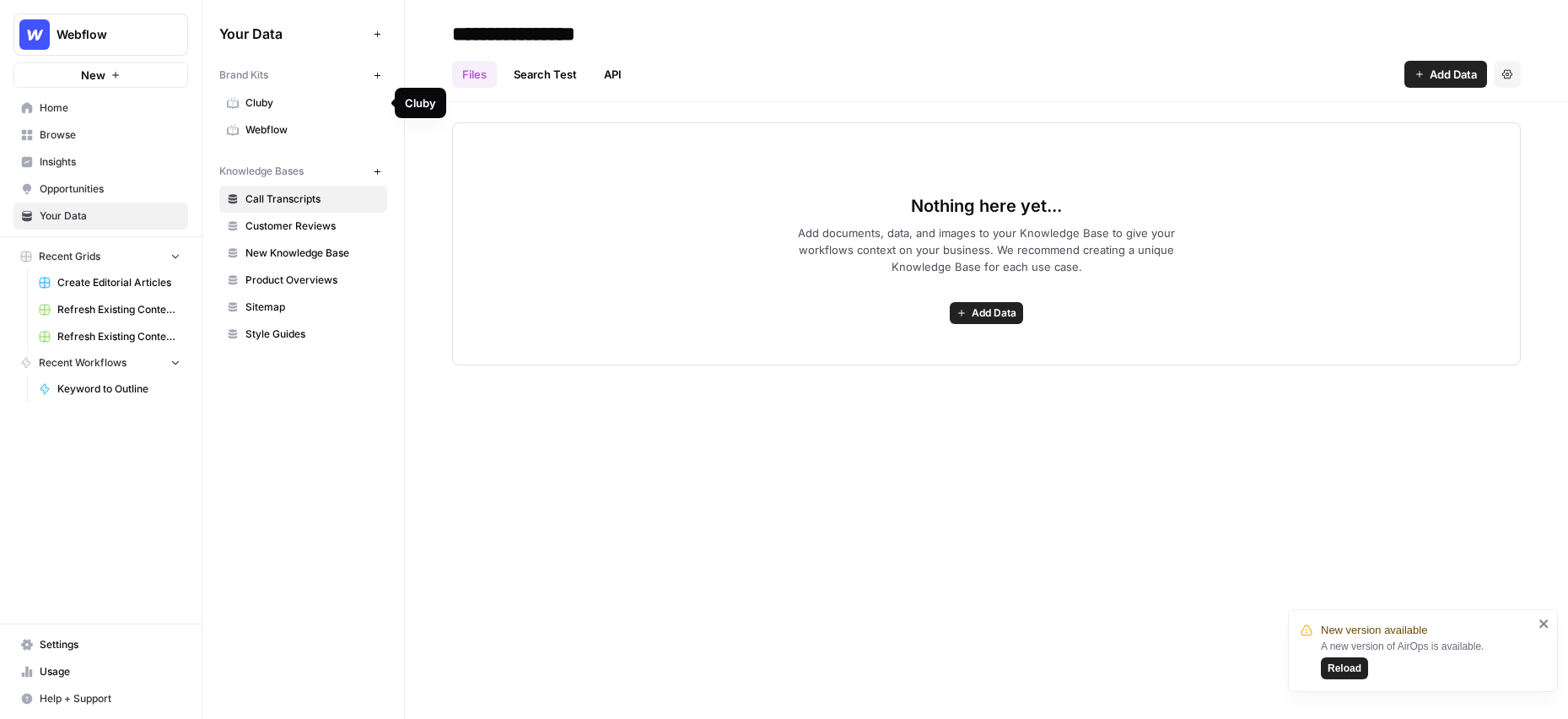
click at [272, 124] on span "Webflow" at bounding box center [312, 130] width 134 height 15
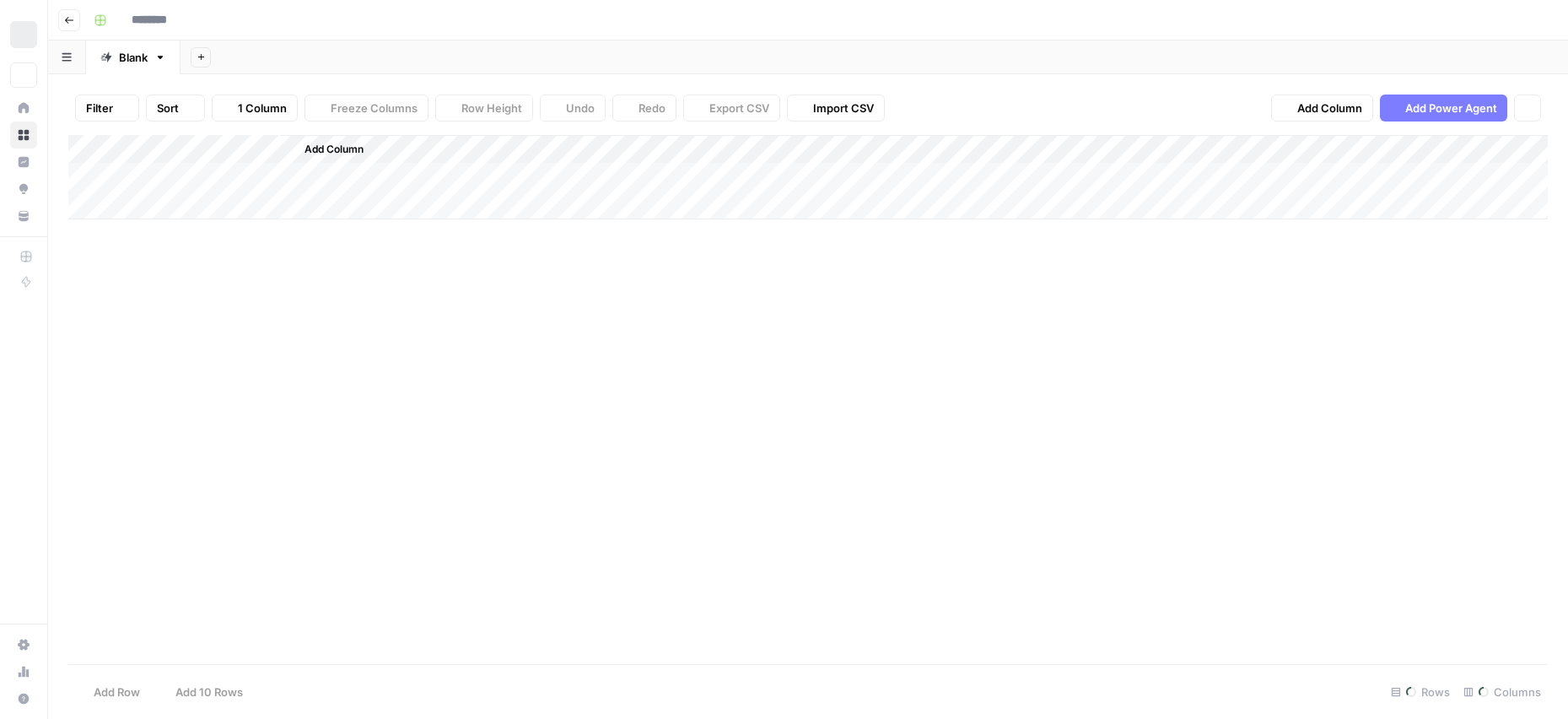
type input "**********"
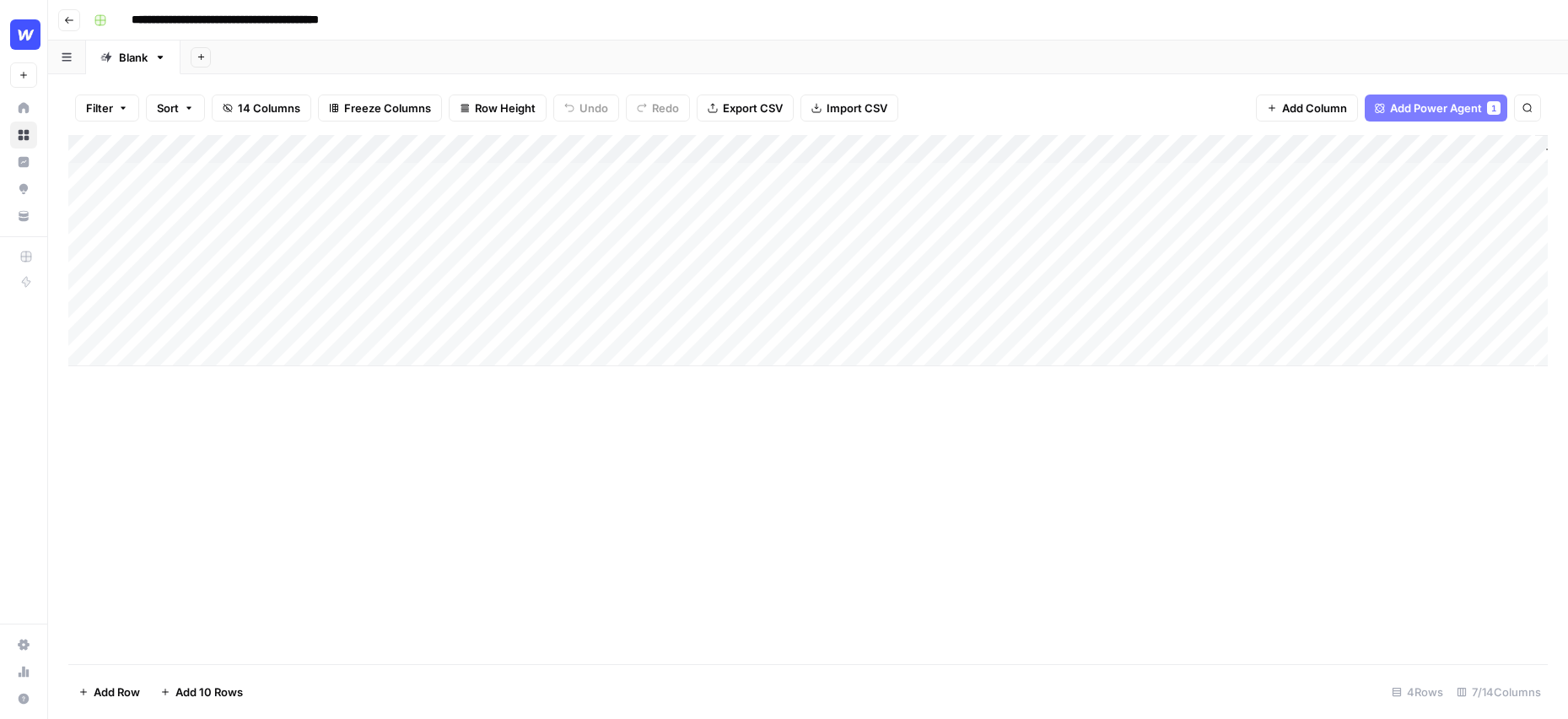
click at [475, 262] on div "Add Column" at bounding box center [808, 250] width 1479 height 231
click at [732, 219] on div "Add Column" at bounding box center [808, 250] width 1479 height 231
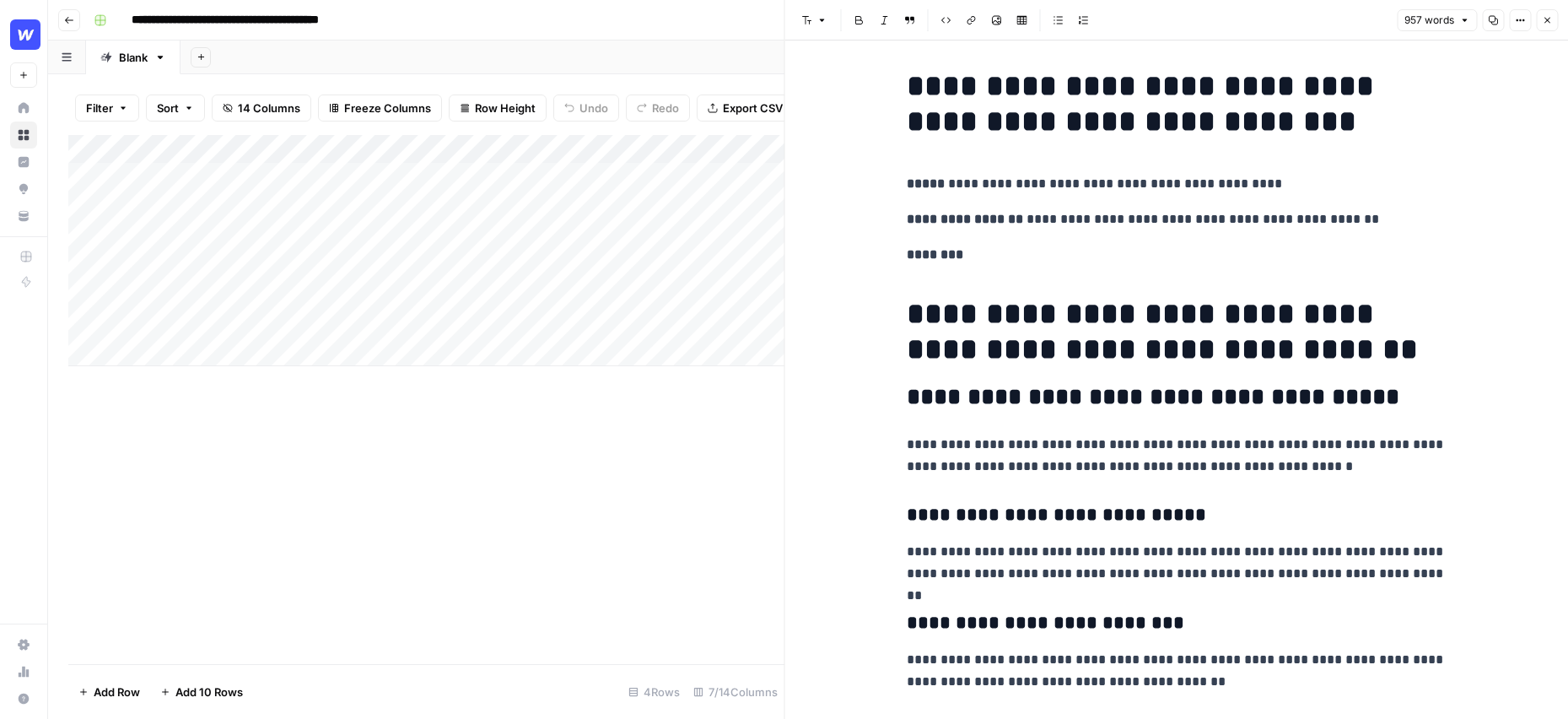
scroll to position [8, 0]
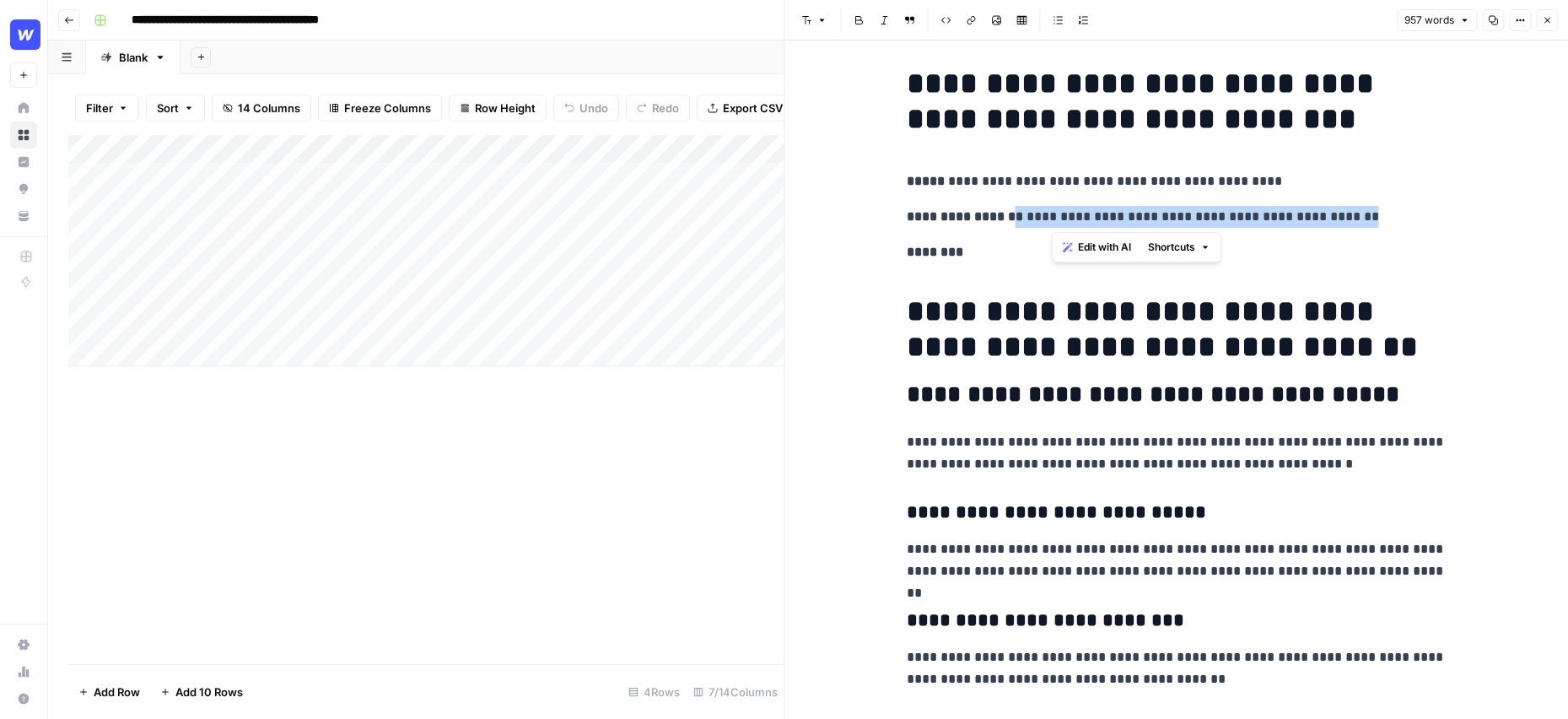
drag, startPoint x: 1367, startPoint y: 218, endPoint x: 1013, endPoint y: 216, distance: 354.0
click at [1013, 216] on p "**********" at bounding box center [1175, 217] width 539 height 22
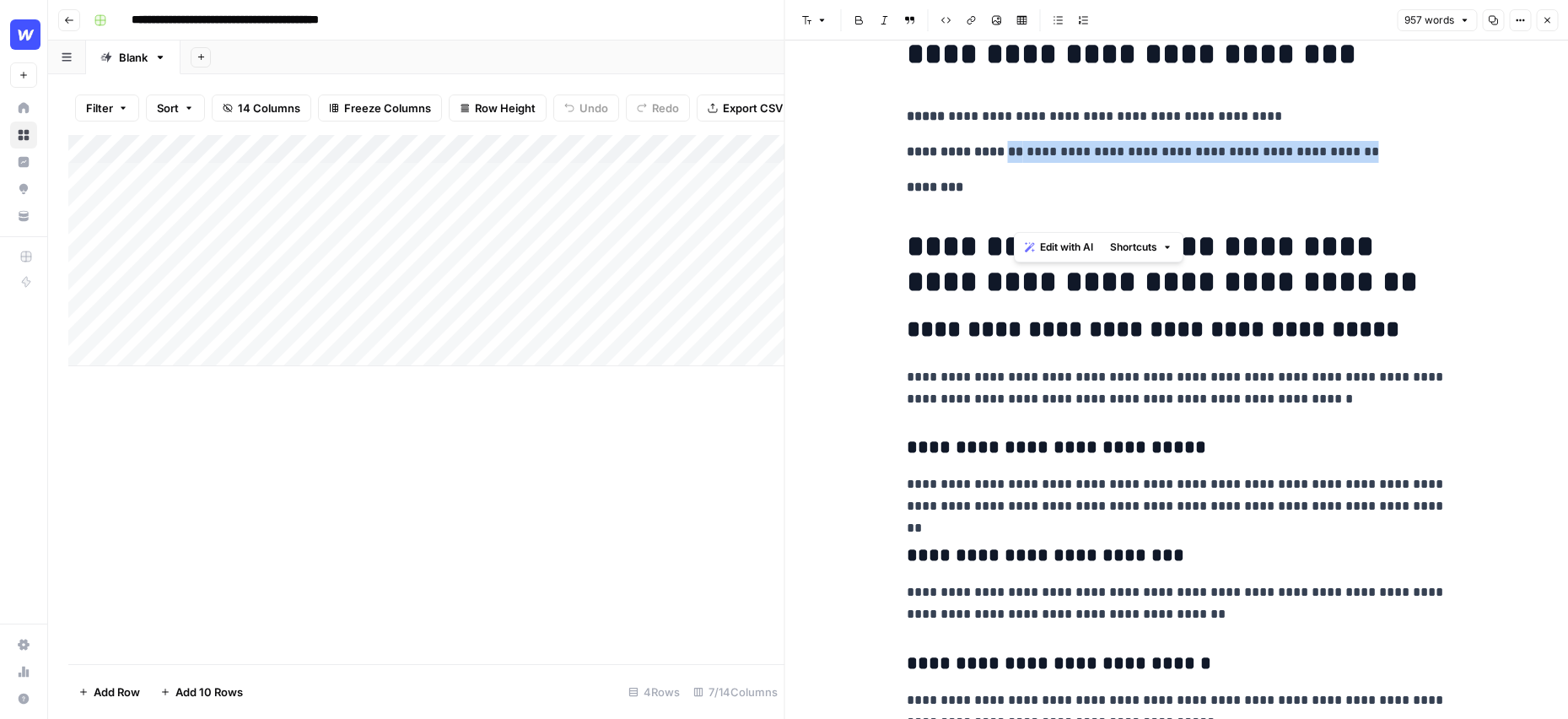
scroll to position [75, 0]
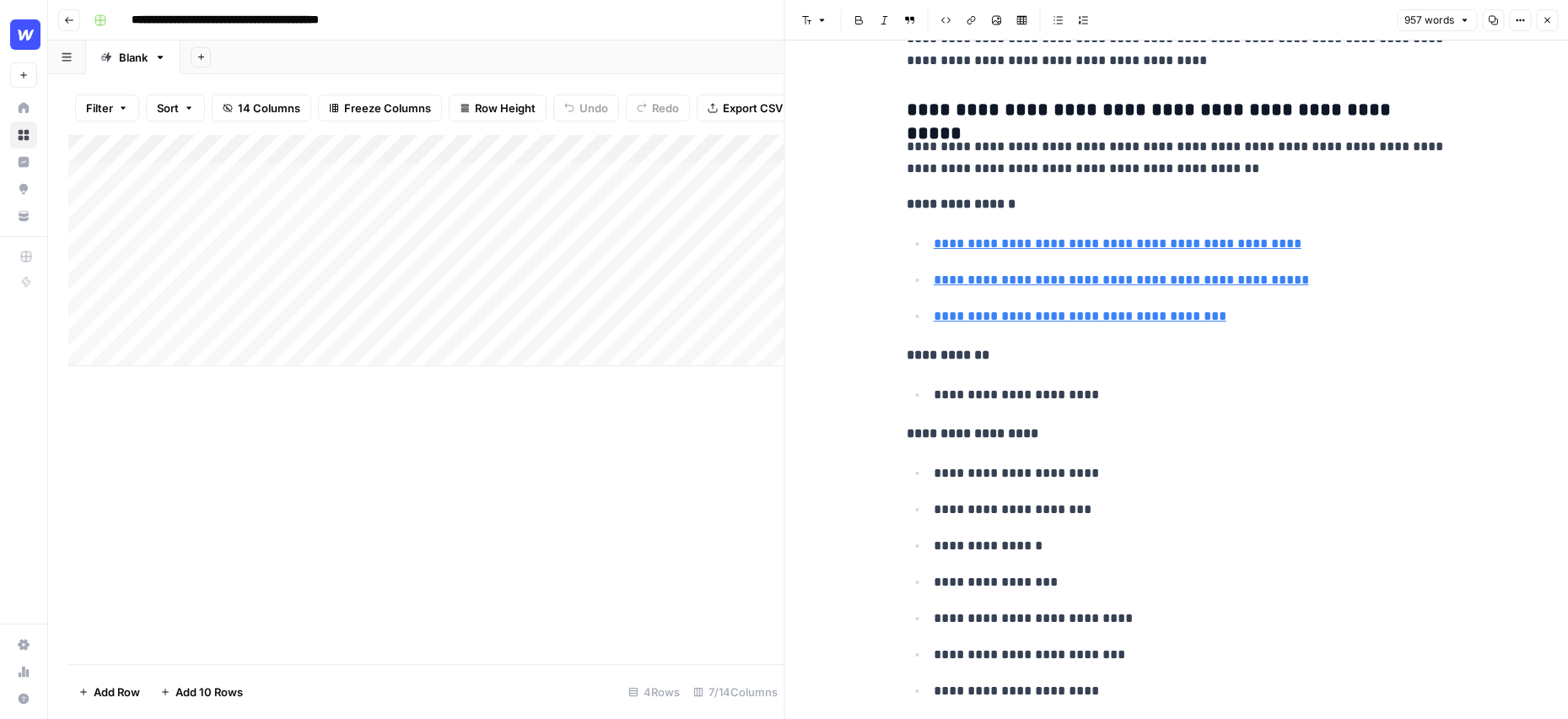
scroll to position [5416, 0]
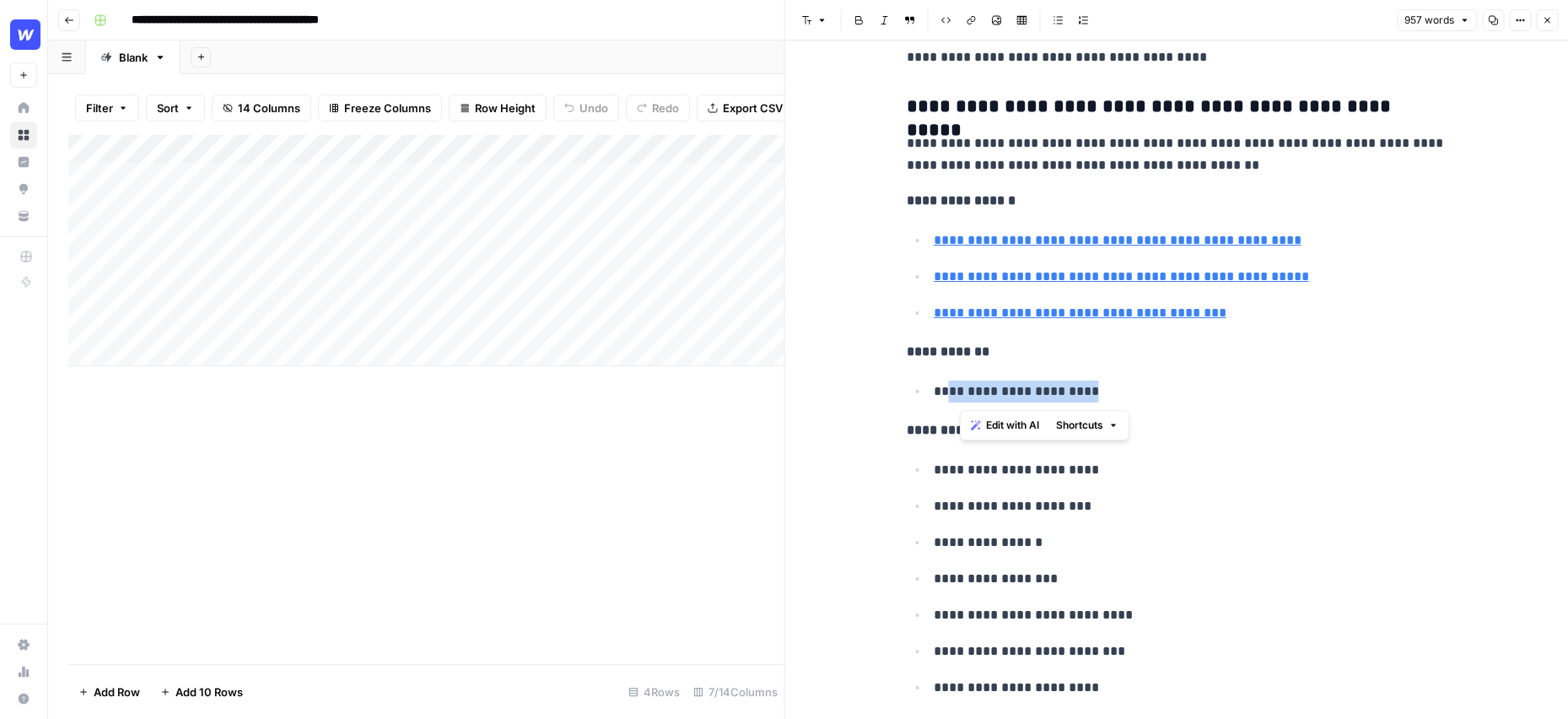
drag, startPoint x: 1090, startPoint y: 398, endPoint x: 937, endPoint y: 398, distance: 153.0
click at [938, 398] on p "**********" at bounding box center [1190, 392] width 512 height 22
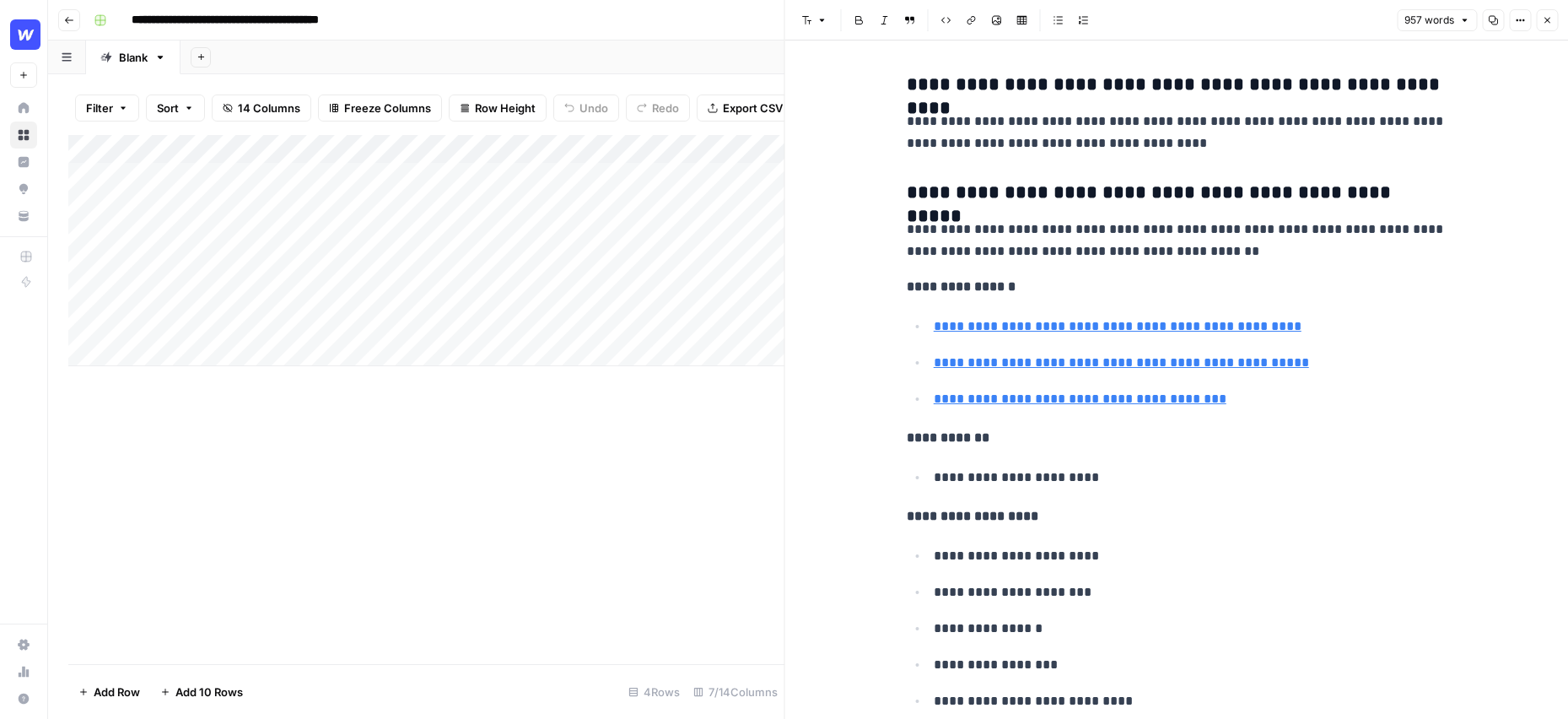
scroll to position [5502, 0]
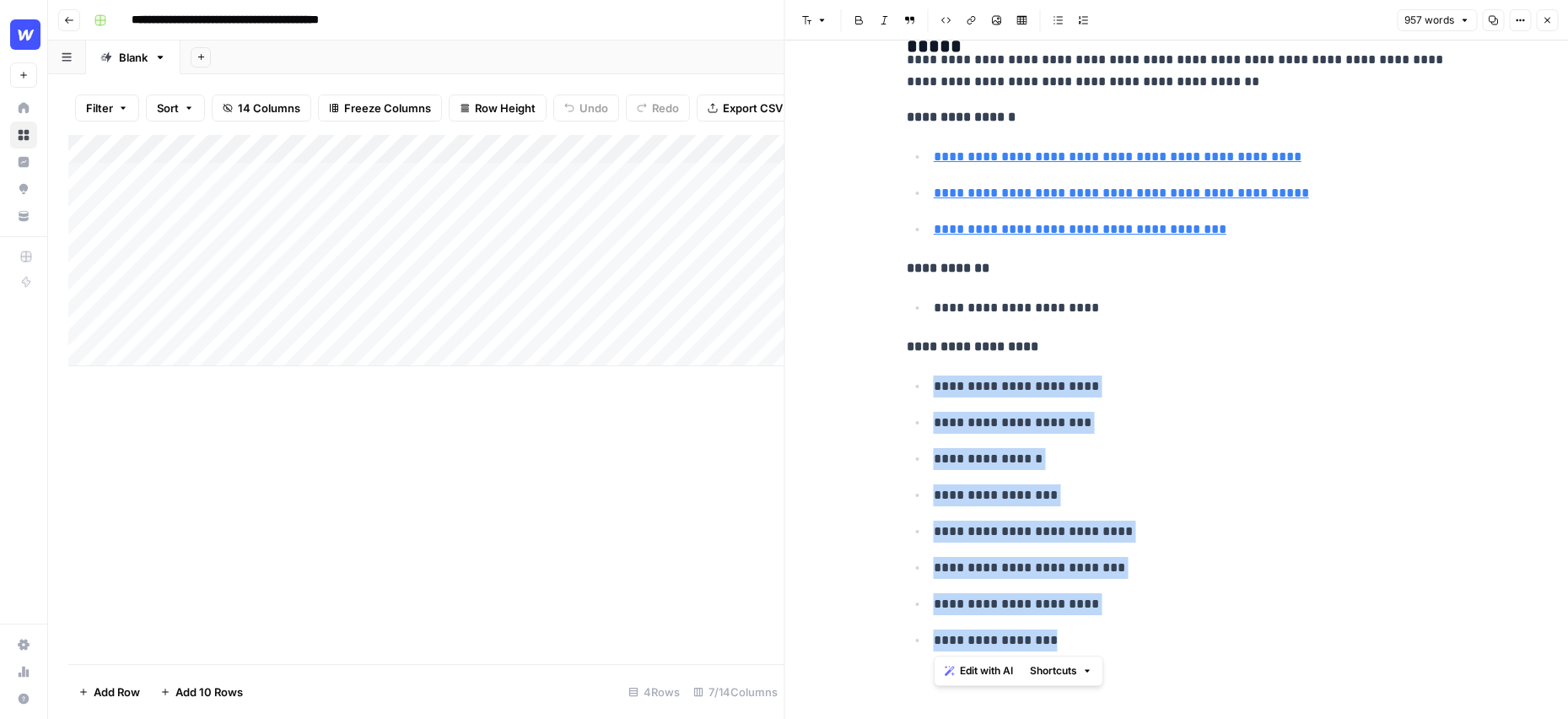
drag, startPoint x: 1054, startPoint y: 635, endPoint x: 925, endPoint y: 388, distance: 278.7
click at [925, 389] on ul "**********" at bounding box center [1175, 513] width 539 height 277
click at [1191, 381] on p "**********" at bounding box center [1190, 386] width 512 height 22
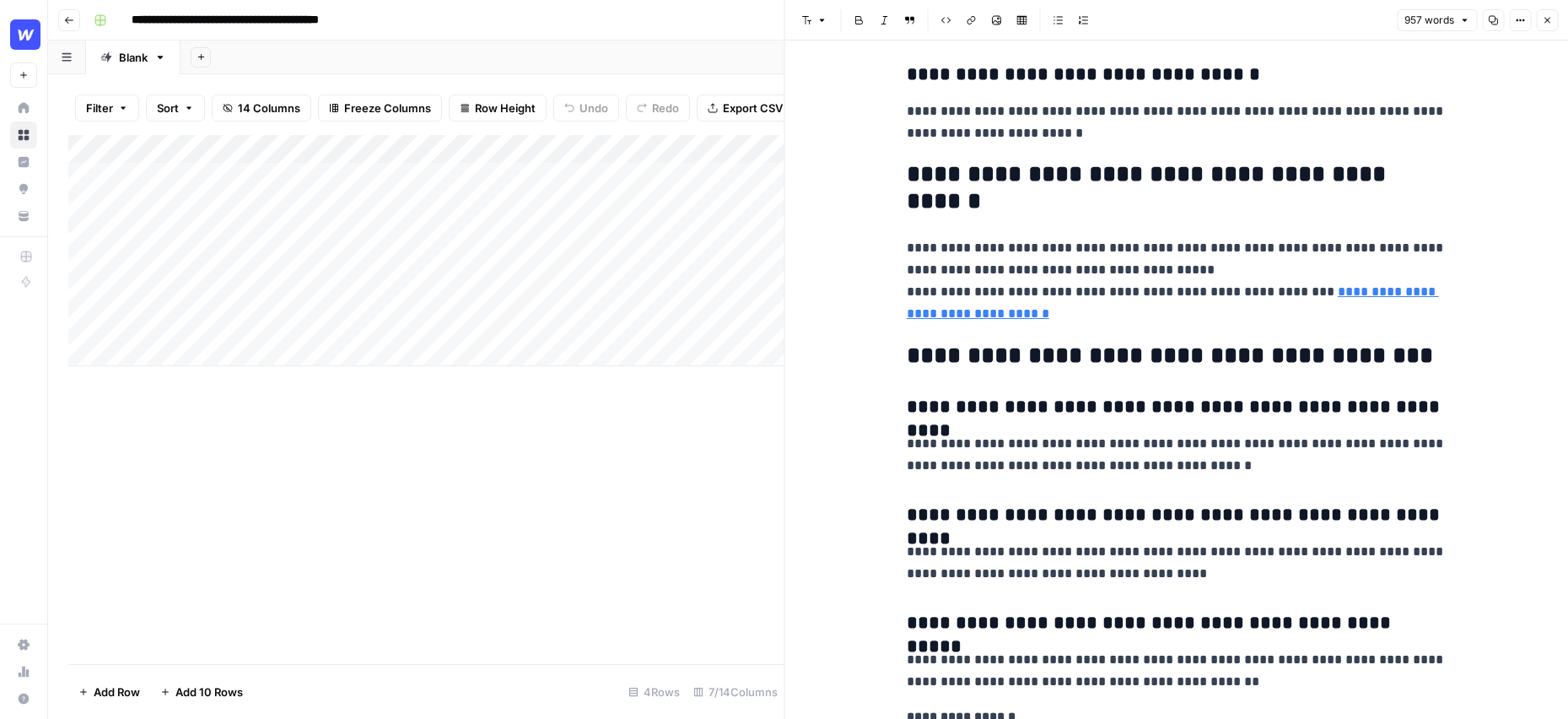
scroll to position [4867, 0]
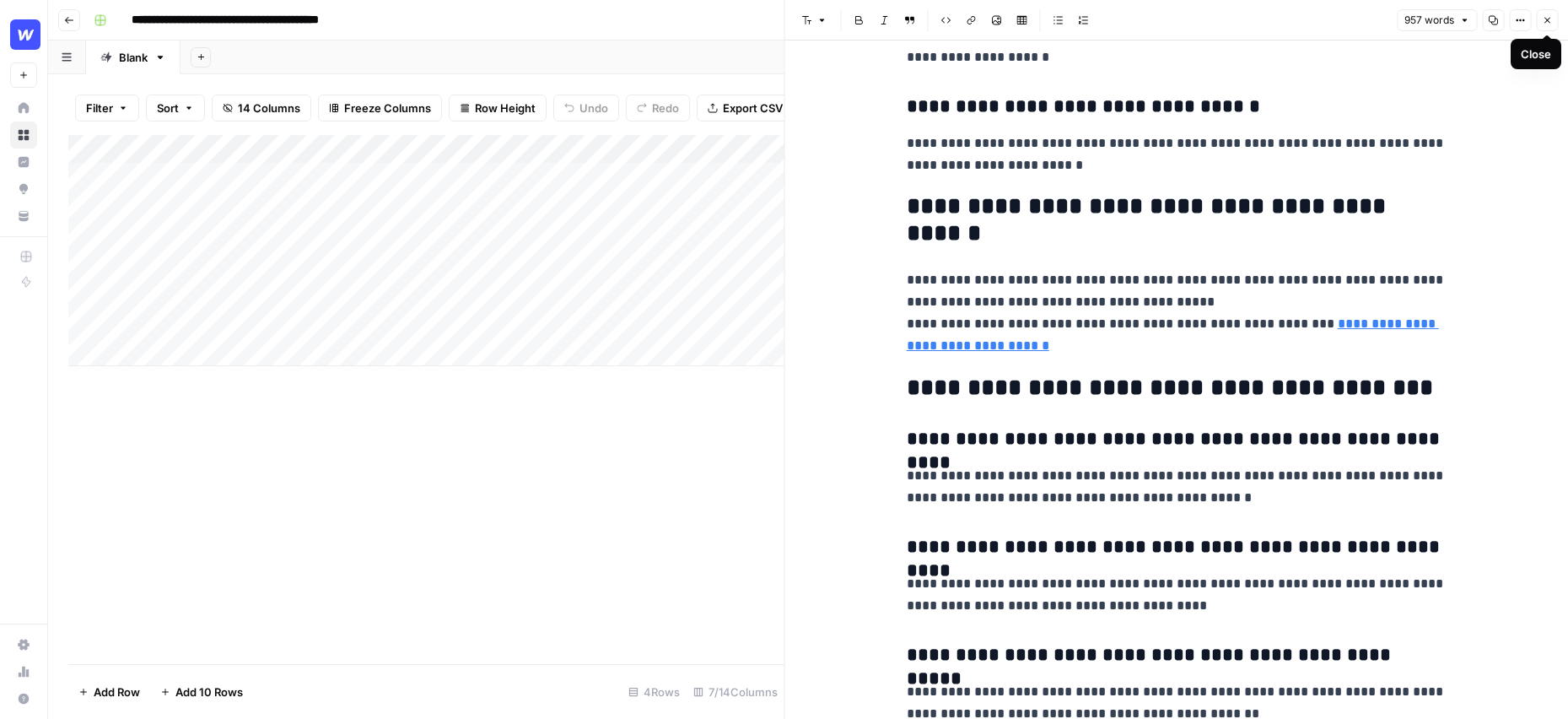
click at [1552, 21] on button "Close" at bounding box center [1547, 20] width 22 height 22
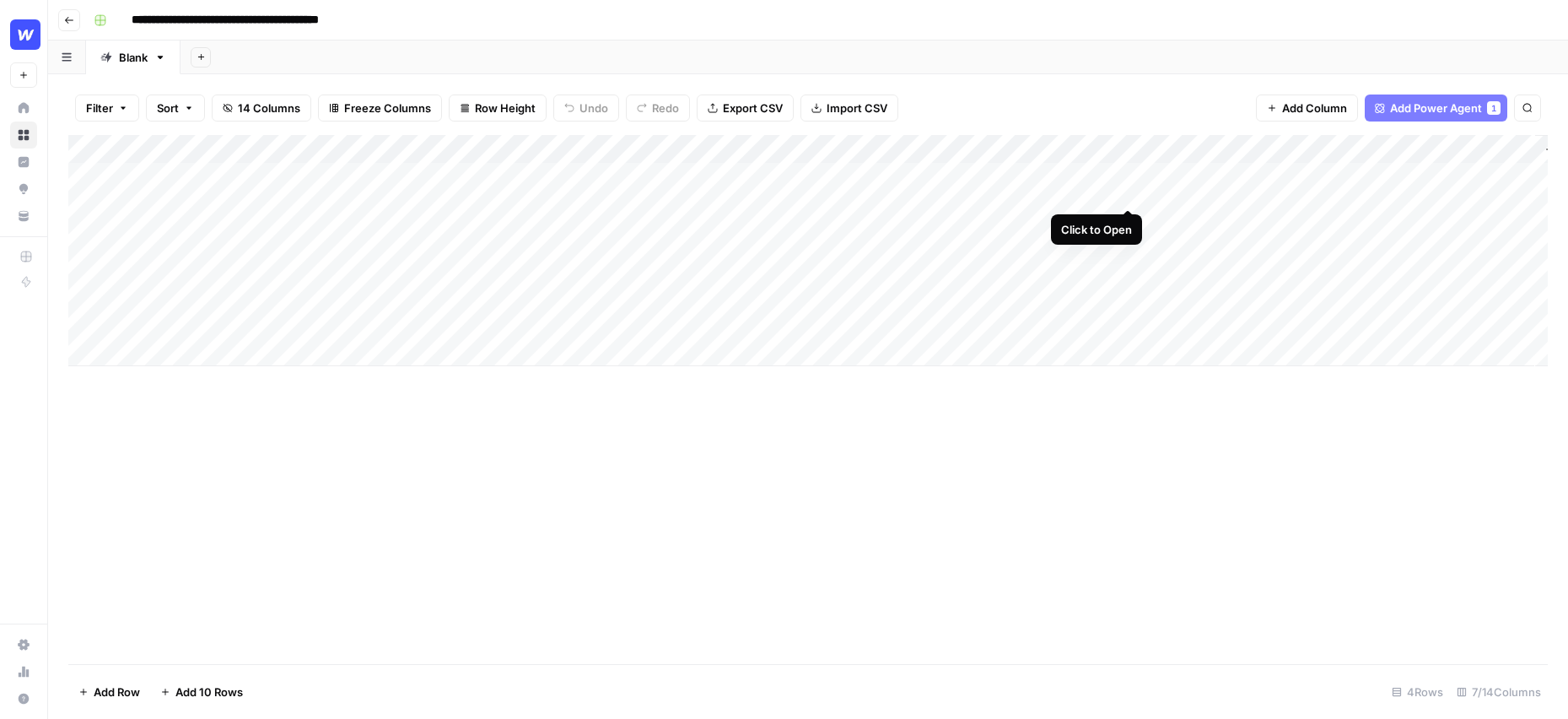
click at [1126, 179] on div "Add Column" at bounding box center [808, 250] width 1479 height 231
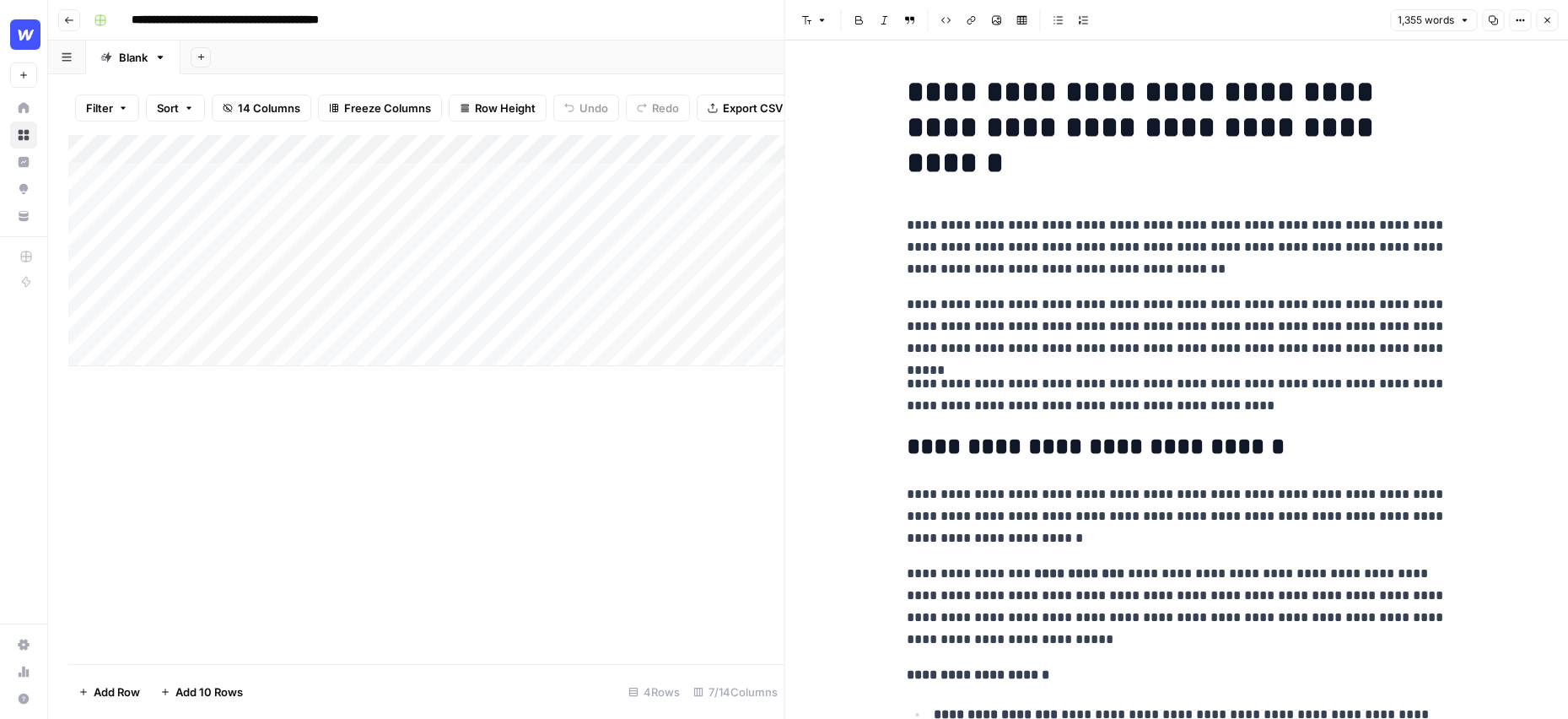
click at [1555, 23] on button "Close" at bounding box center [1547, 20] width 22 height 22
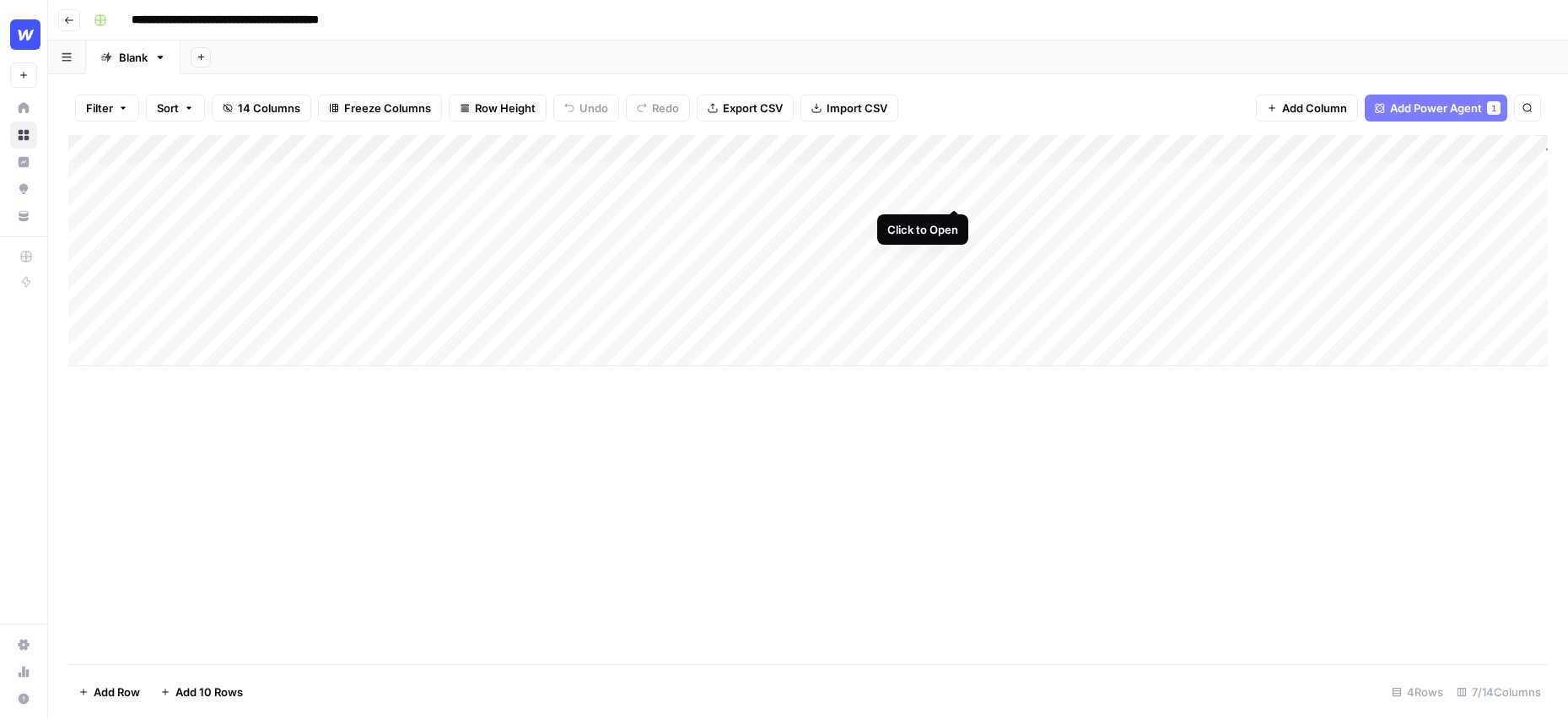
click at [952, 177] on div "Add Column" at bounding box center [808, 250] width 1479 height 231
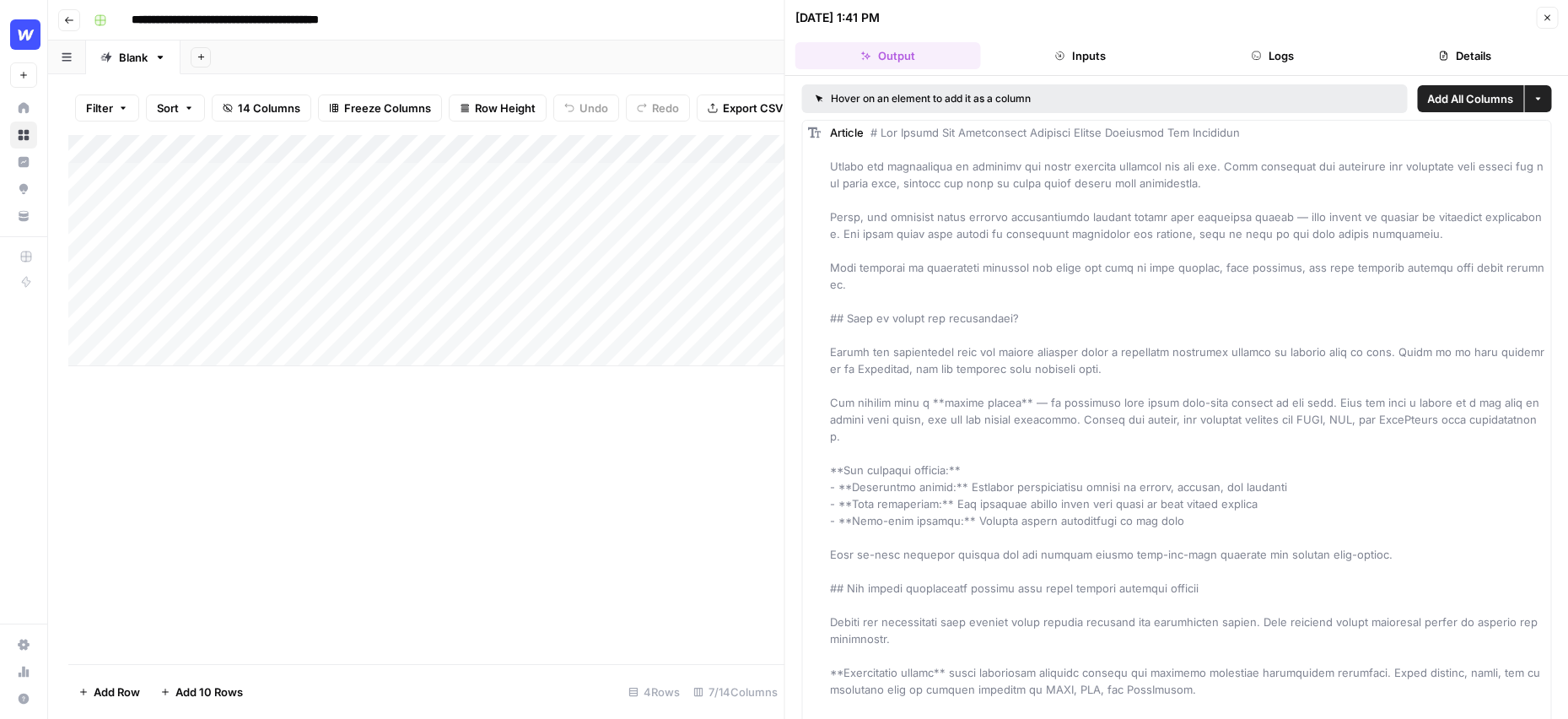
click at [1536, 17] on div "Close" at bounding box center [1547, 18] width 22 height 22
click at [1549, 14] on icon "button" at bounding box center [1546, 18] width 10 height 10
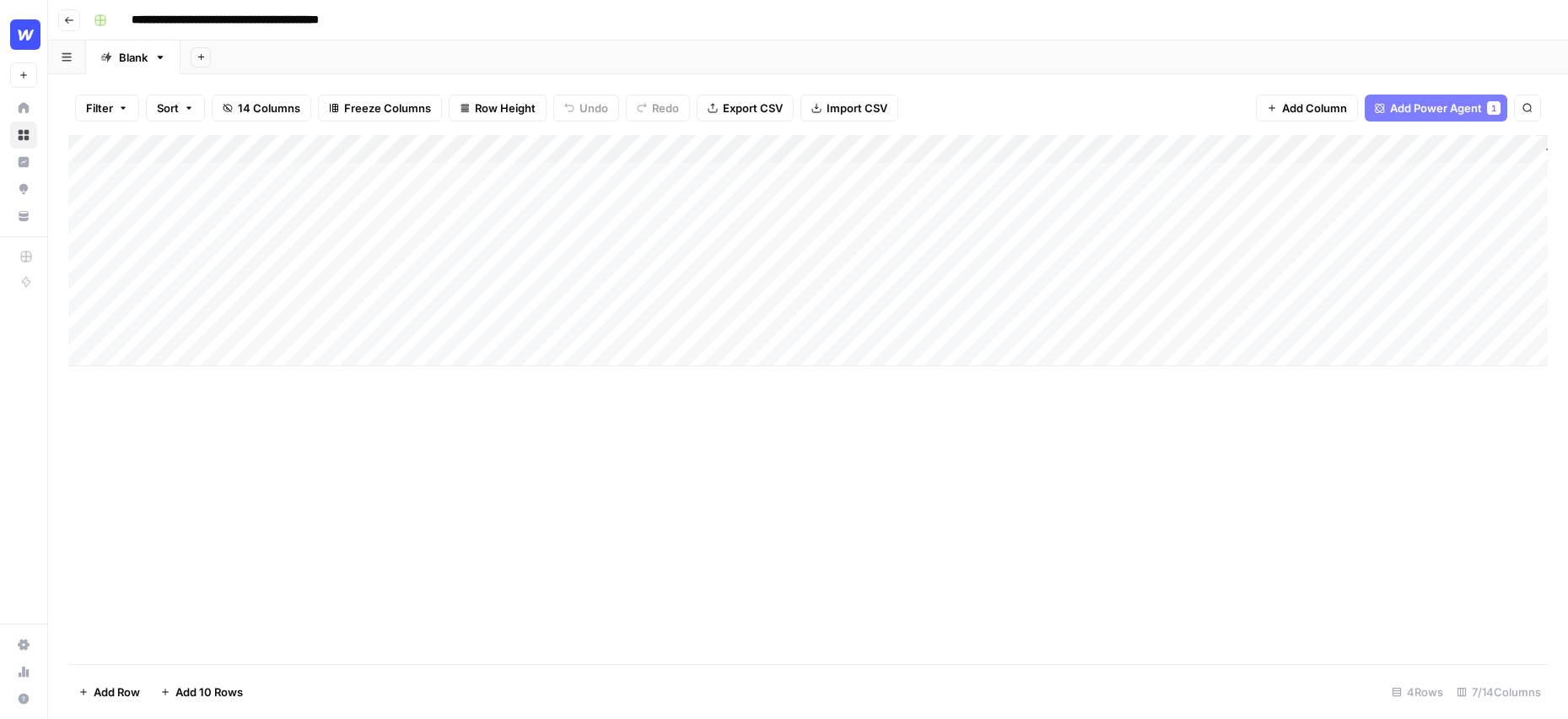
click at [960, 155] on div "Add Column" at bounding box center [808, 250] width 1479 height 231
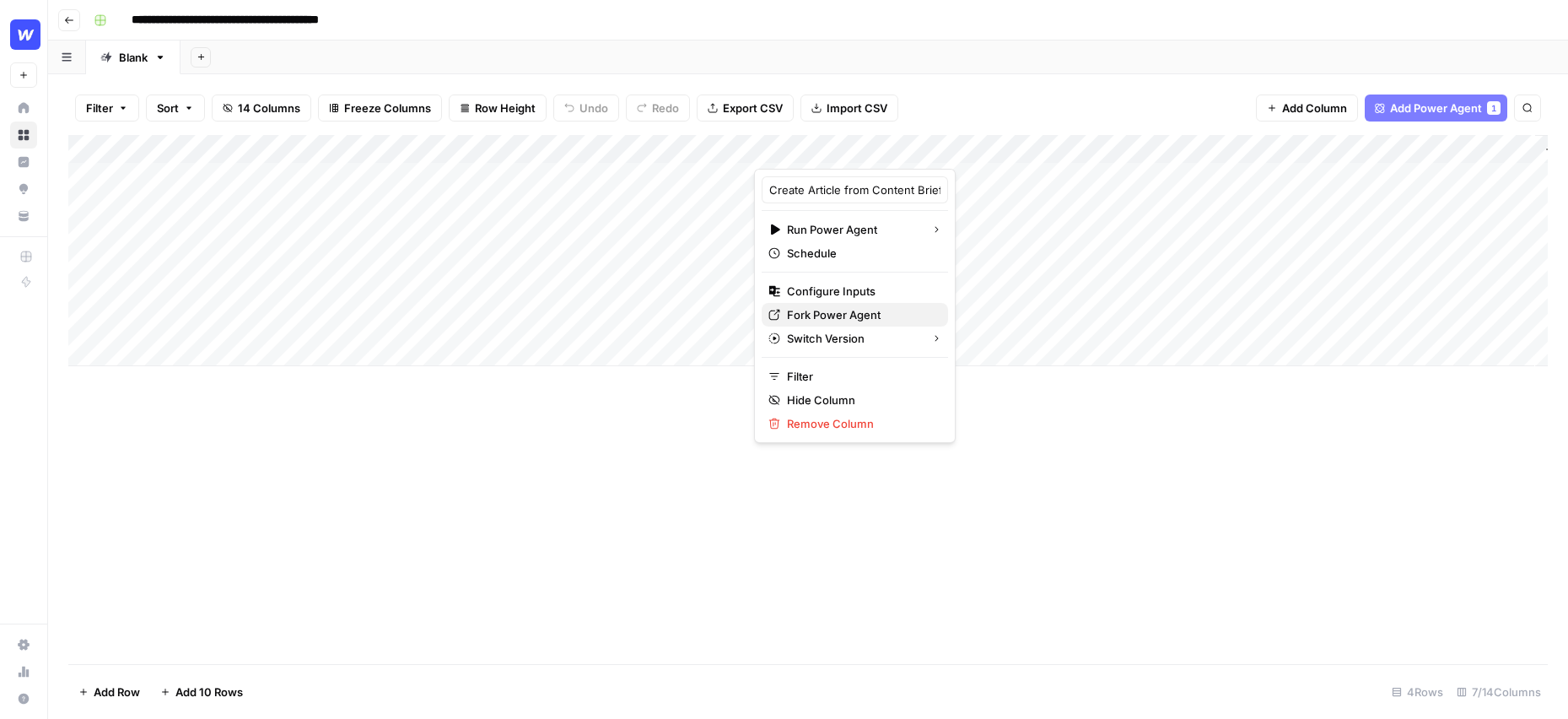
click at [846, 311] on span "Fork Power Agent" at bounding box center [860, 315] width 148 height 17
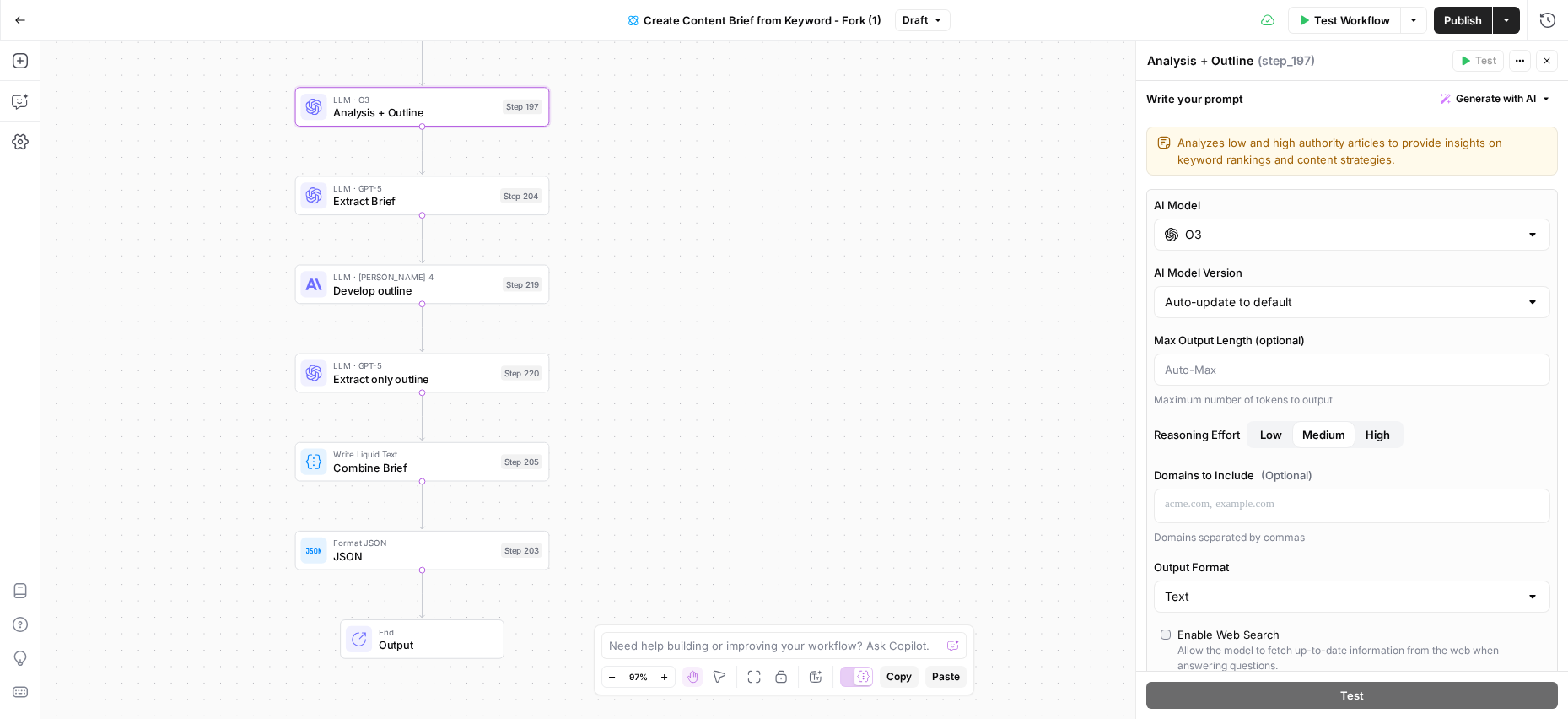
scroll to position [784, 0]
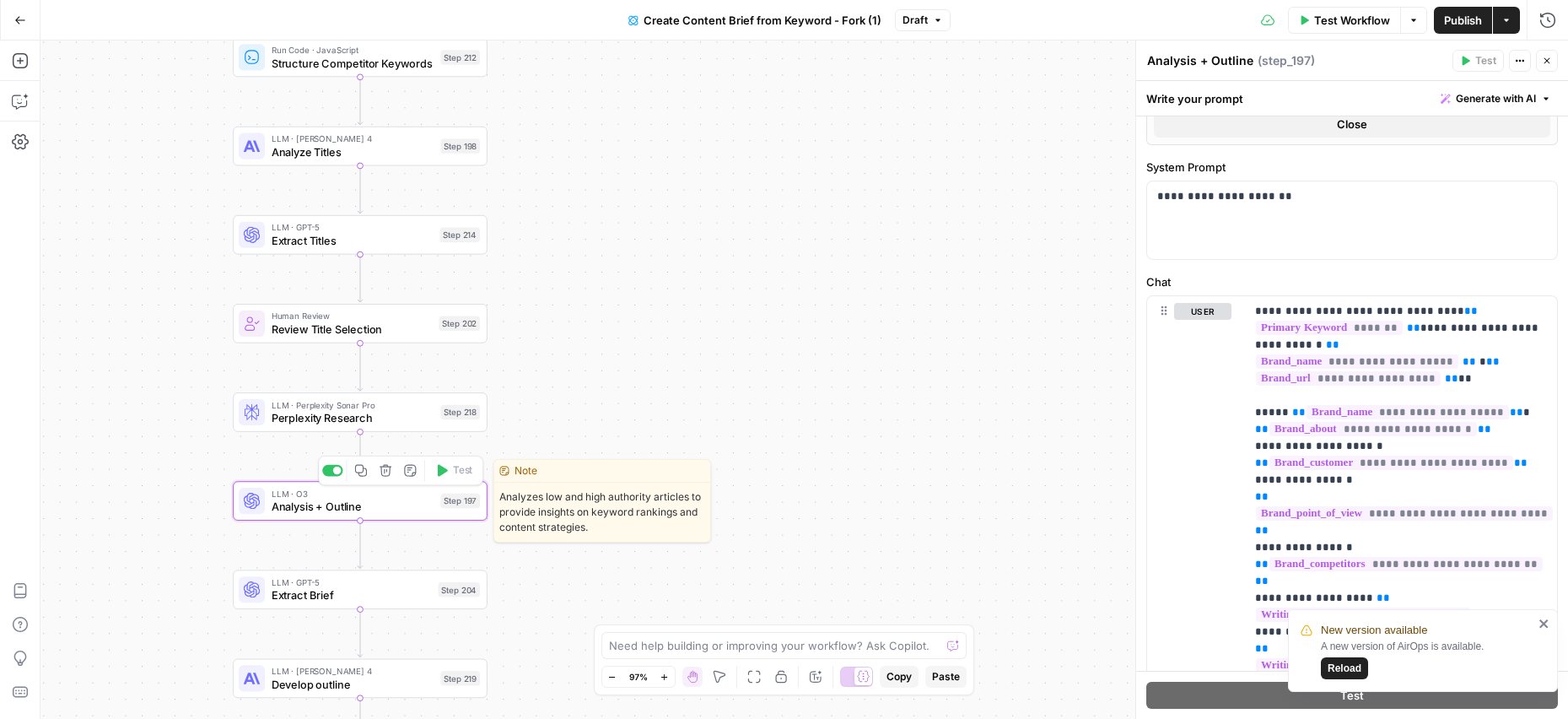
click at [378, 510] on span "Analysis + Outline" at bounding box center [352, 506] width 162 height 16
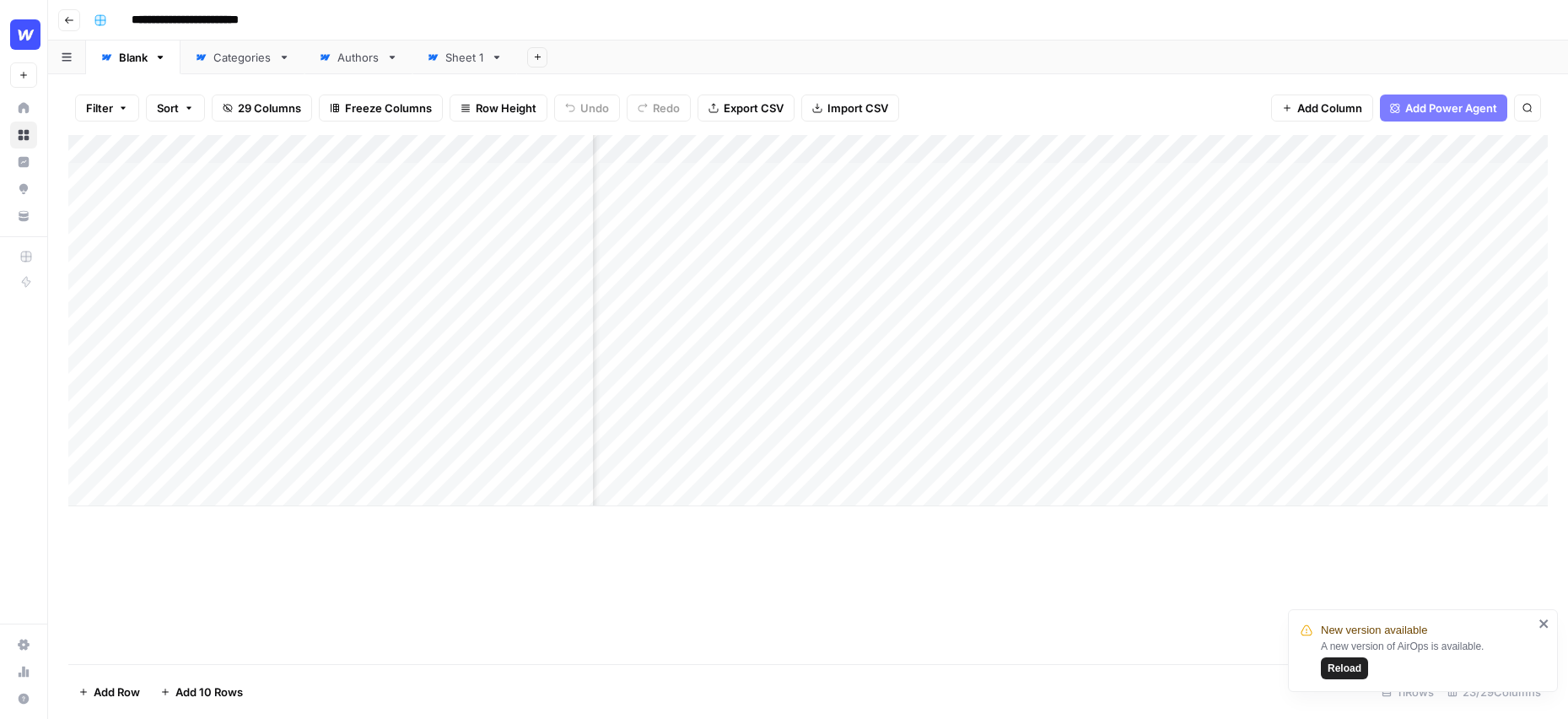
scroll to position [0, 2333]
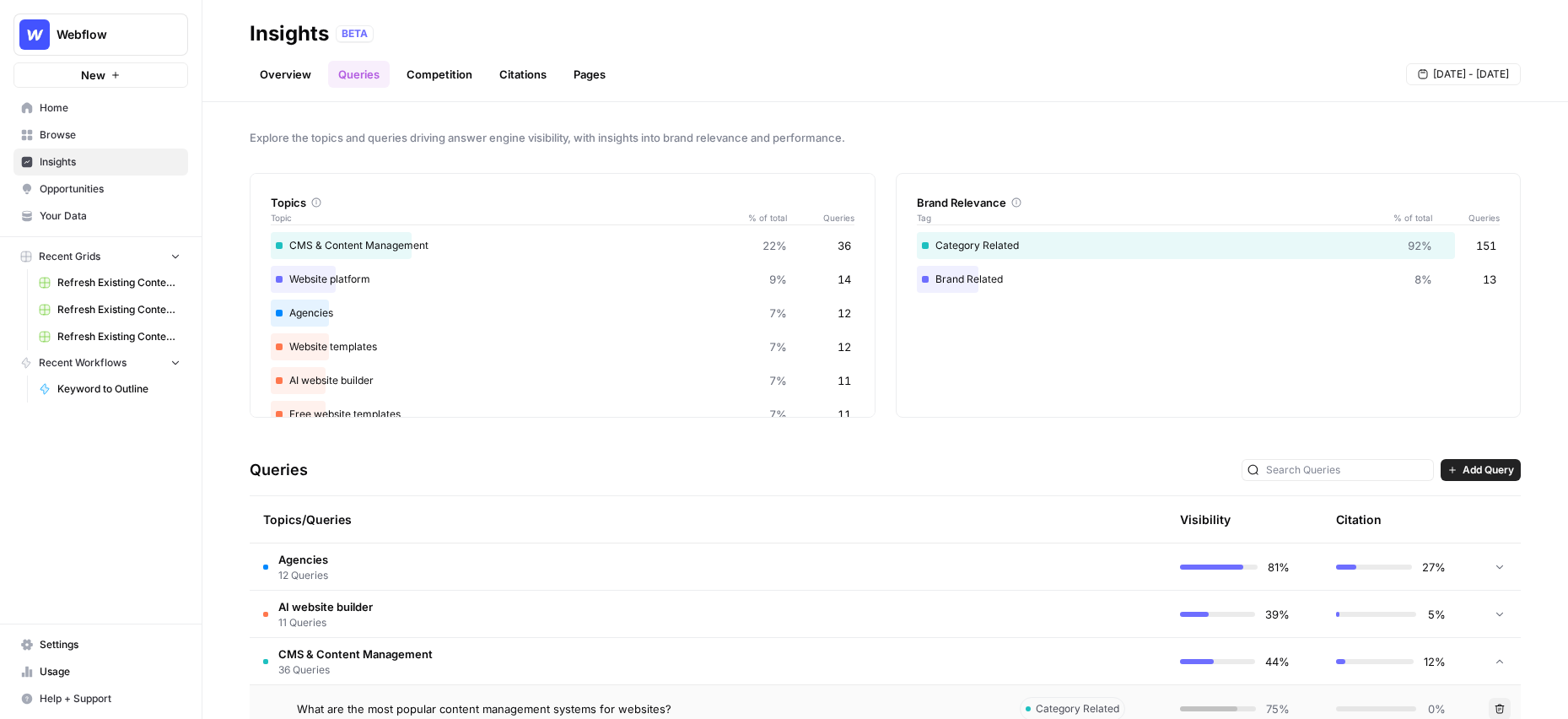
click at [274, 61] on link "Overview" at bounding box center [285, 73] width 71 height 27
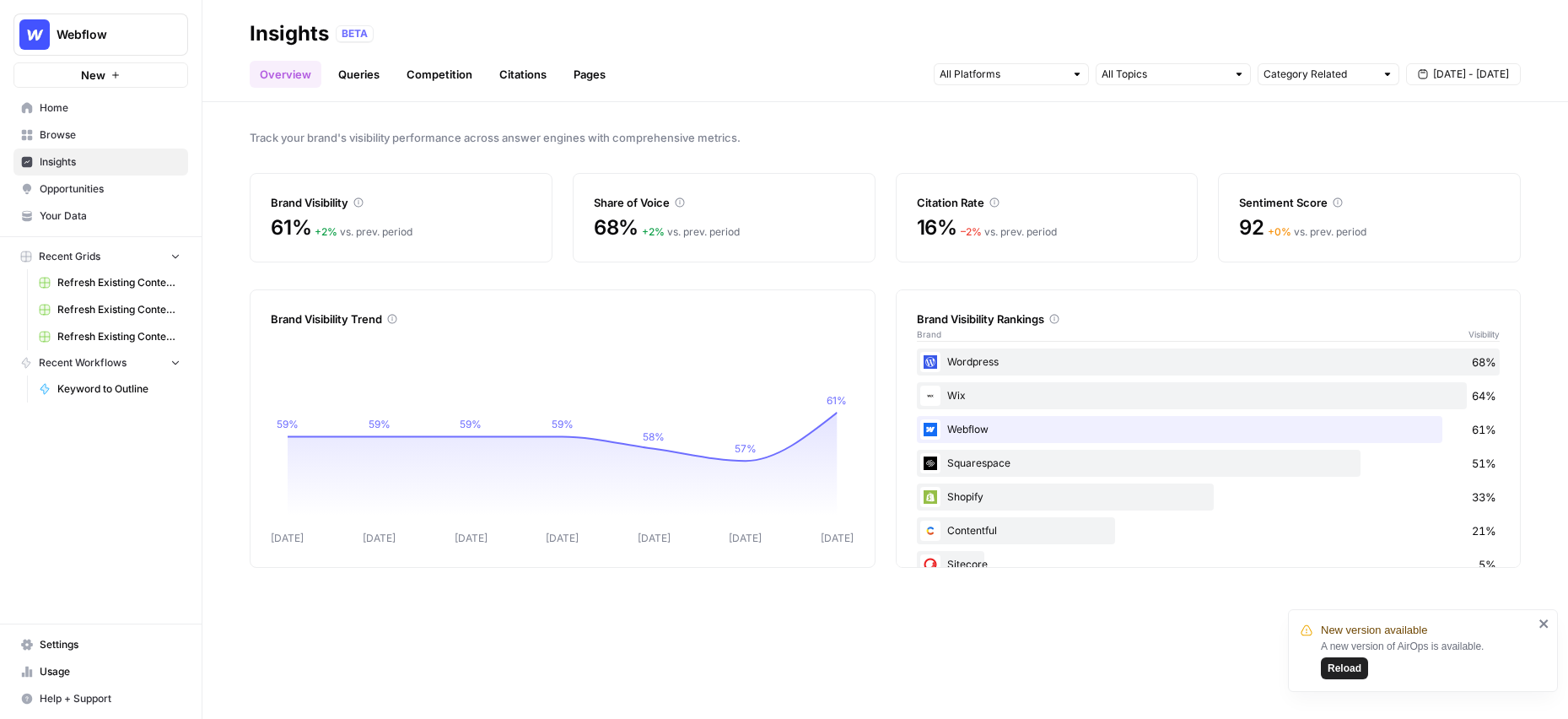
click at [1071, 78] on div at bounding box center [1077, 74] width 12 height 12
click at [1451, 72] on span "Sep 11 - Sep 17" at bounding box center [1471, 74] width 76 height 15
click at [860, 99] on header "Insights BETA Overview Queries Competition Citations Pages Category Related Sep…" at bounding box center [885, 51] width 1366 height 102
click at [362, 79] on link "Queries" at bounding box center [358, 73] width 61 height 27
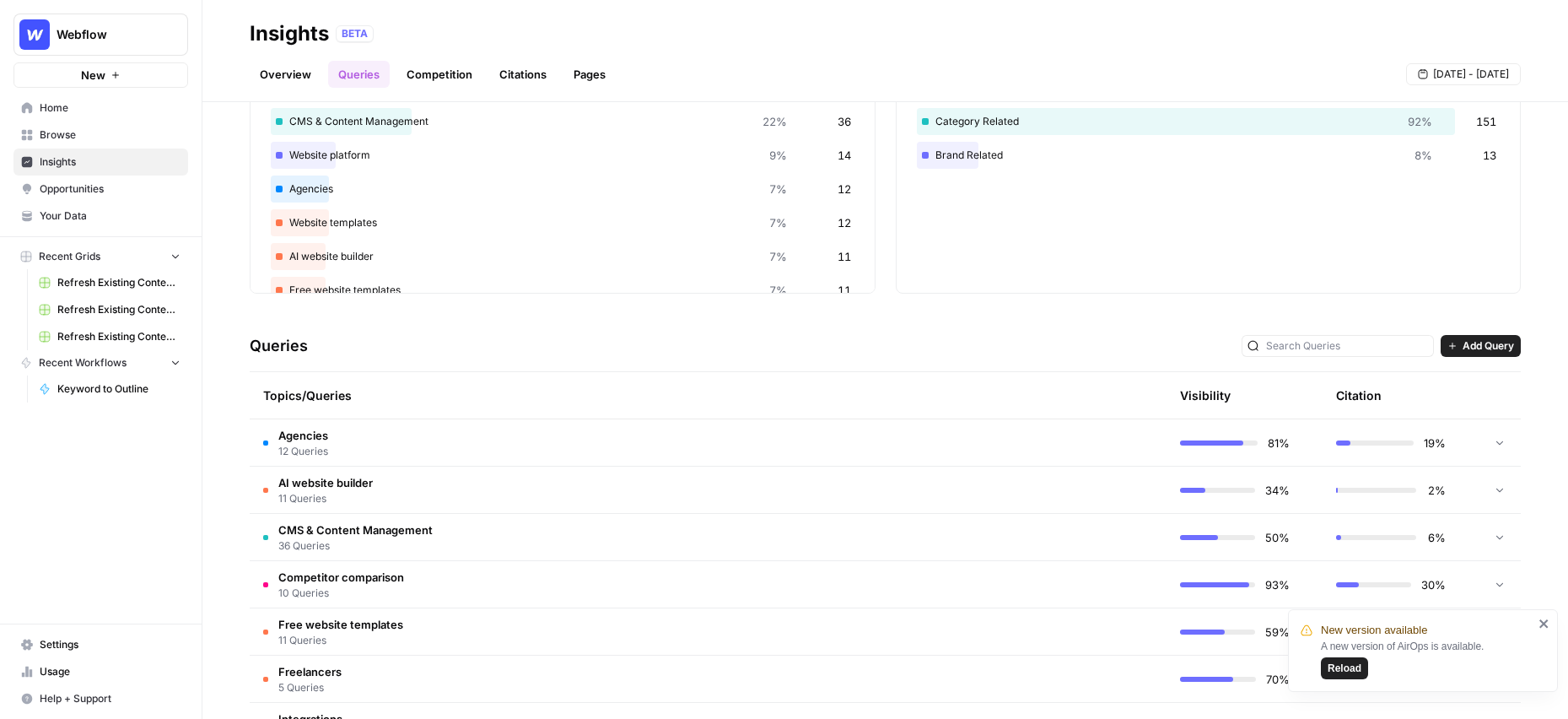
scroll to position [125, 0]
click at [350, 528] on span "CMS & Content Management" at bounding box center [356, 529] width 154 height 17
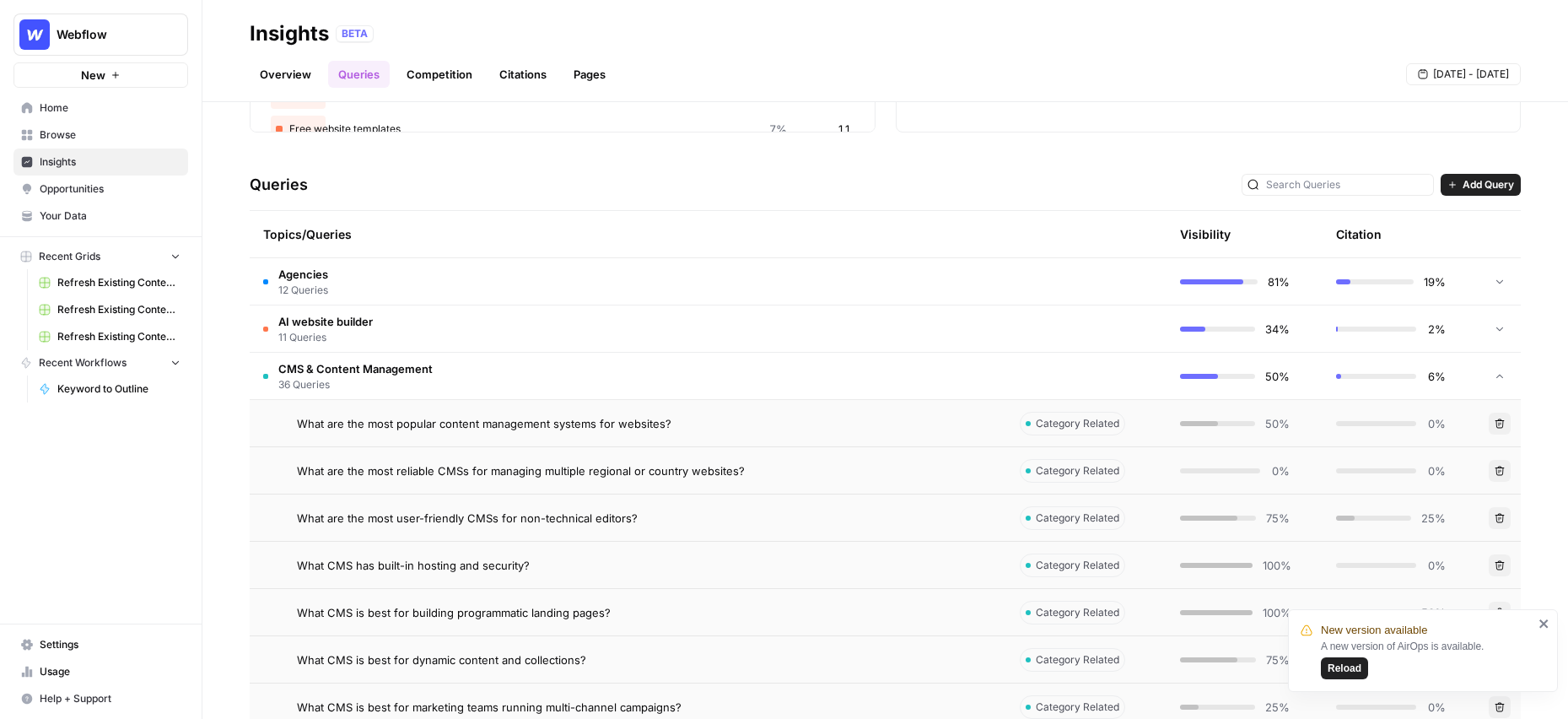
scroll to position [300, 0]
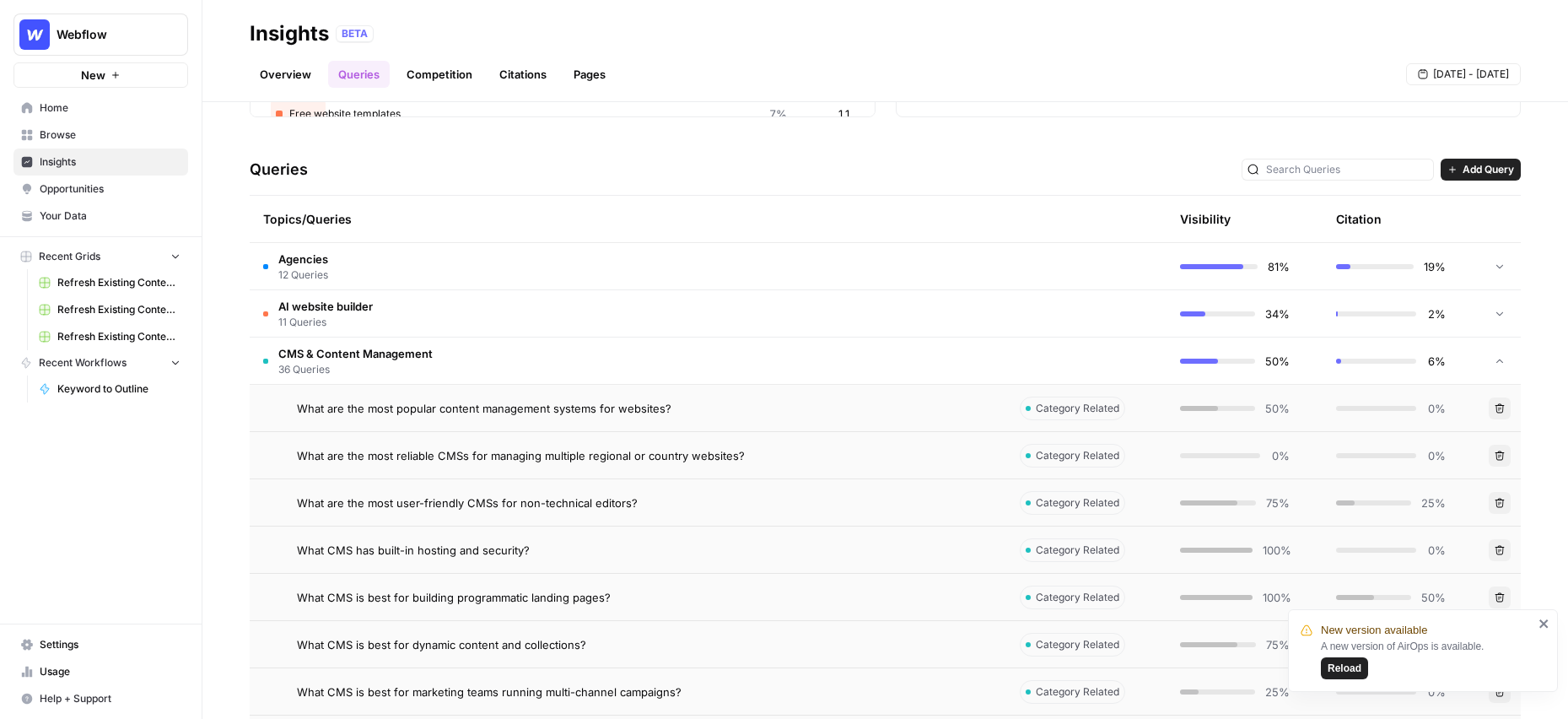
click at [417, 410] on span "What are the most popular content management systems for websites?" at bounding box center [484, 409] width 374 height 17
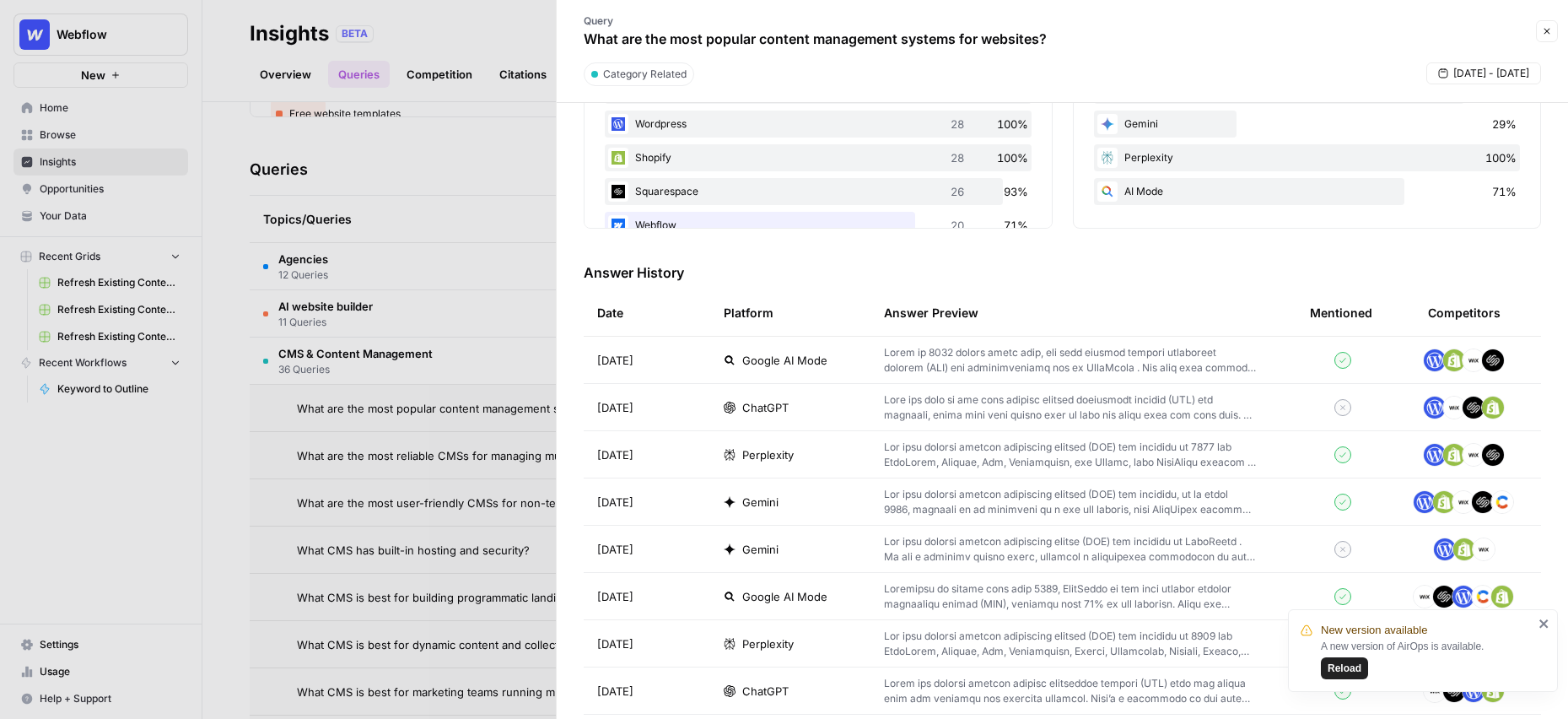
scroll to position [372, 0]
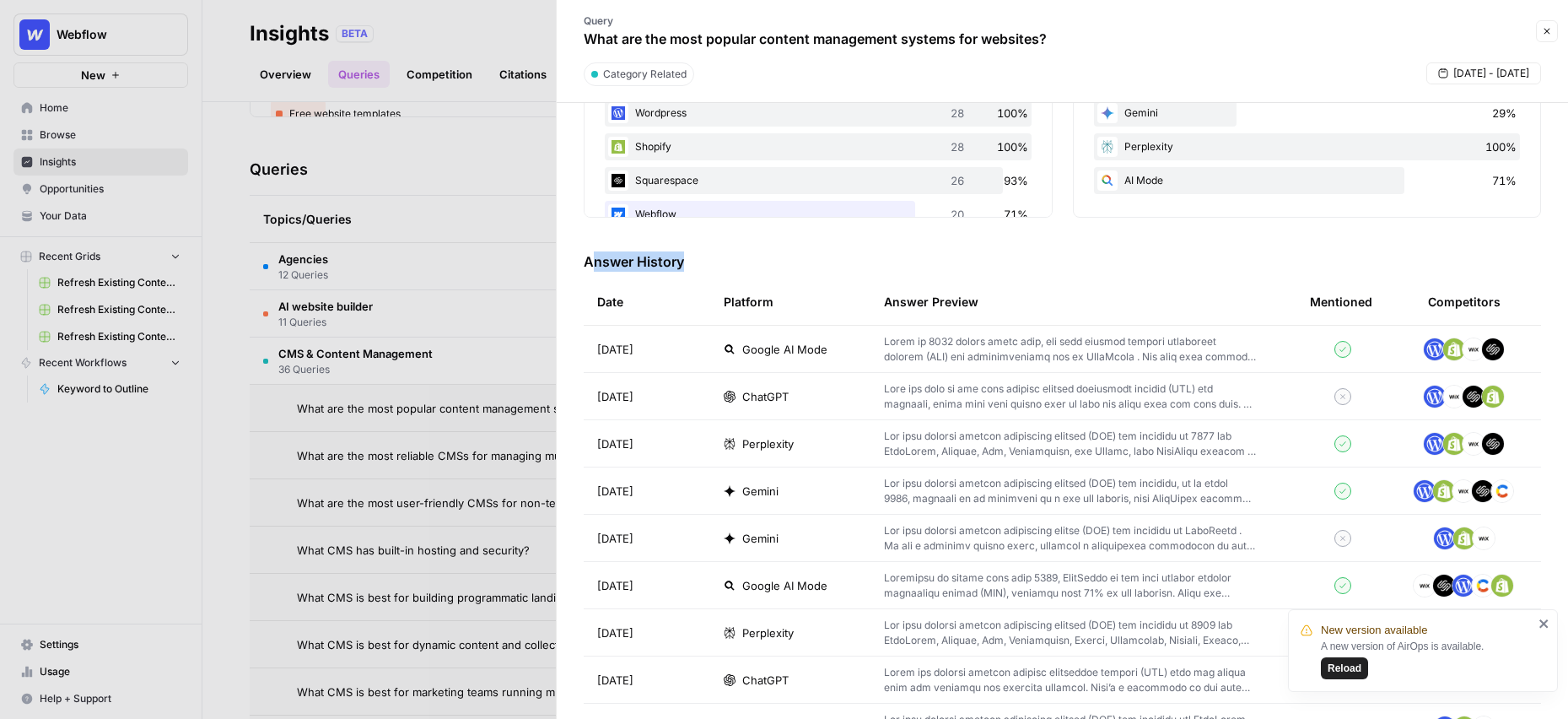
drag, startPoint x: 683, startPoint y: 264, endPoint x: 593, endPoint y: 264, distance: 90.0
click at [593, 264] on h3 "Answer History" at bounding box center [1062, 262] width 957 height 20
click at [1289, 400] on td at bounding box center [1082, 396] width 426 height 46
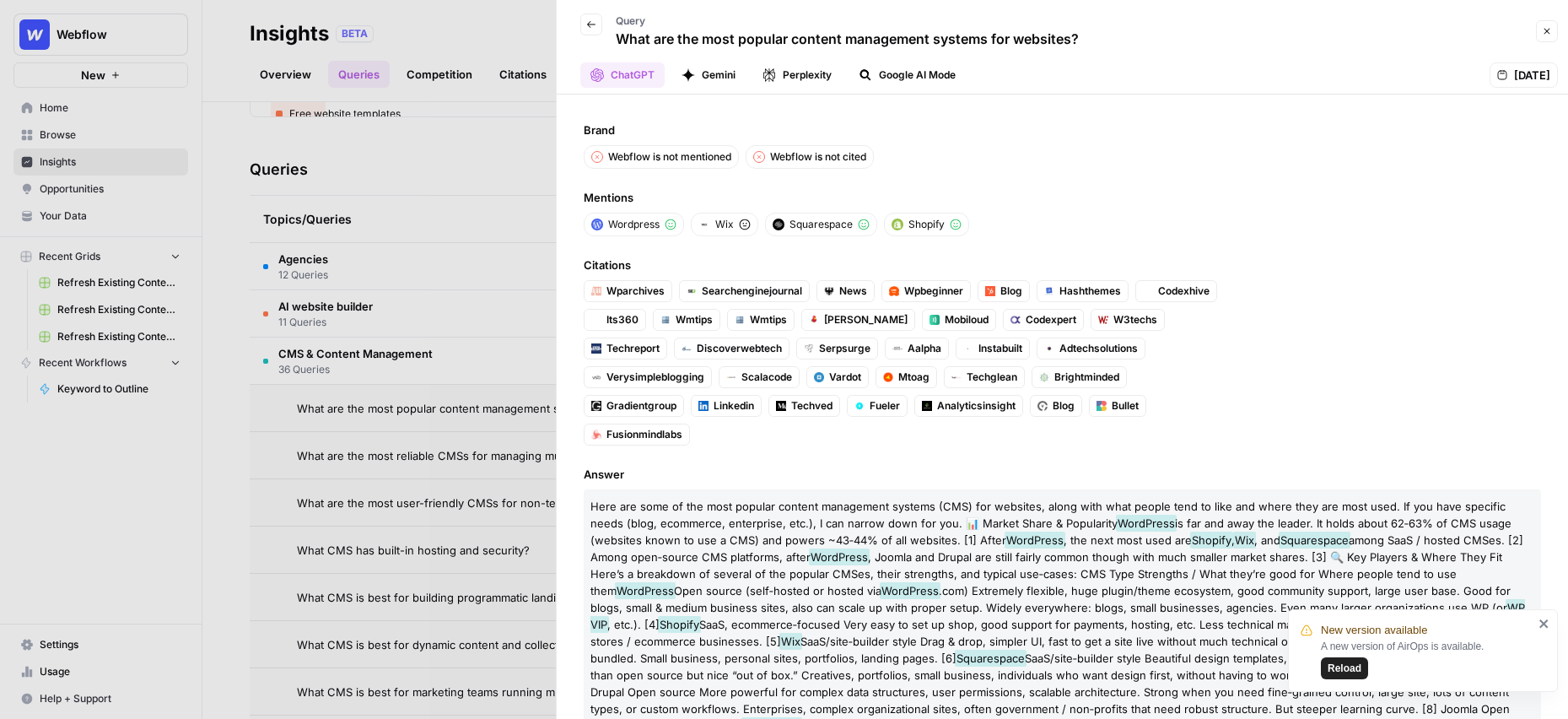
click at [595, 28] on icon "button" at bounding box center [590, 24] width 10 height 10
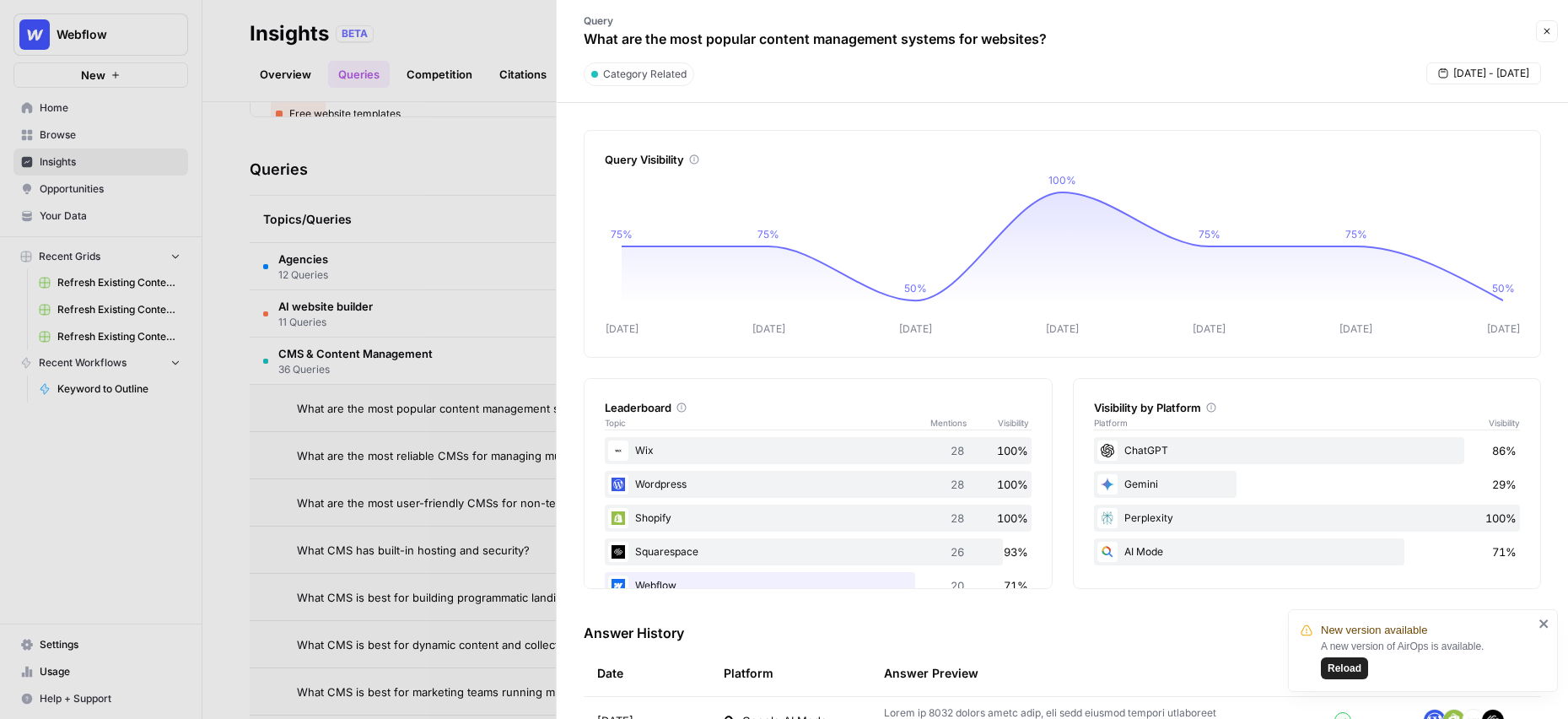
click at [1541, 32] on icon "button" at bounding box center [1546, 31] width 10 height 10
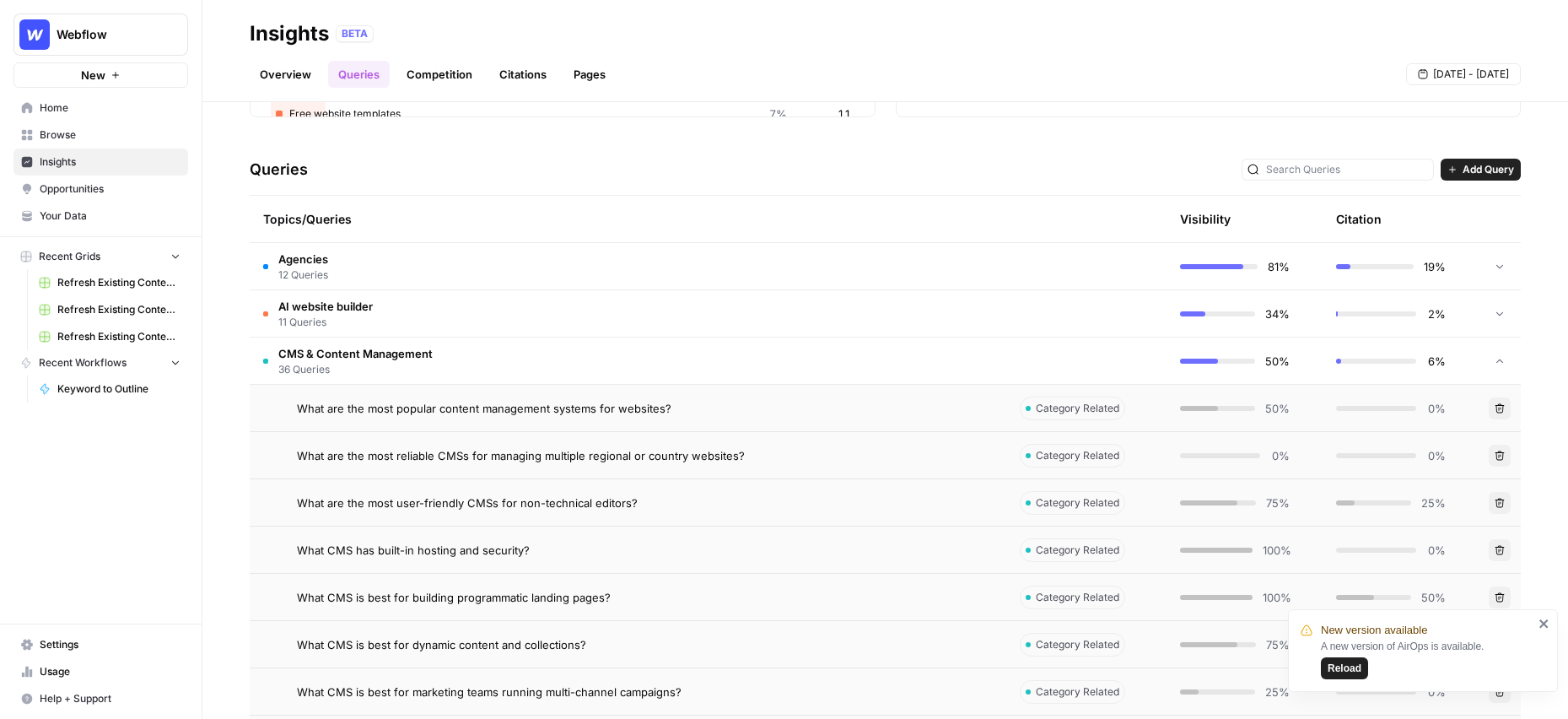
click at [92, 191] on span "Opportunities" at bounding box center [110, 189] width 141 height 15
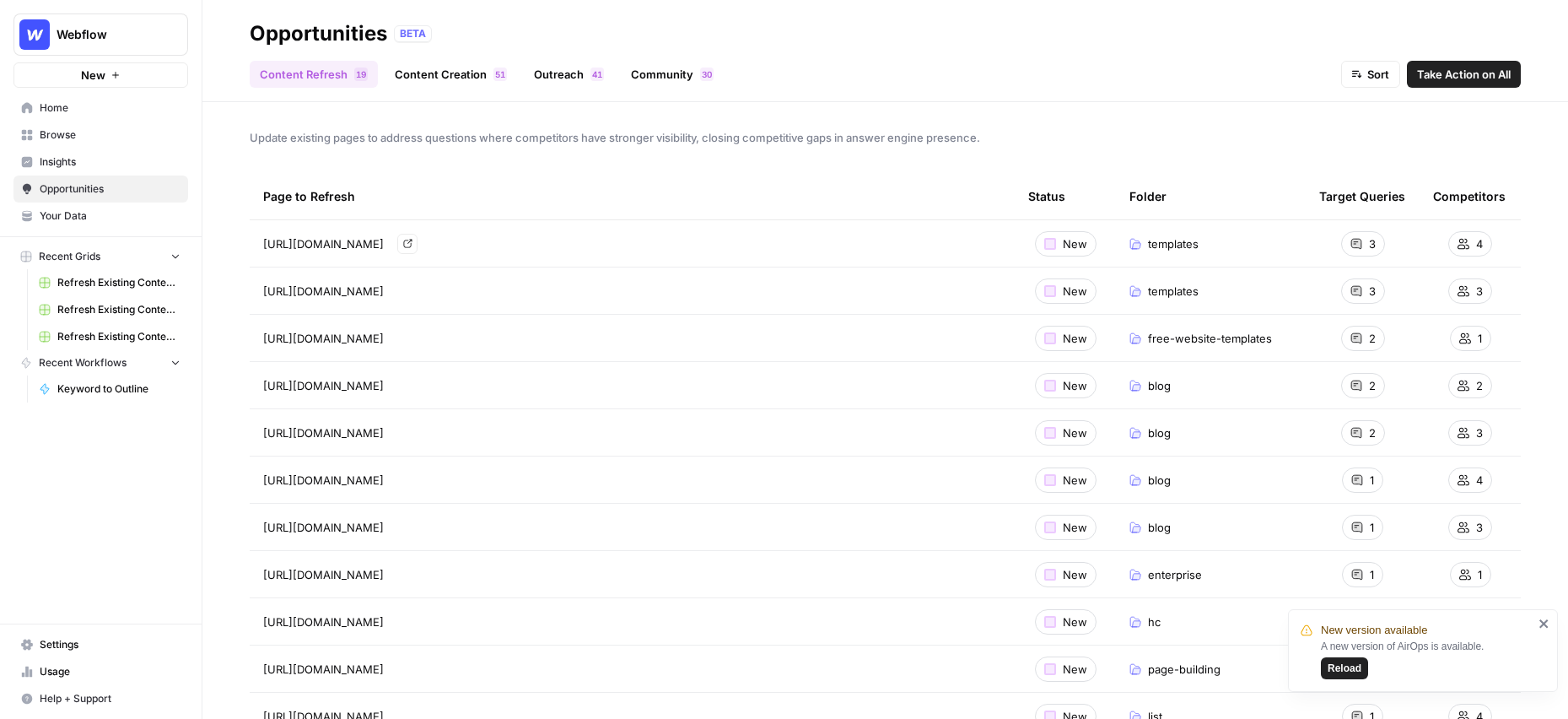
drag, startPoint x: 425, startPoint y: 247, endPoint x: 271, endPoint y: 245, distance: 154.0
click at [271, 245] on div "https://webflow.com/templates Go to page" at bounding box center [631, 244] width 738 height 20
click at [452, 74] on link "Content Creation 1 5" at bounding box center [450, 73] width 133 height 27
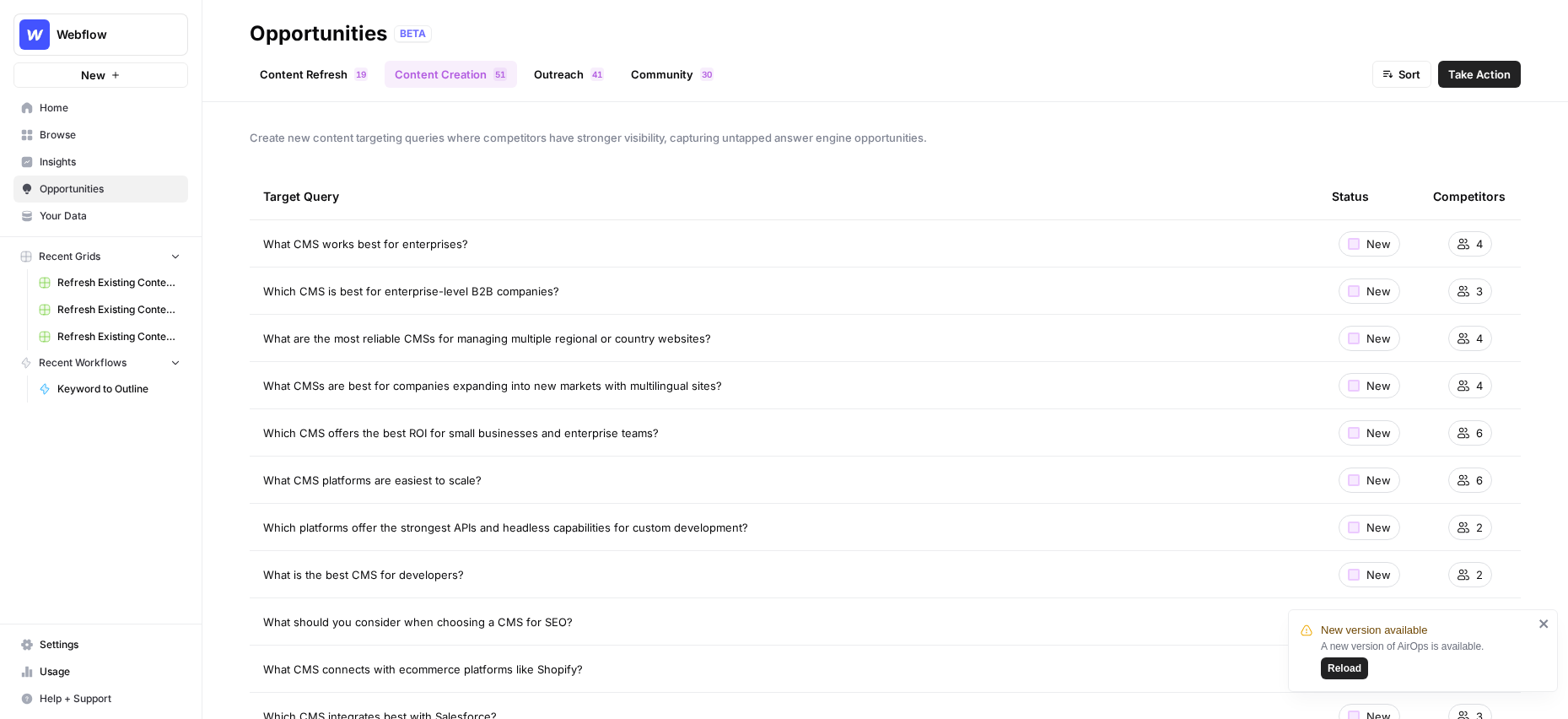
drag, startPoint x: 472, startPoint y: 243, endPoint x: 257, endPoint y: 244, distance: 215.0
click at [257, 244] on td "What CMS works best for enterprises?" at bounding box center [784, 243] width 1069 height 46
click at [1467, 78] on span "Take Action" at bounding box center [1479, 74] width 62 height 17
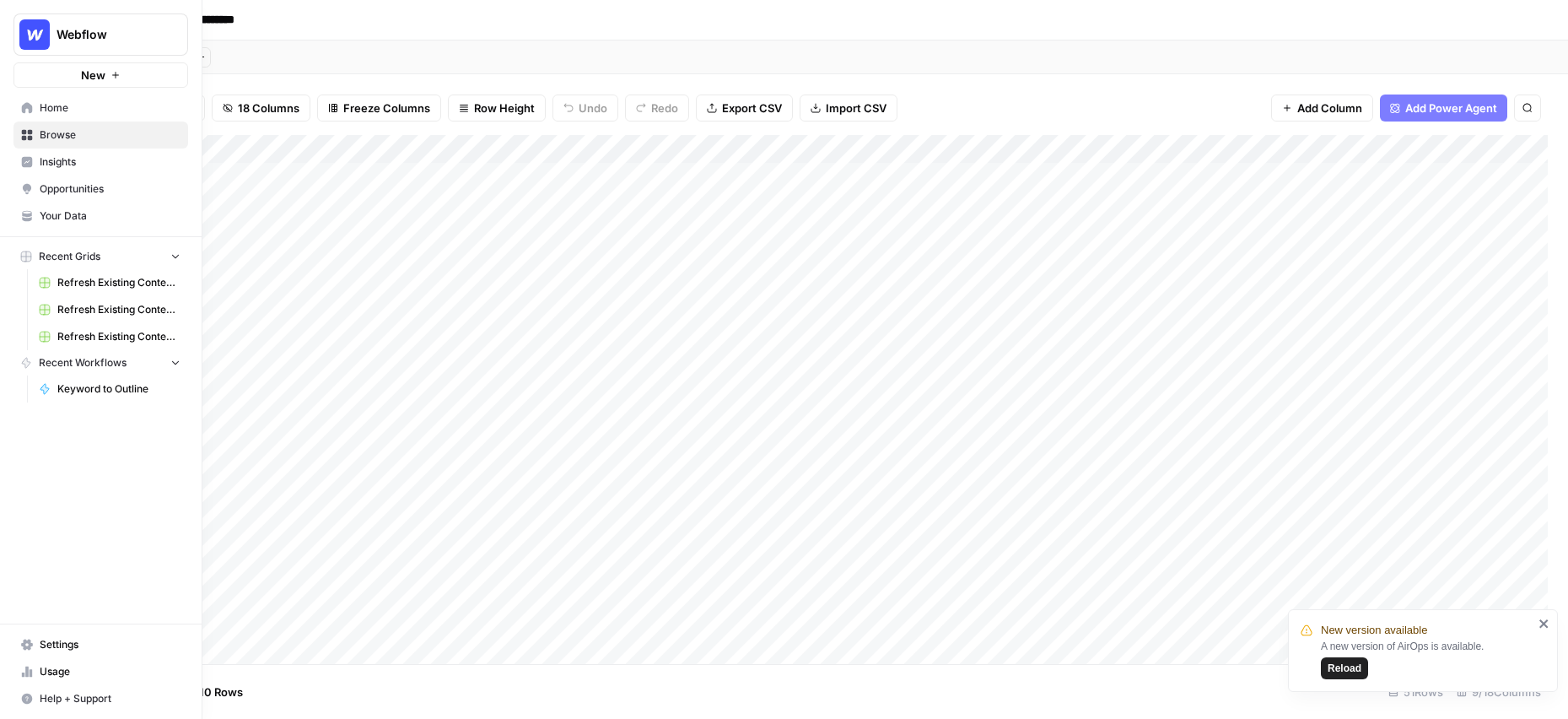
click at [71, 160] on span "Insights" at bounding box center [110, 162] width 141 height 15
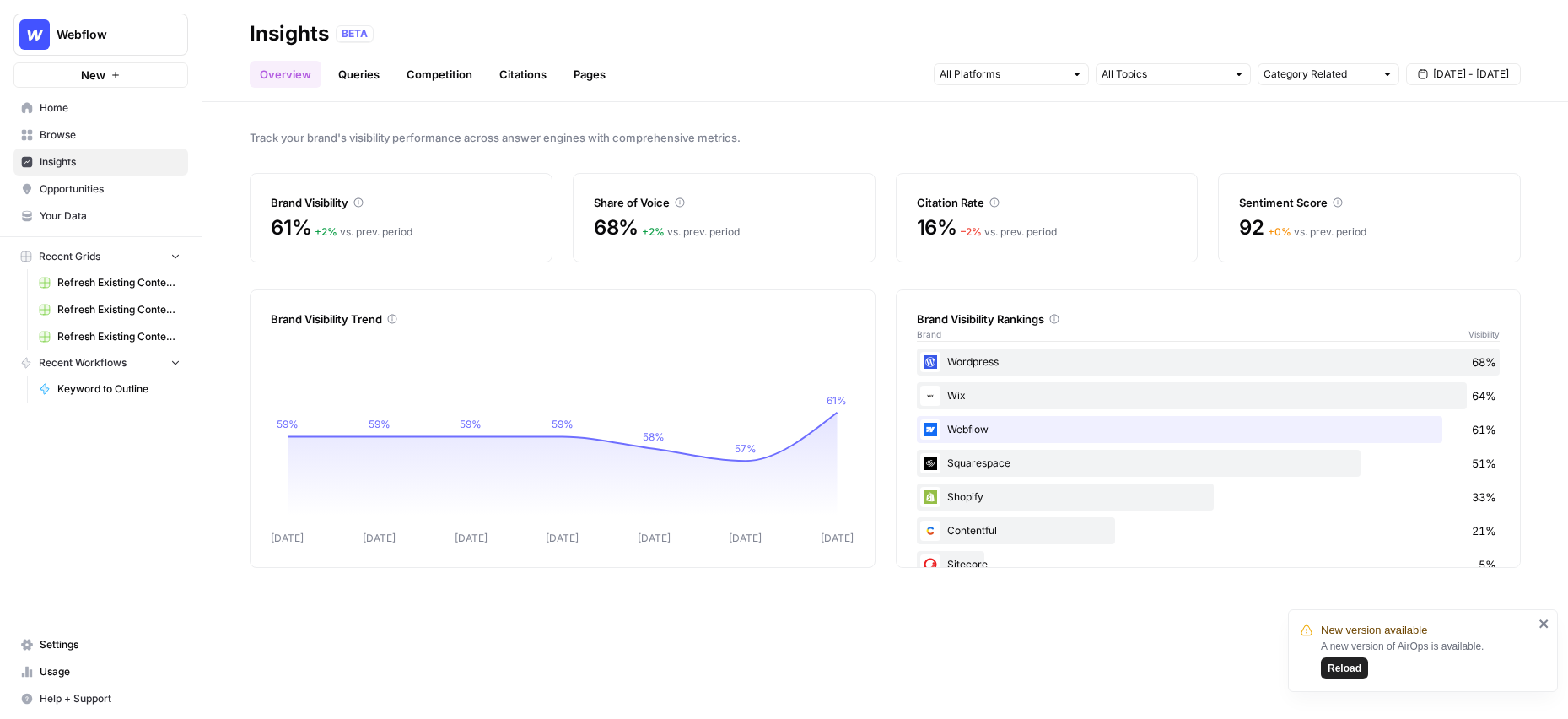
click at [517, 76] on link "Citations" at bounding box center [523, 73] width 68 height 27
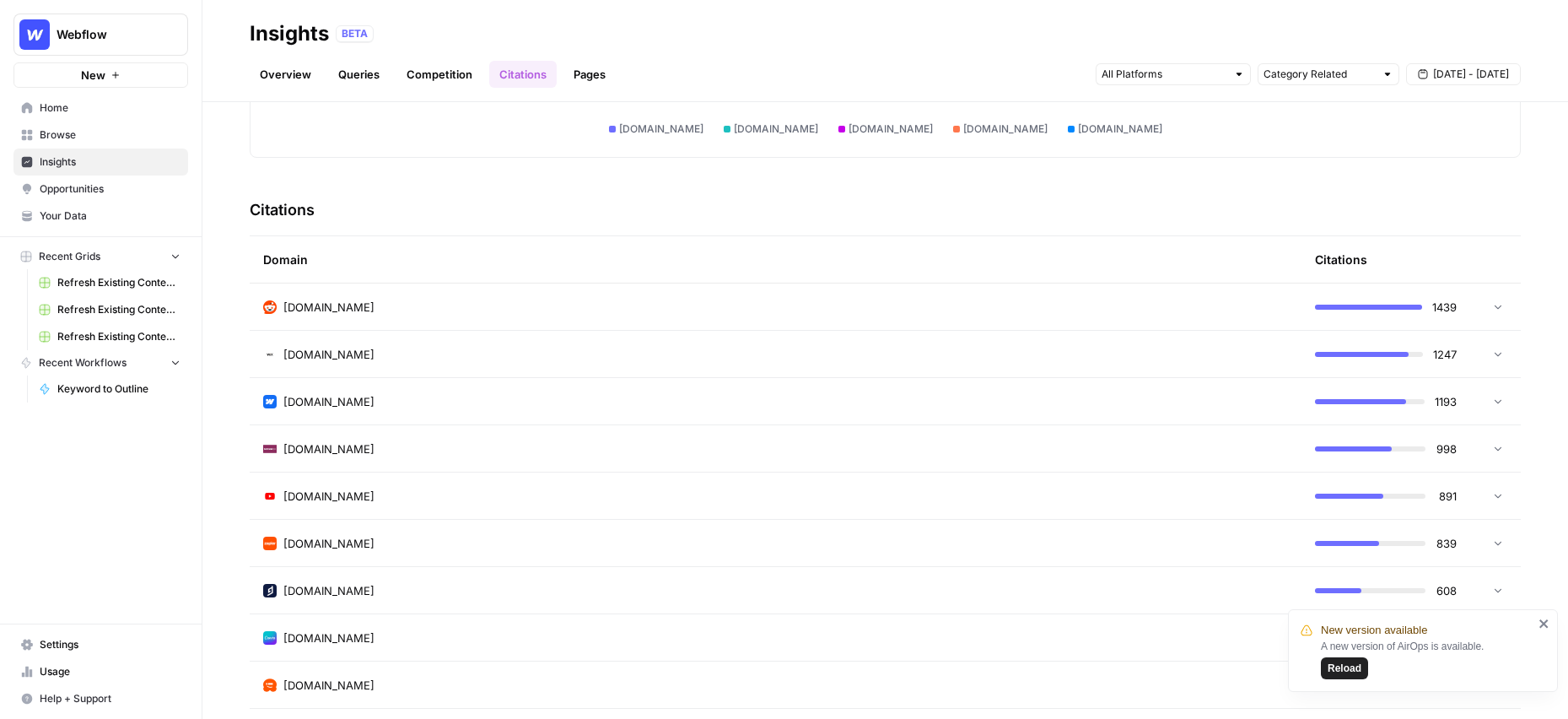
scroll to position [356, 0]
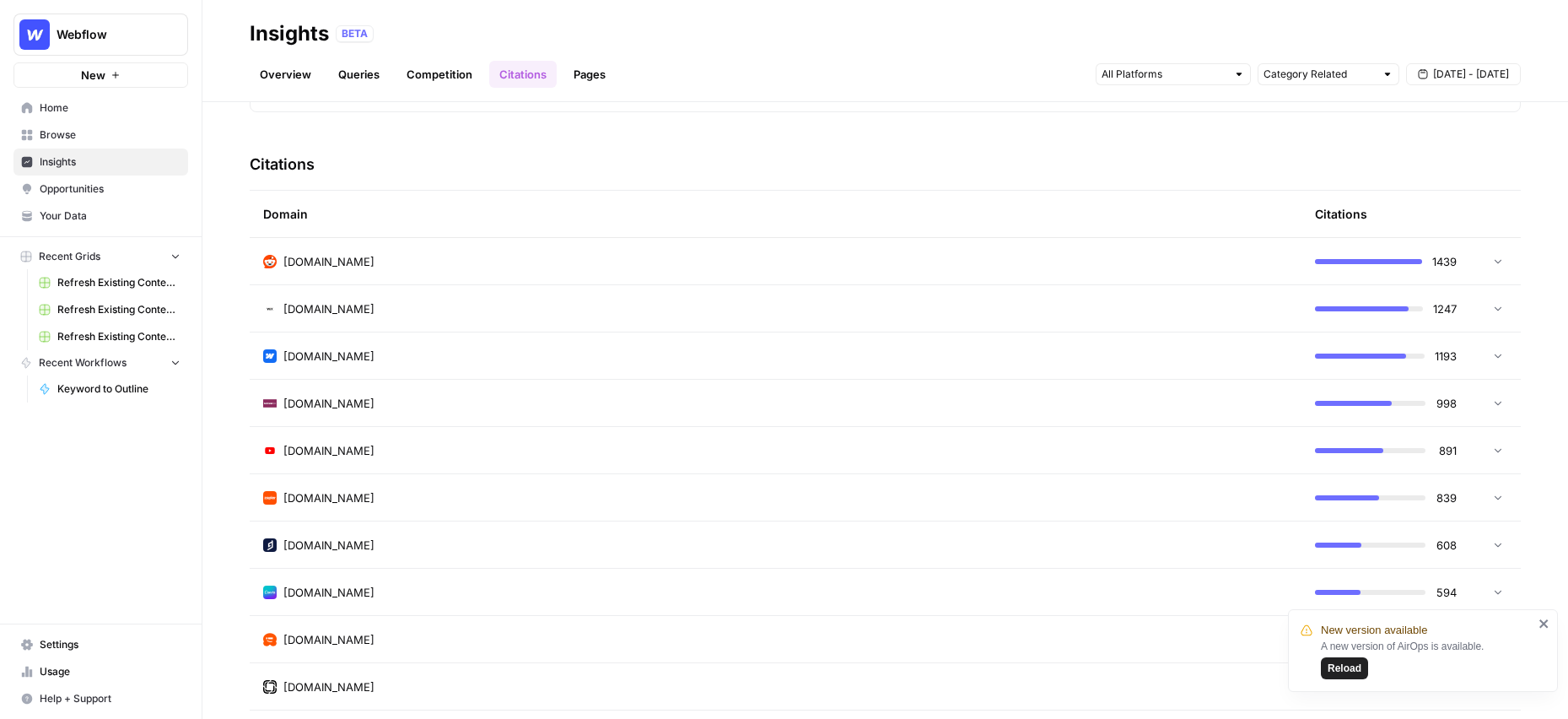
click at [1497, 257] on icon at bounding box center [1497, 260] width 12 height 12
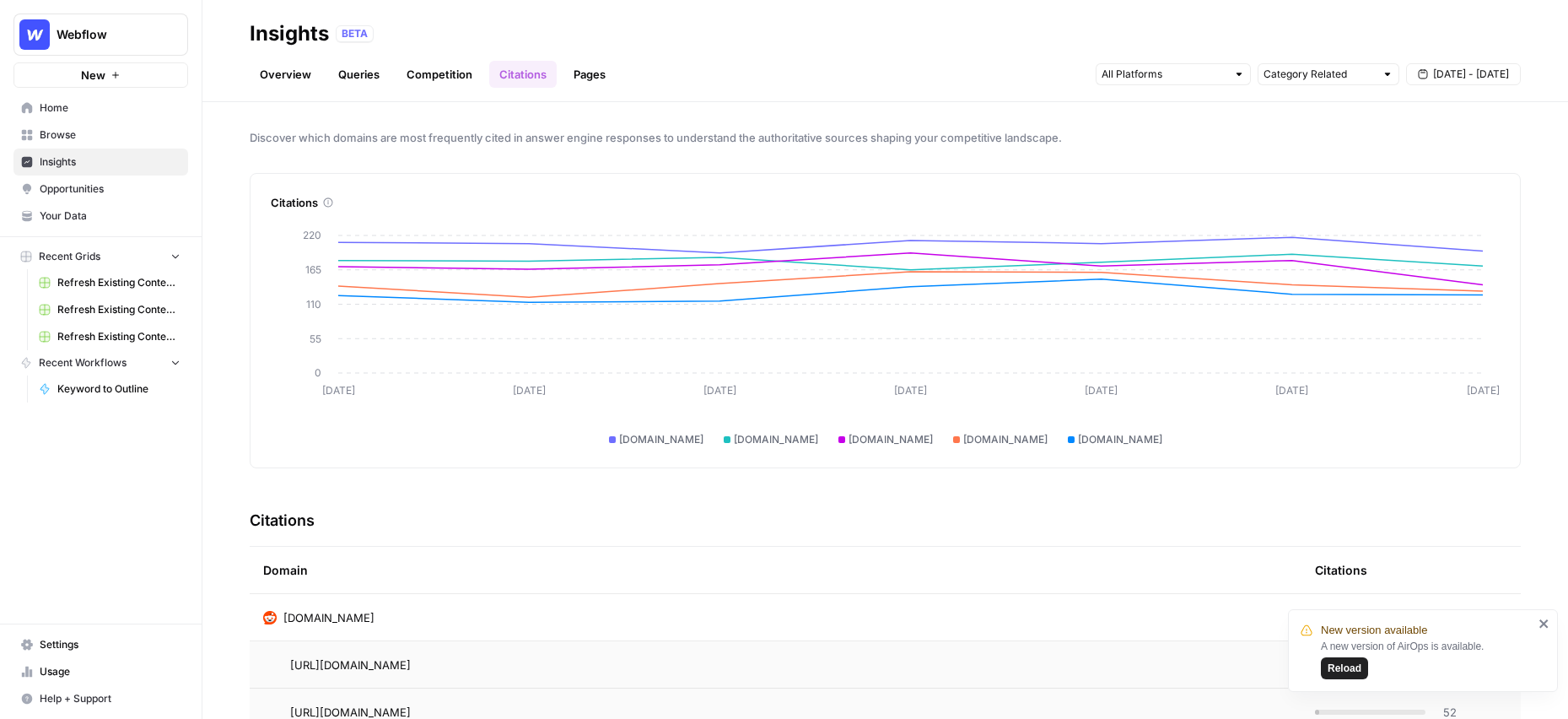
scroll to position [378, 0]
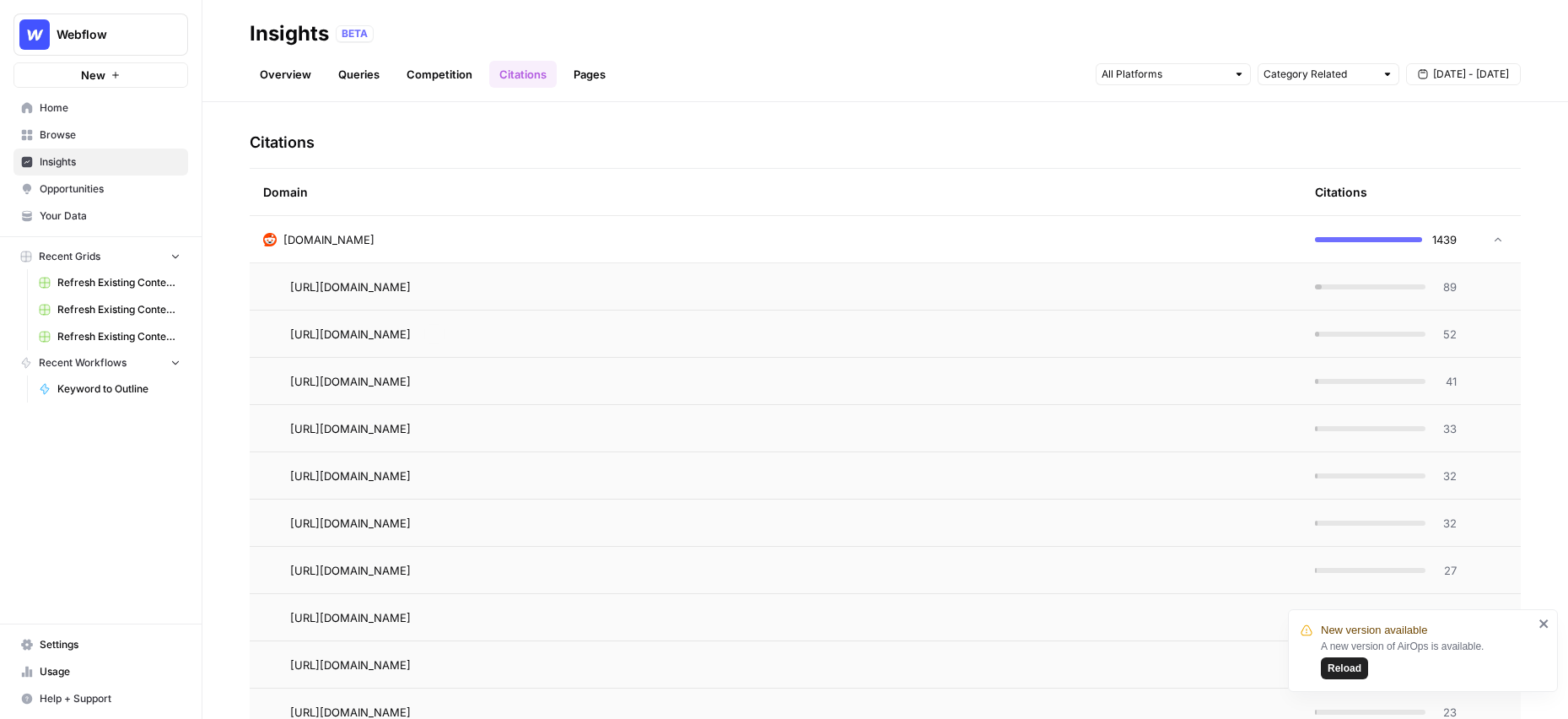
click at [410, 280] on span "https://www.reddit.com/r/Frontend/comments/158i5pi/what_cms_would_you_pick_for_…" at bounding box center [350, 287] width 121 height 17
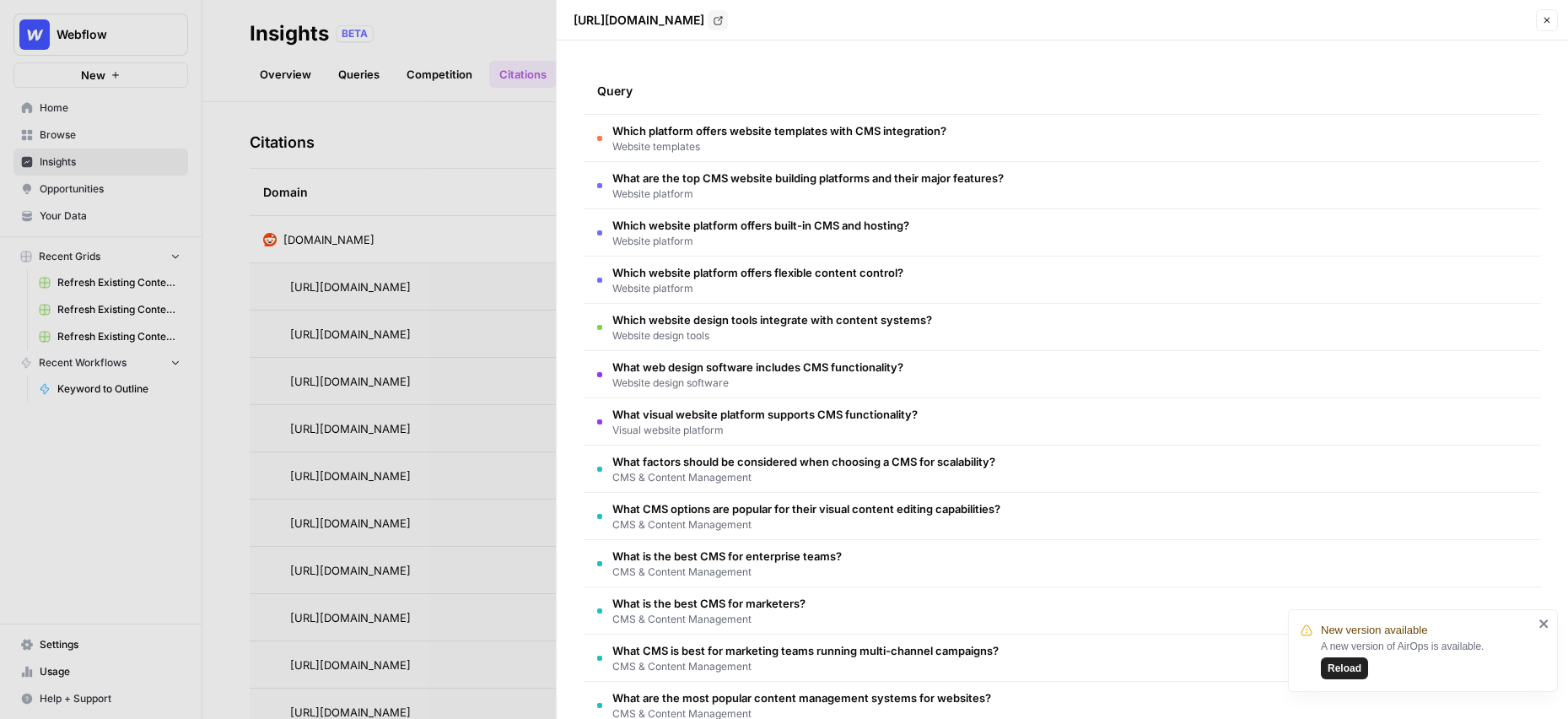
click at [1545, 23] on icon "button" at bounding box center [1546, 20] width 10 height 10
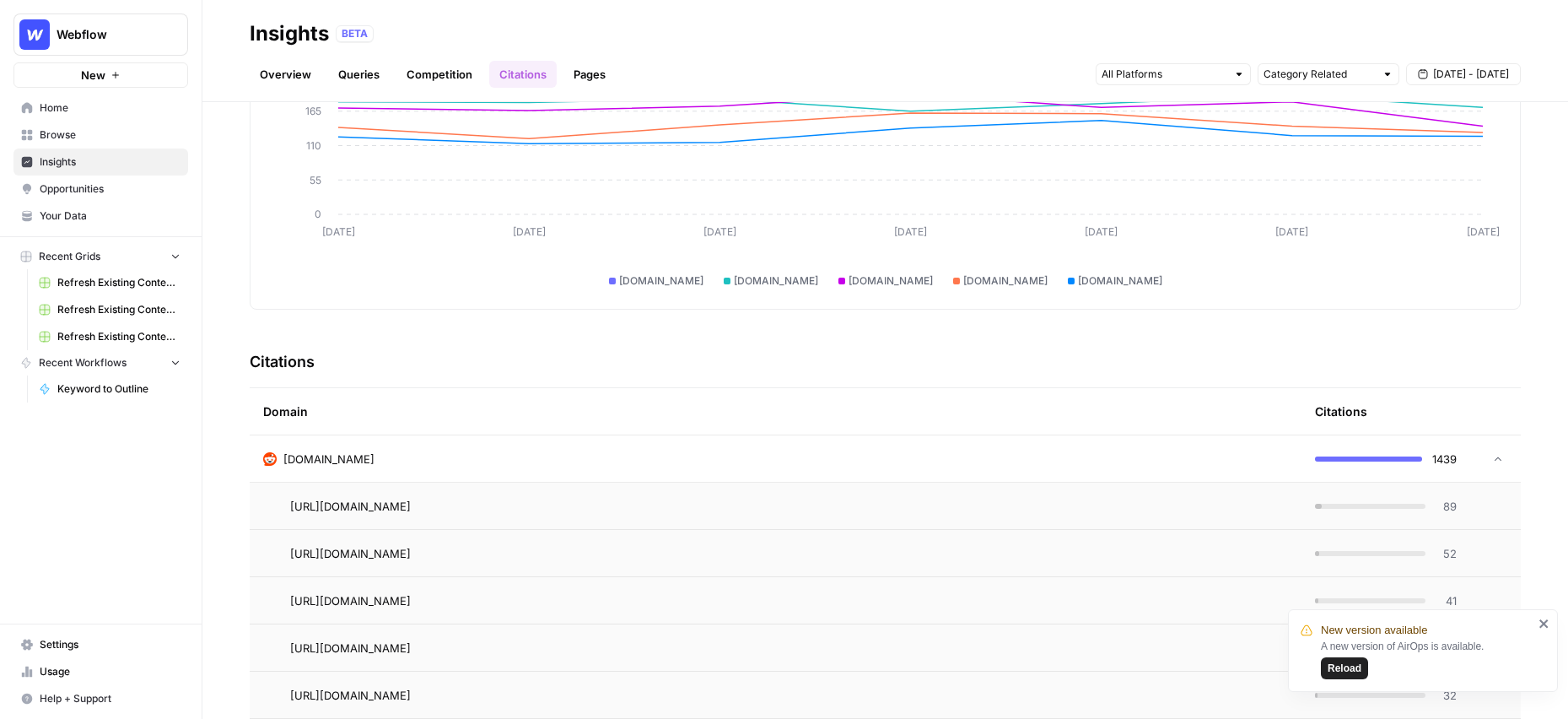
scroll to position [244, 0]
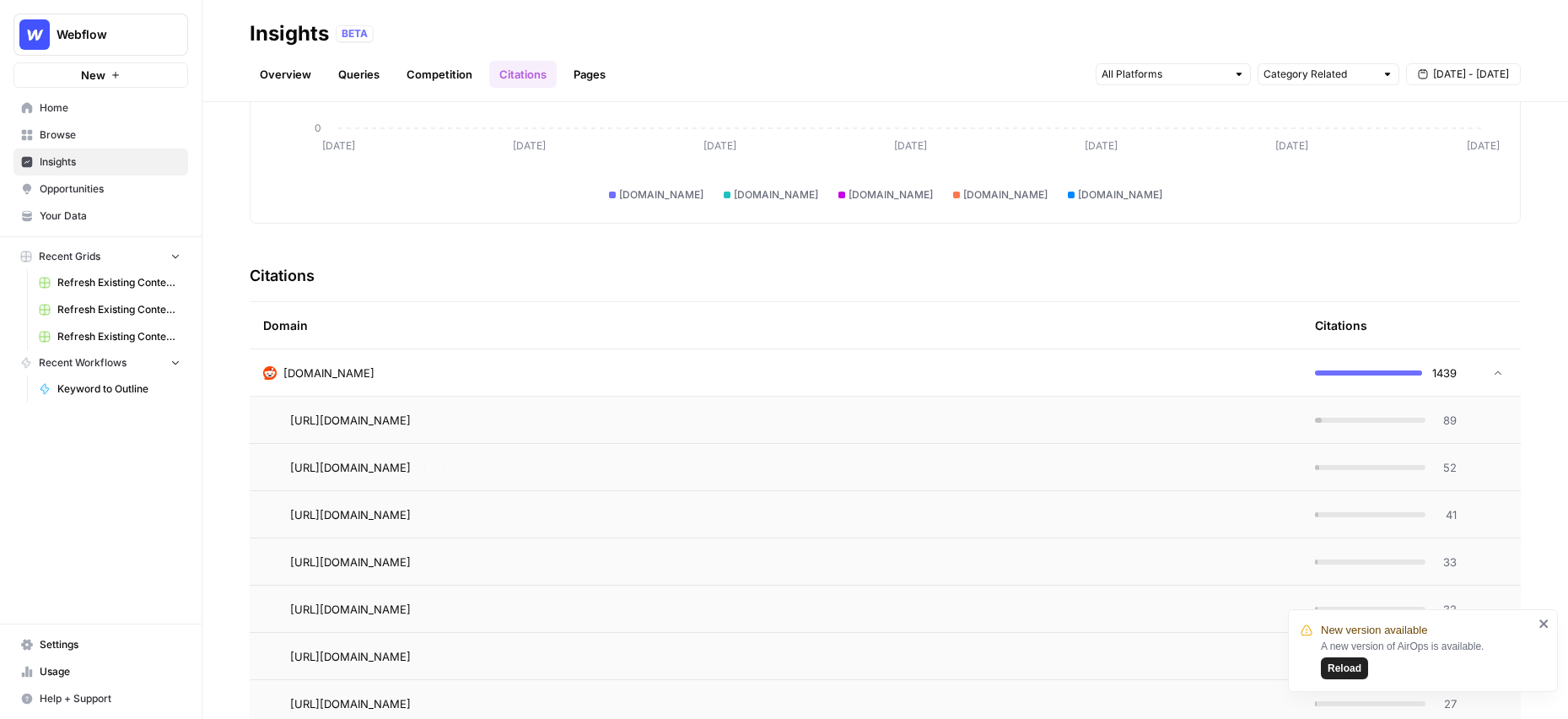
click at [423, 429] on td "https://www.reddit.com/r/Frontend/comments/158i5pi/what_cms_would_you_pick_for_…" at bounding box center [775, 420] width 1052 height 46
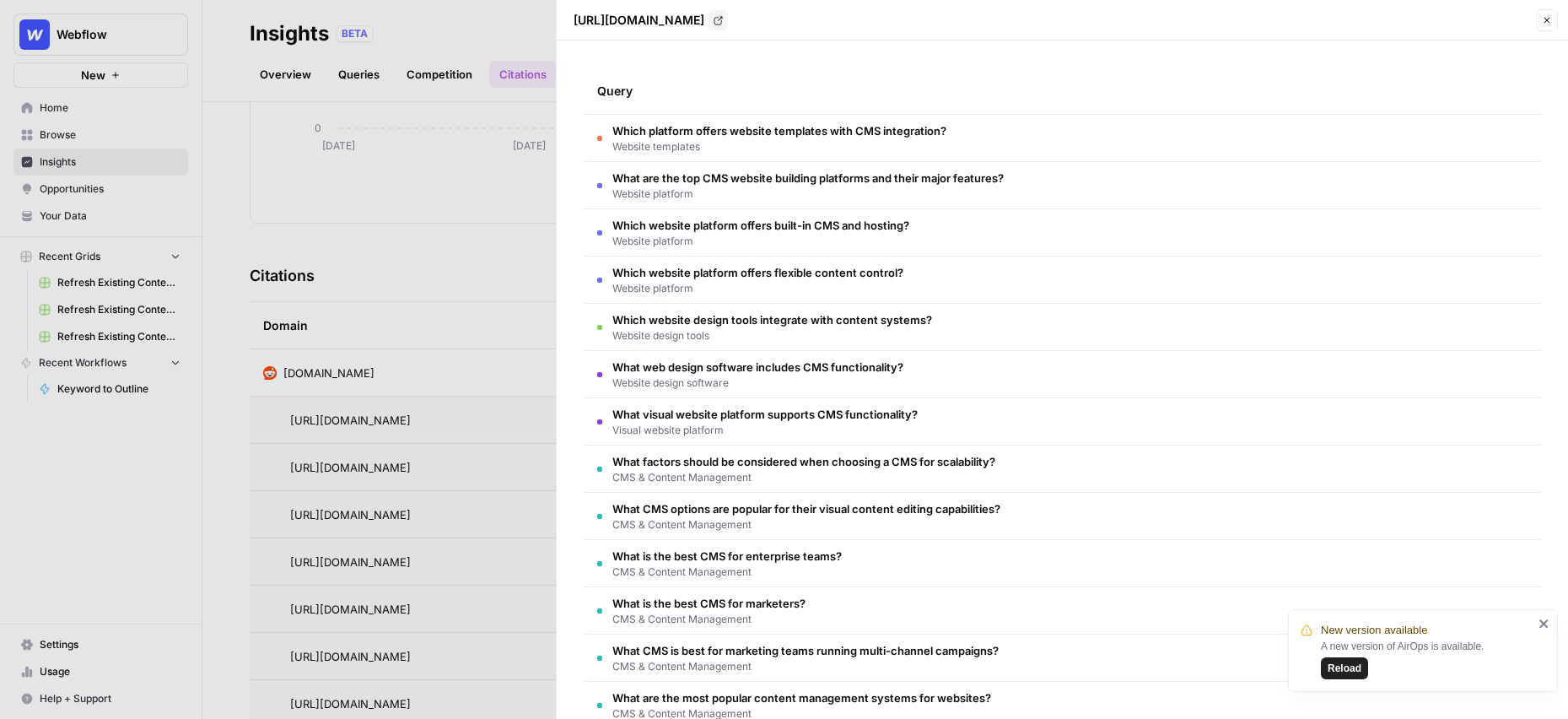
click at [779, 139] on span "Website templates" at bounding box center [779, 147] width 334 height 15
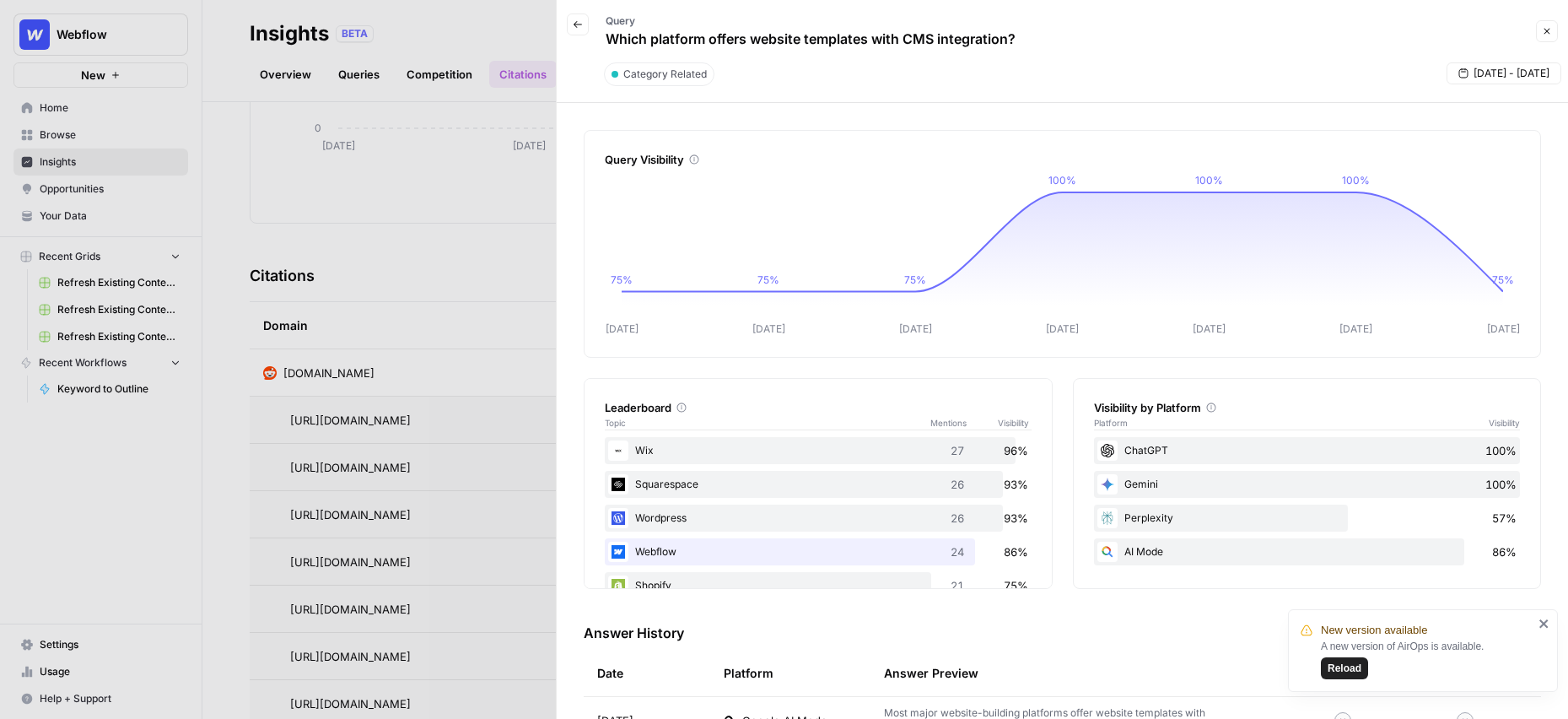
click at [1545, 33] on icon "button" at bounding box center [1546, 31] width 10 height 10
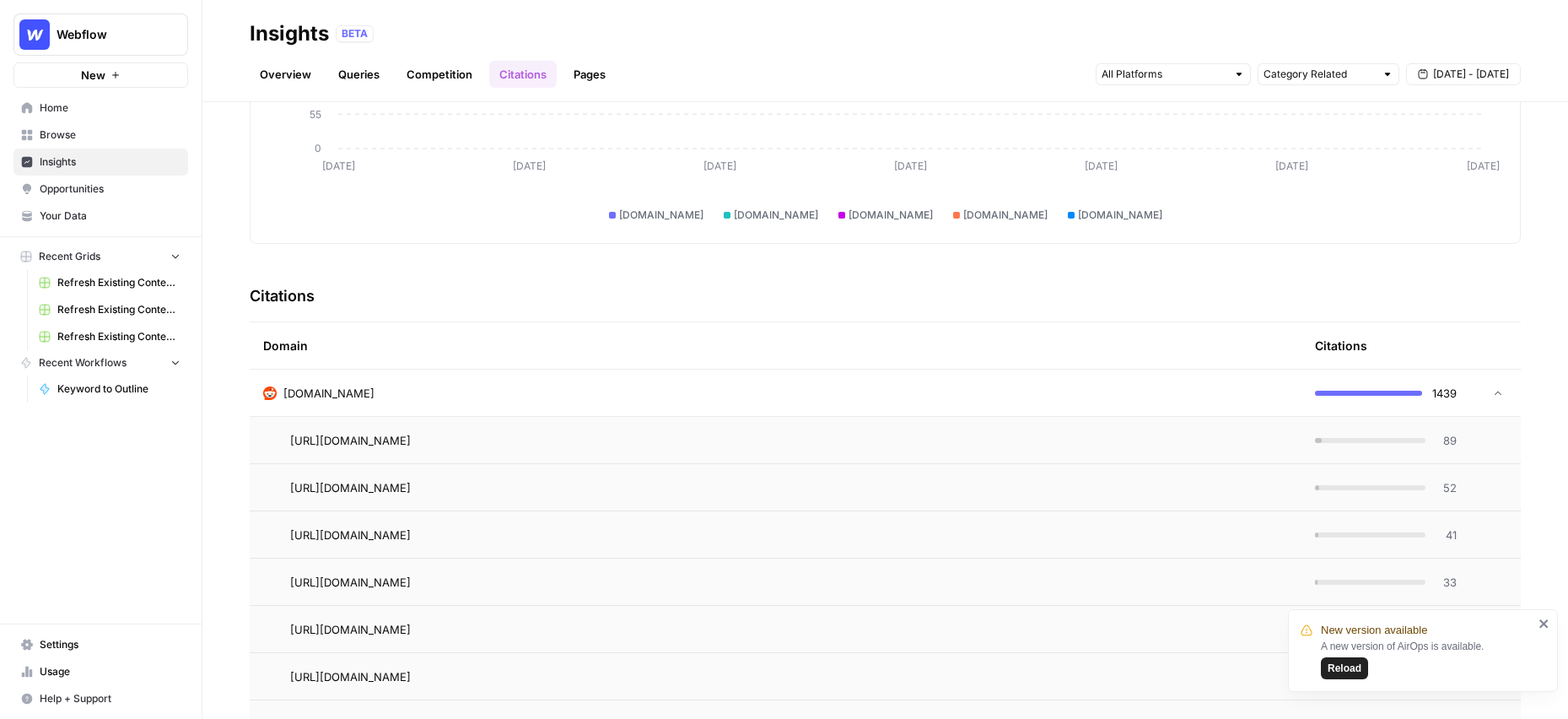
scroll to position [226, 0]
click at [410, 437] on span "https://www.reddit.com/r/Frontend/comments/158i5pi/what_cms_would_you_pick_for_…" at bounding box center [350, 439] width 121 height 17
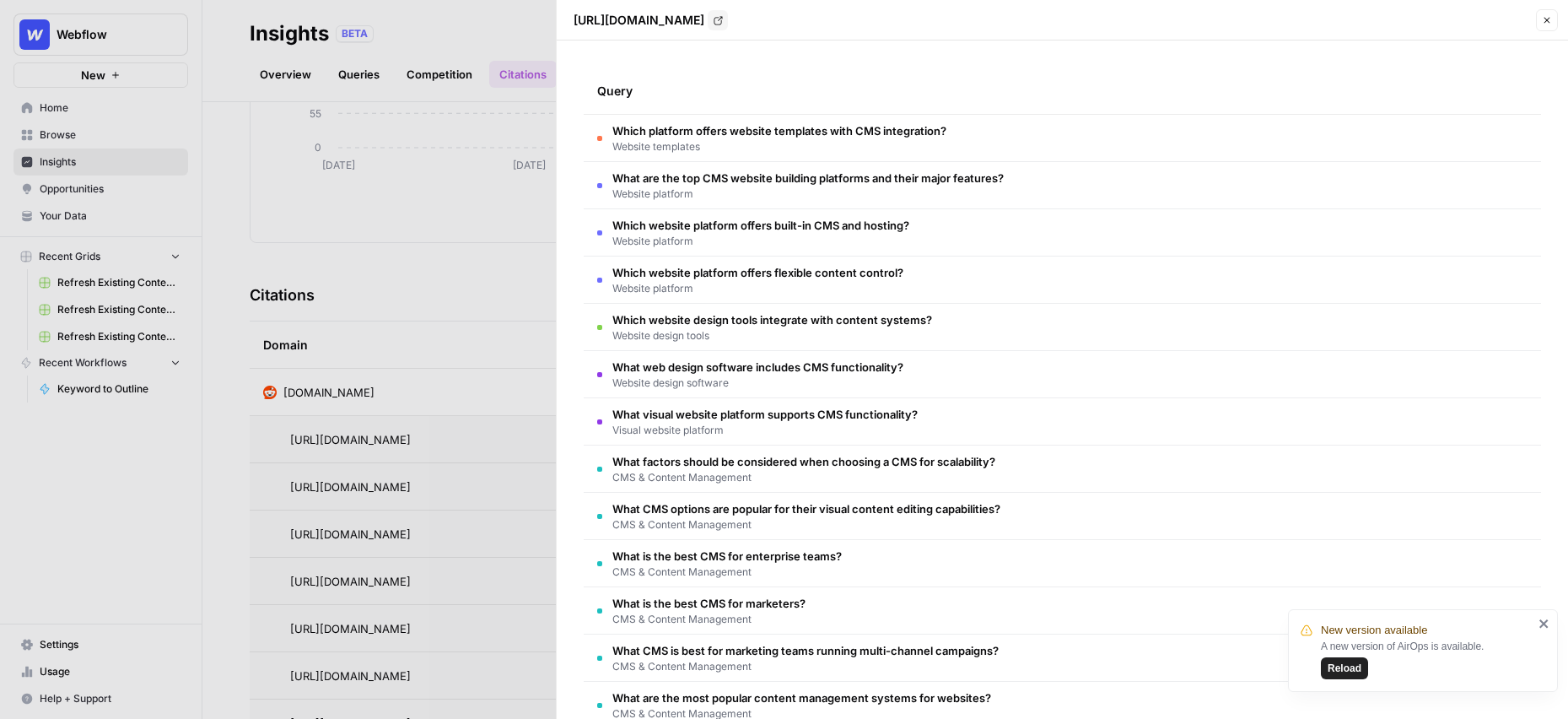
click at [728, 14] on link "Go to page" at bounding box center [718, 20] width 20 height 20
click at [730, 126] on span "Which platform offers website templates with CMS integration?" at bounding box center [779, 131] width 334 height 17
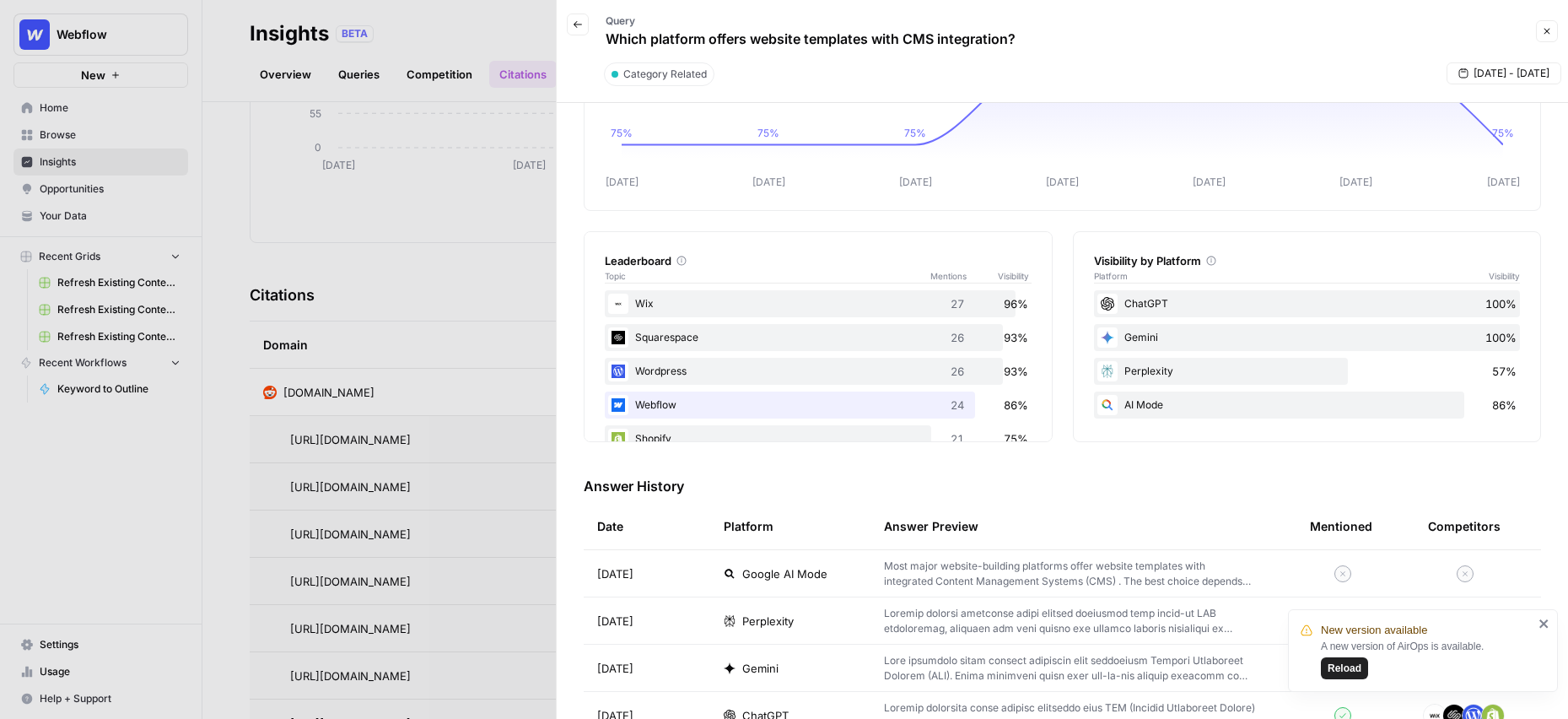
scroll to position [241, 0]
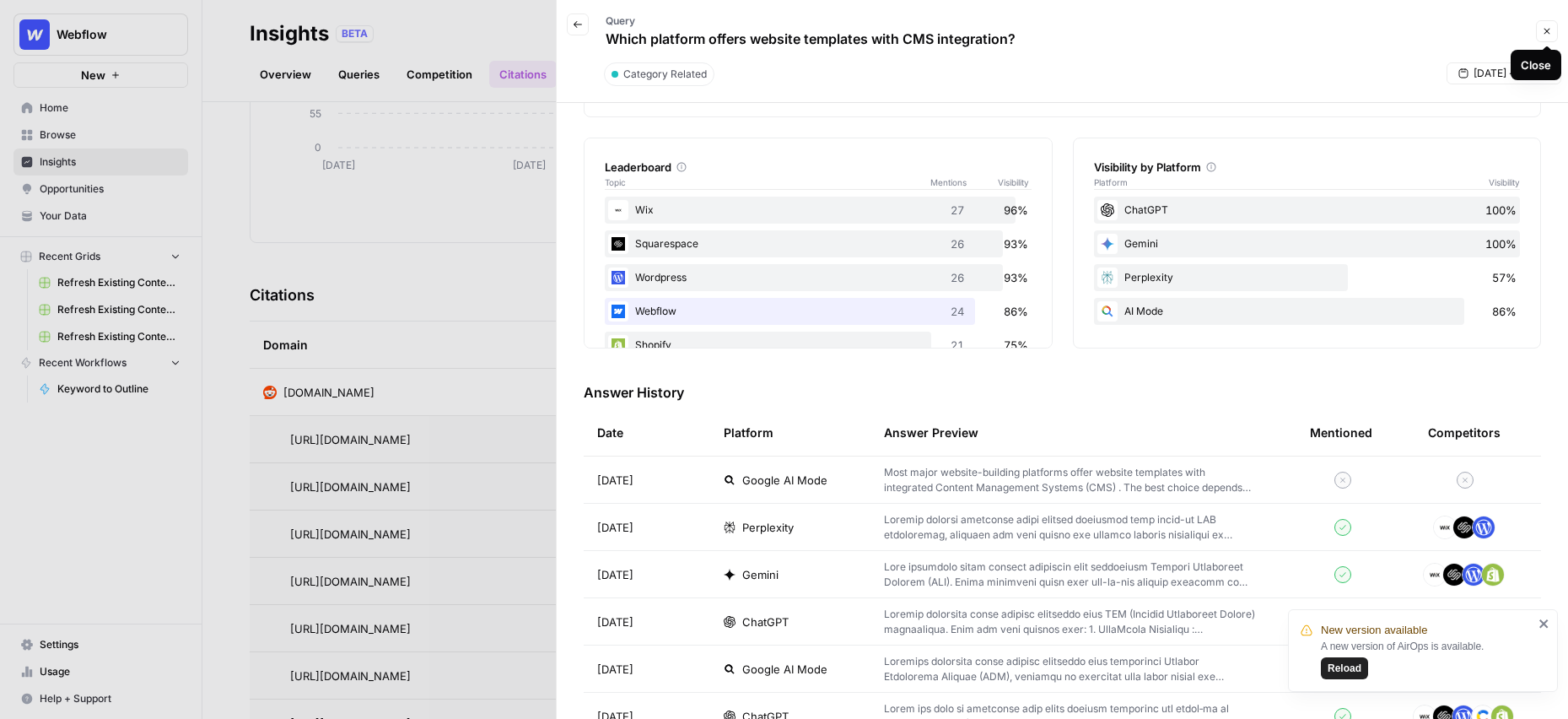
click at [1543, 30] on icon "button" at bounding box center [1546, 31] width 10 height 10
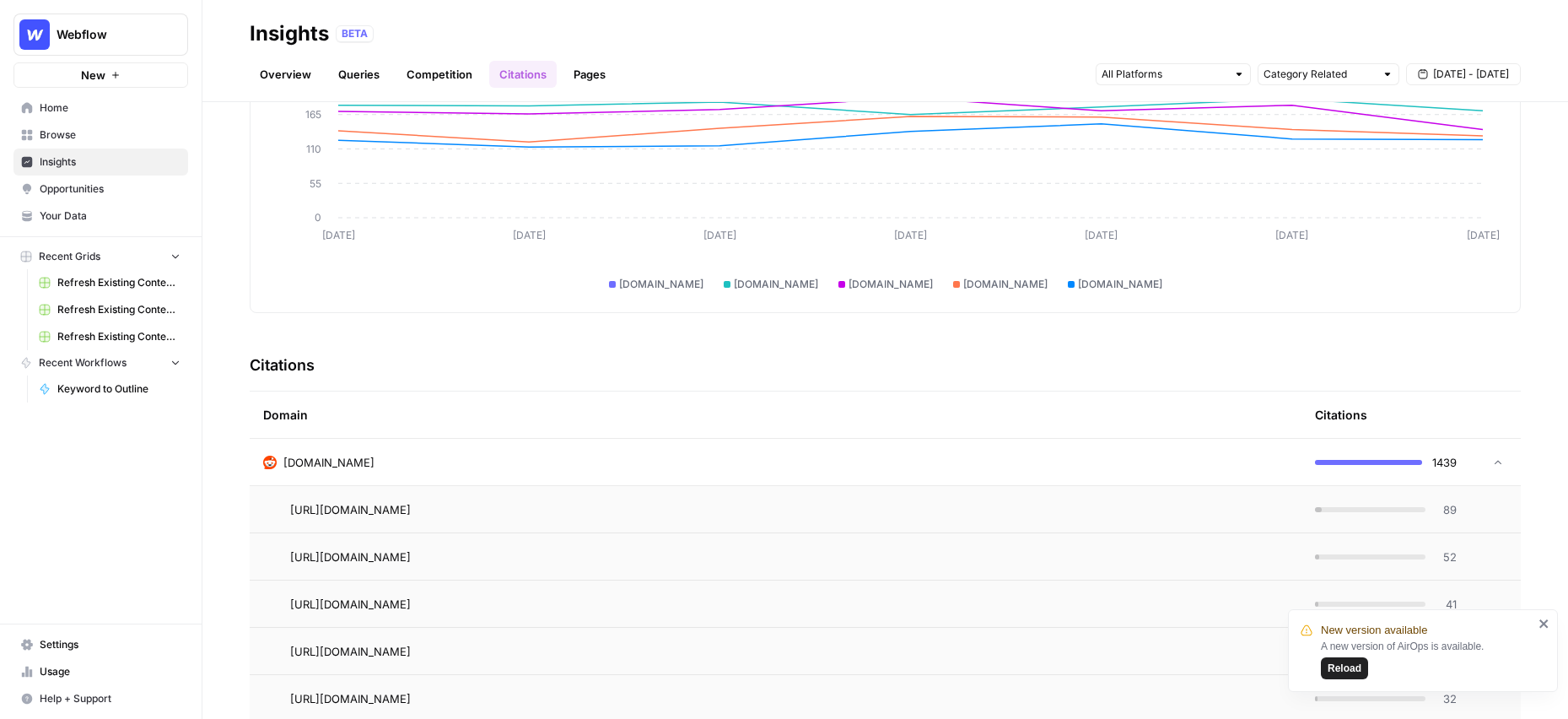
scroll to position [33, 0]
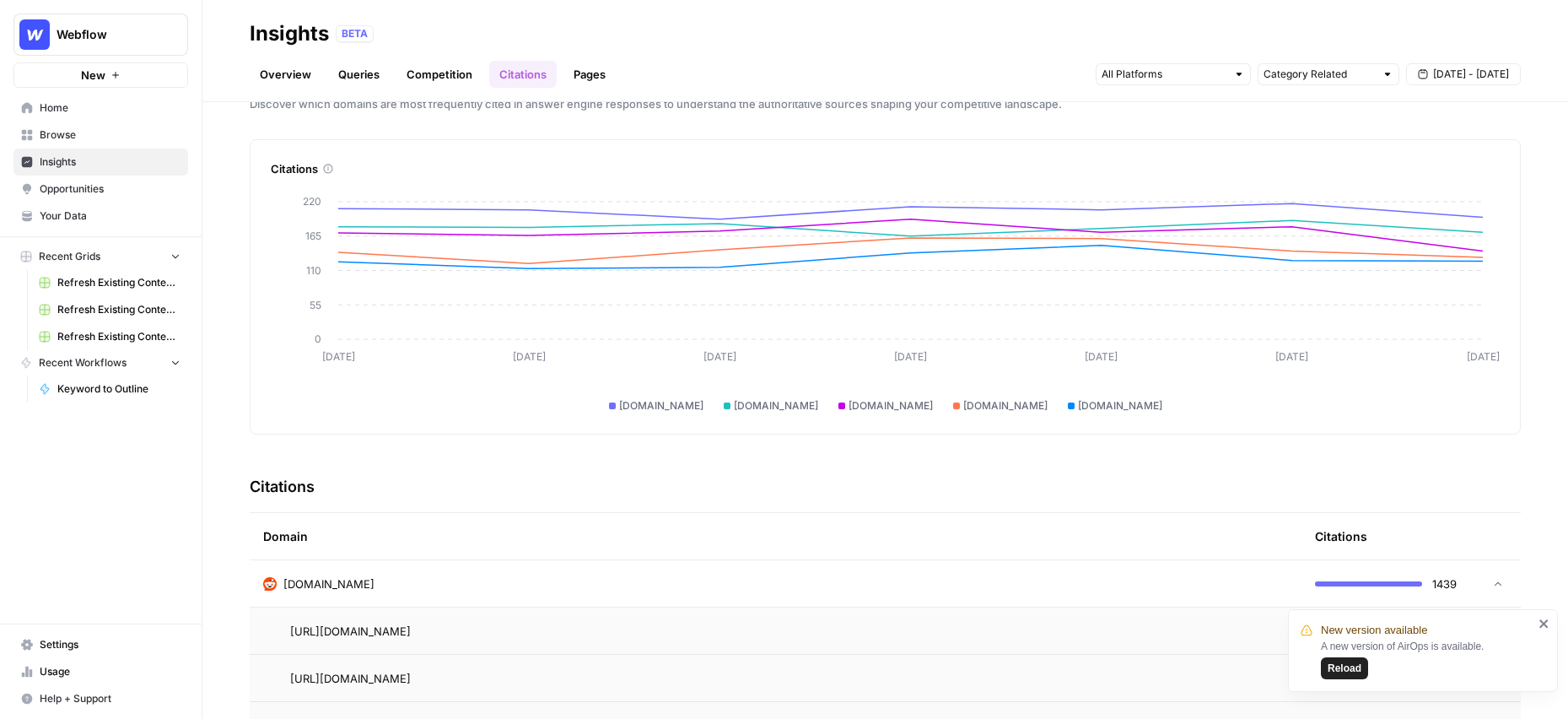
click at [595, 82] on link "Pages" at bounding box center [590, 73] width 52 height 27
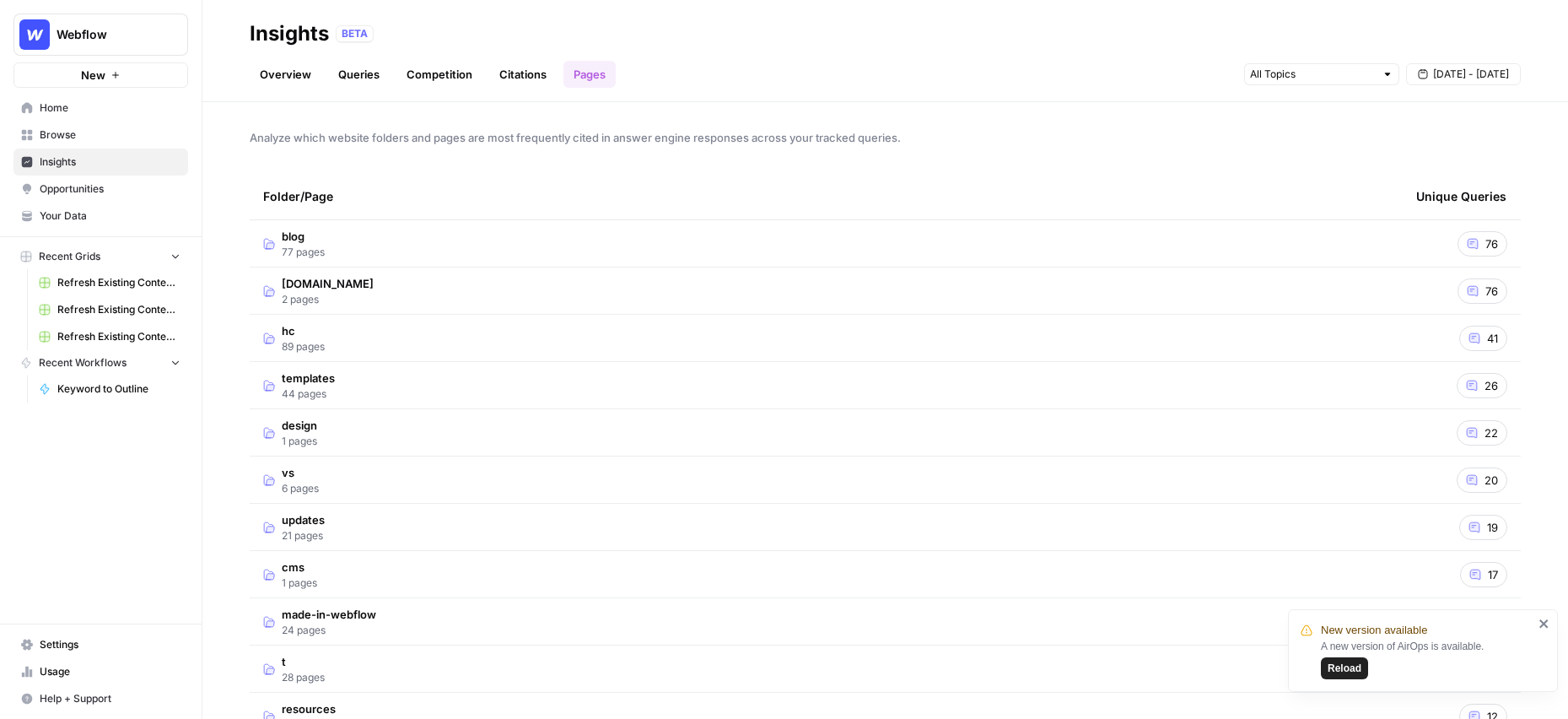
click at [525, 71] on link "Citations" at bounding box center [523, 73] width 68 height 27
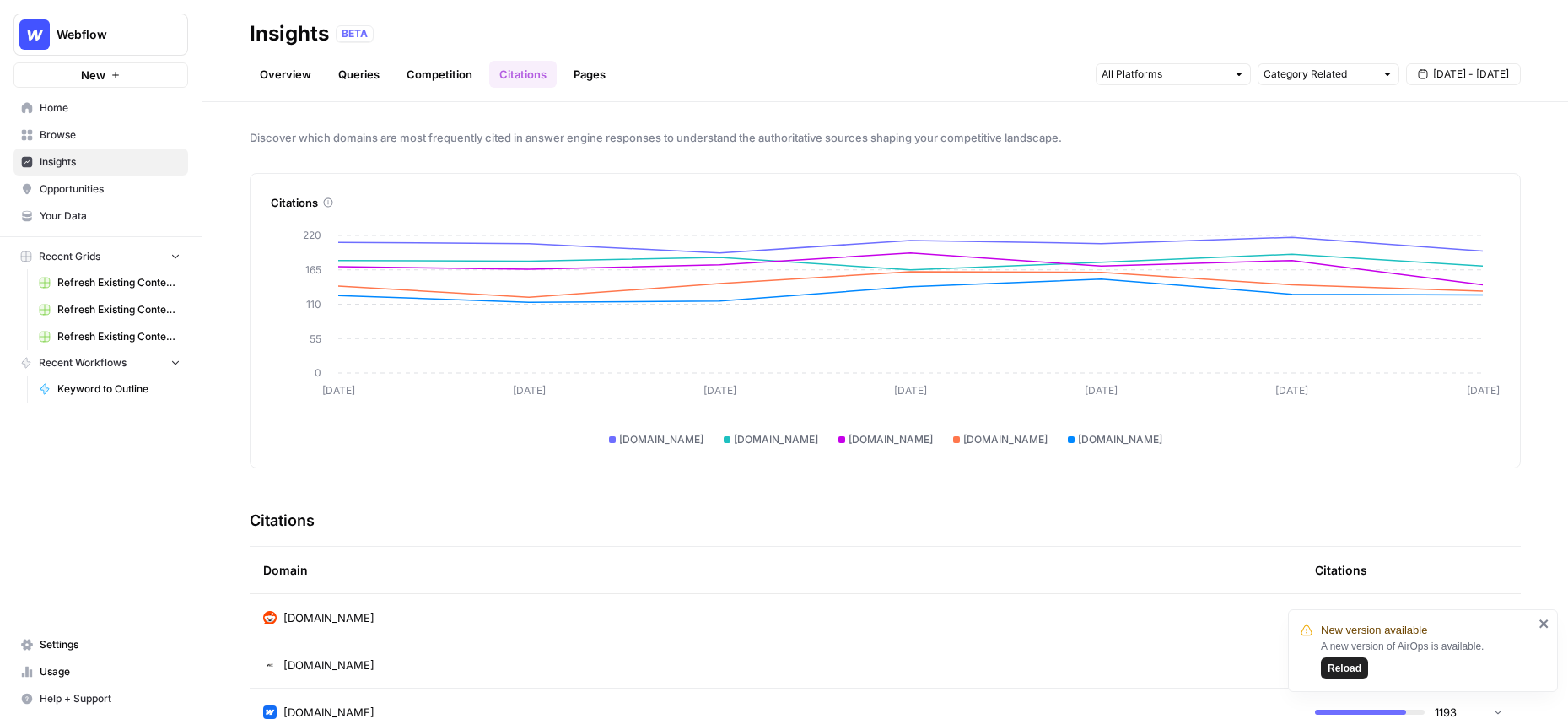
click at [1543, 621] on icon "close" at bounding box center [1544, 623] width 12 height 14
click at [357, 77] on link "Queries" at bounding box center [358, 73] width 61 height 27
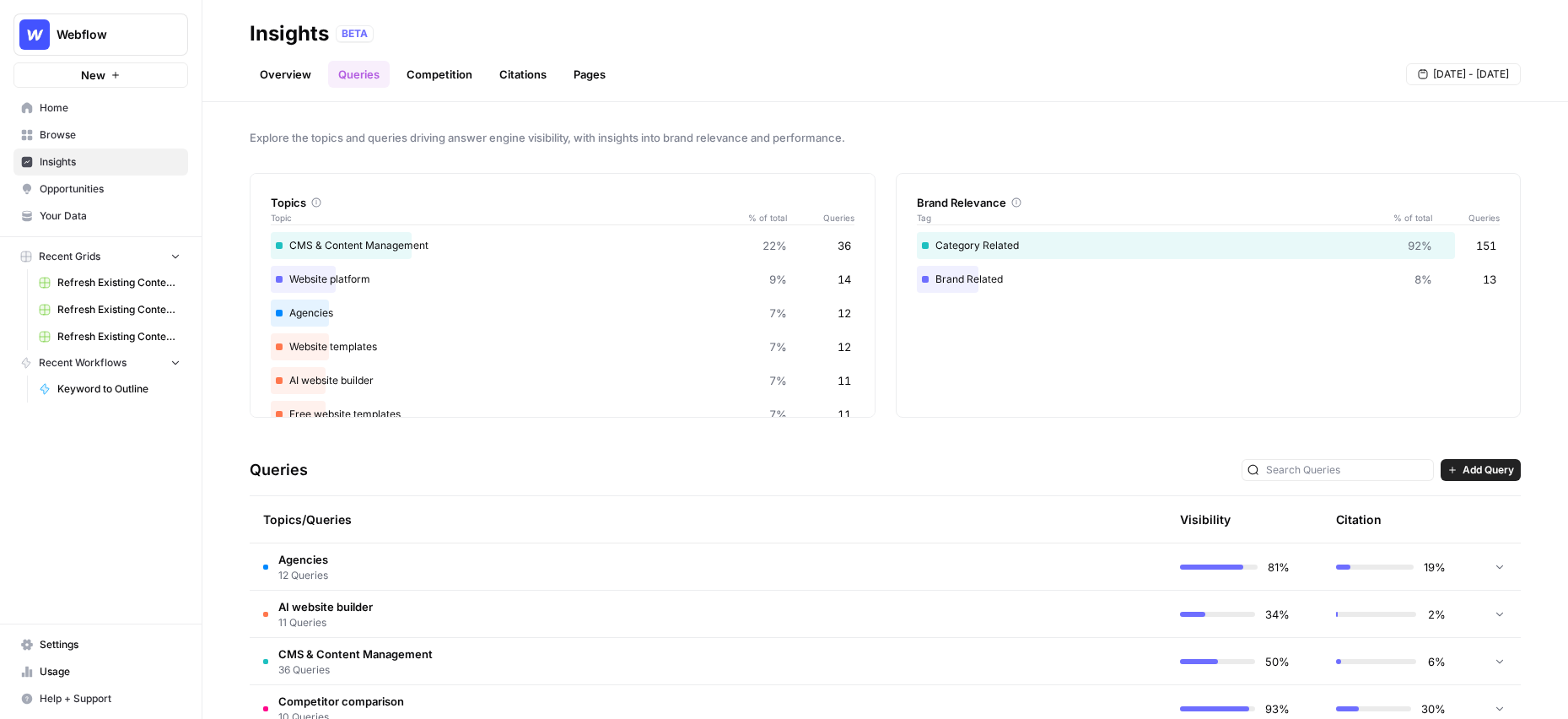
click at [97, 189] on span "Opportunities" at bounding box center [110, 189] width 141 height 15
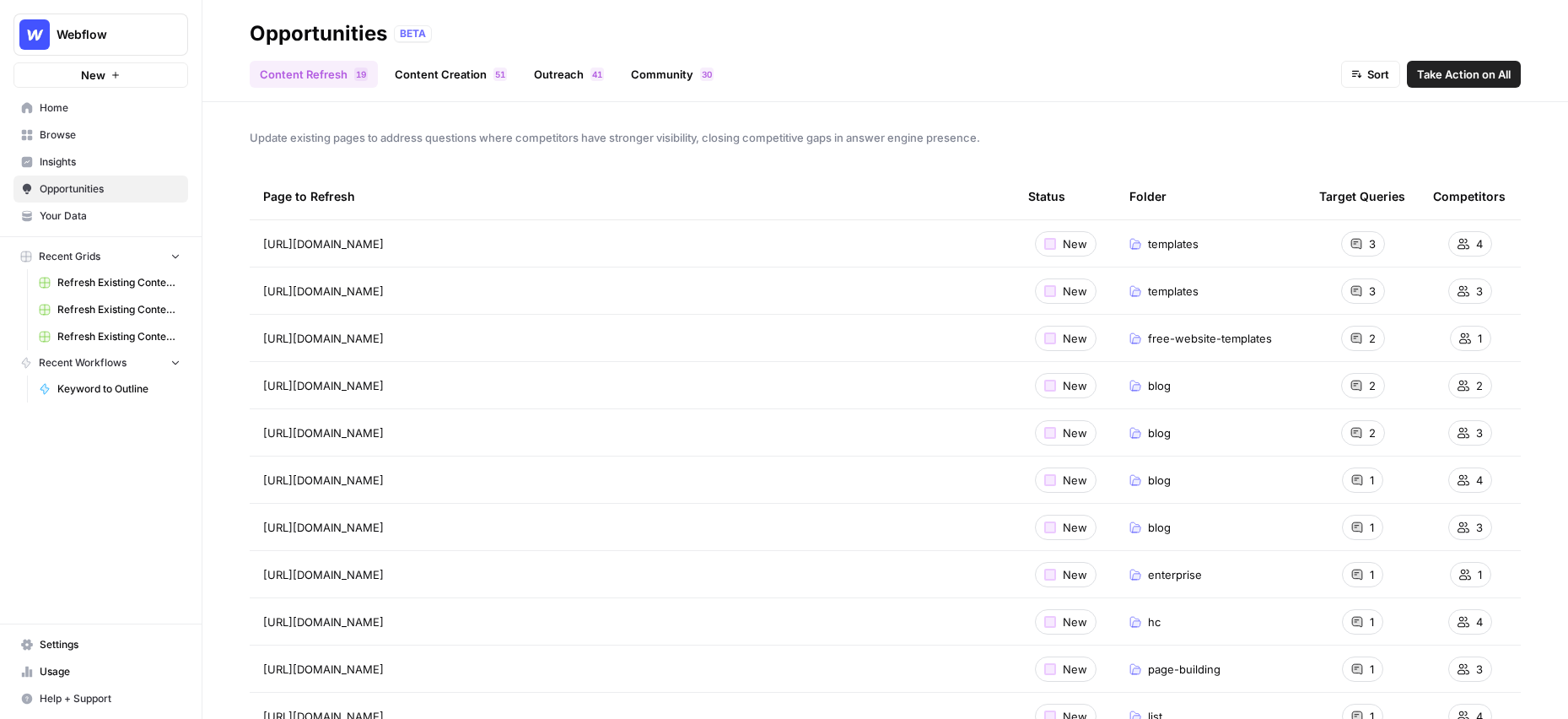
click at [170, 33] on icon "Workspace: Webflow" at bounding box center [174, 34] width 17 height 17
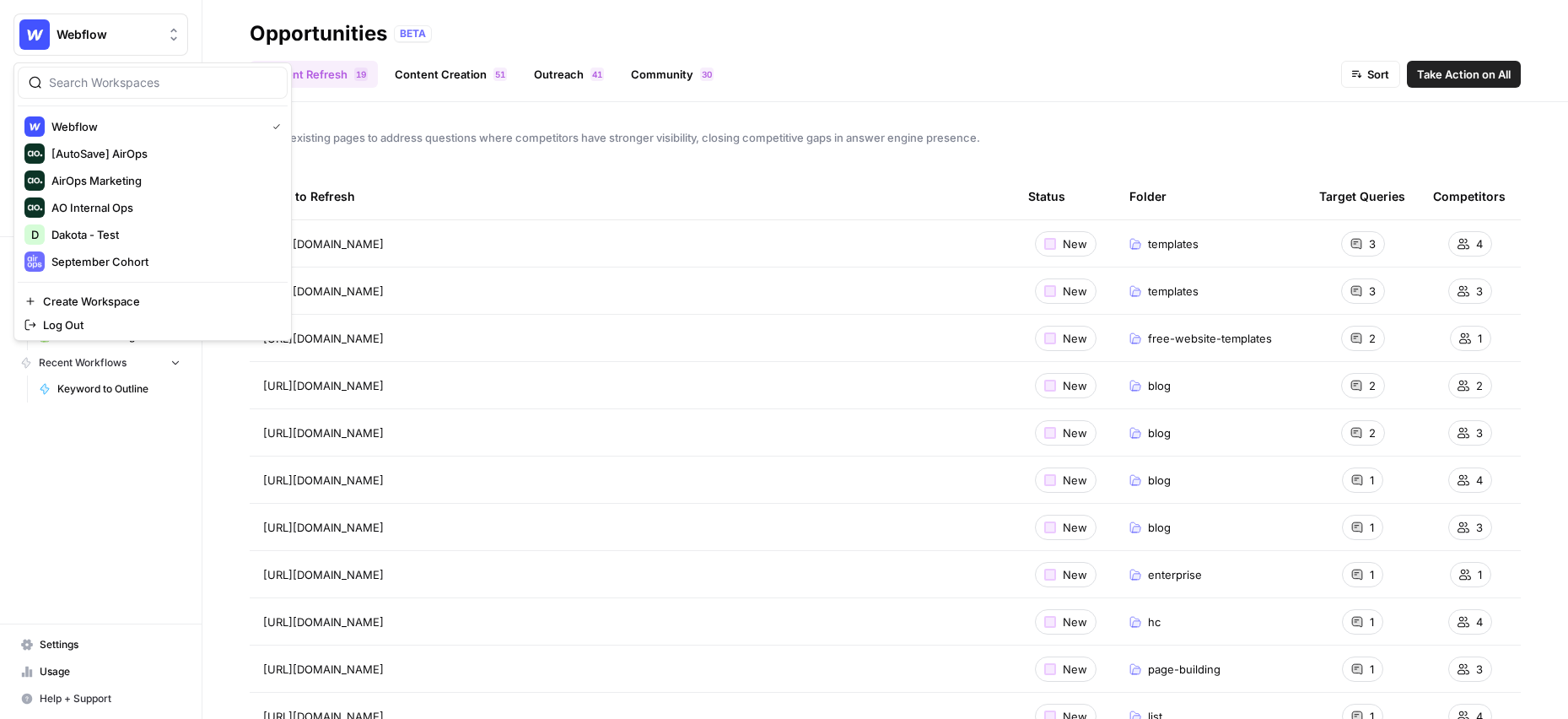
click at [687, 24] on div "Opportunities BETA" at bounding box center [885, 33] width 1271 height 27
